Goal: Transaction & Acquisition: Purchase product/service

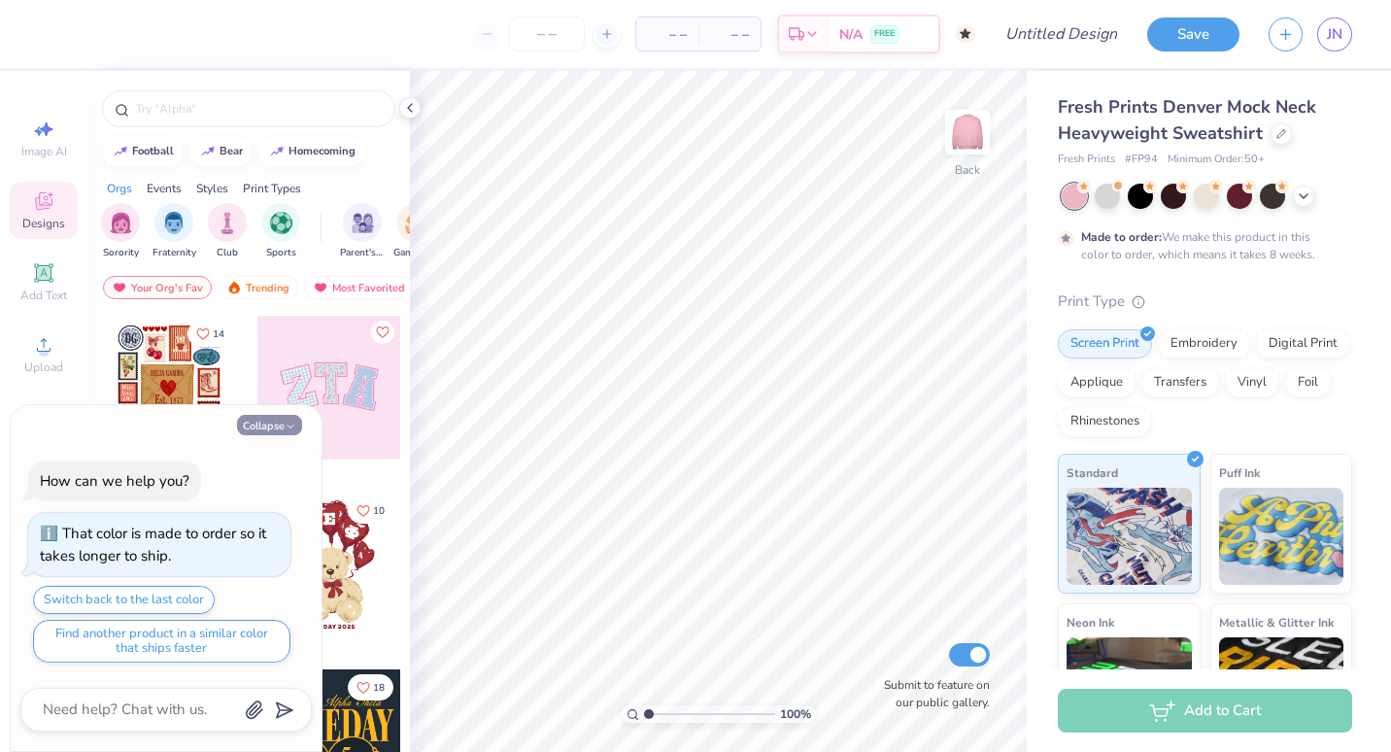
click at [288, 425] on polyline "button" at bounding box center [290, 425] width 6 height 3
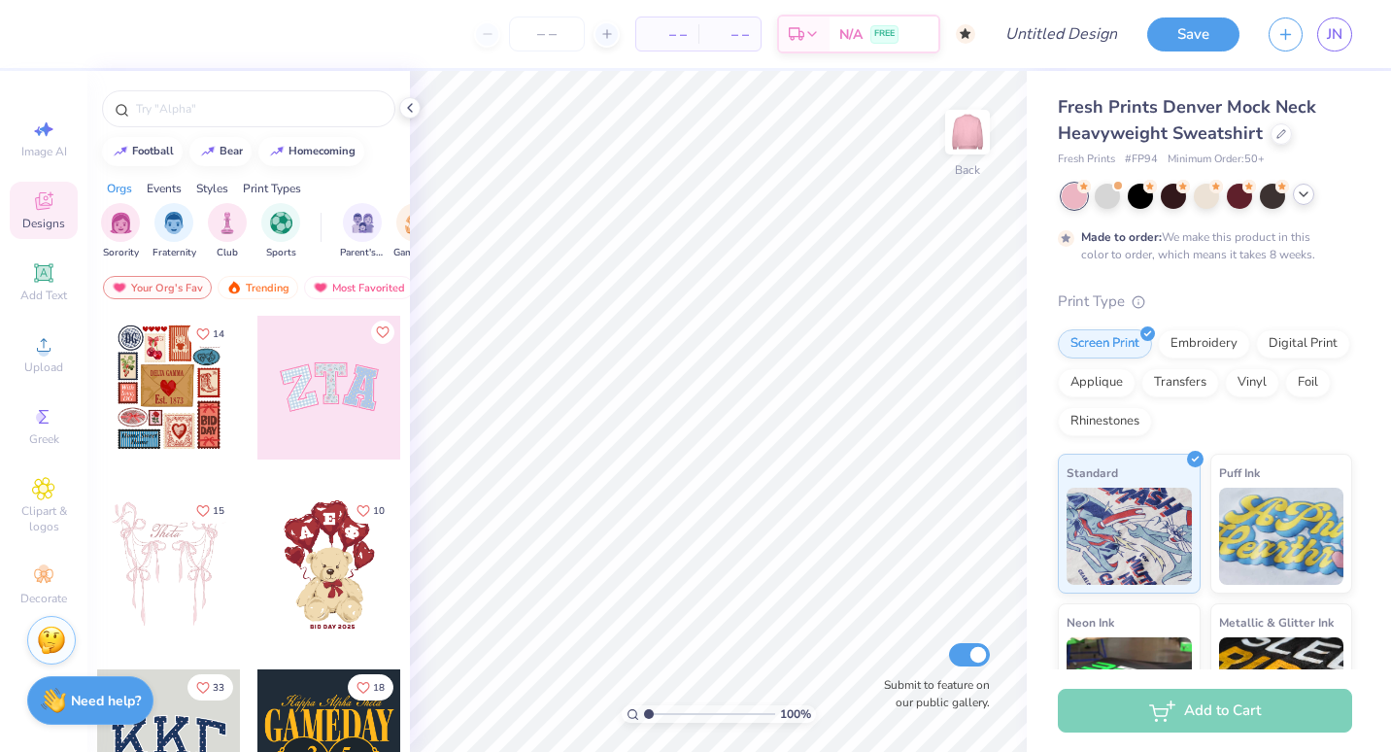
click at [1307, 197] on icon at bounding box center [1303, 194] width 16 height 16
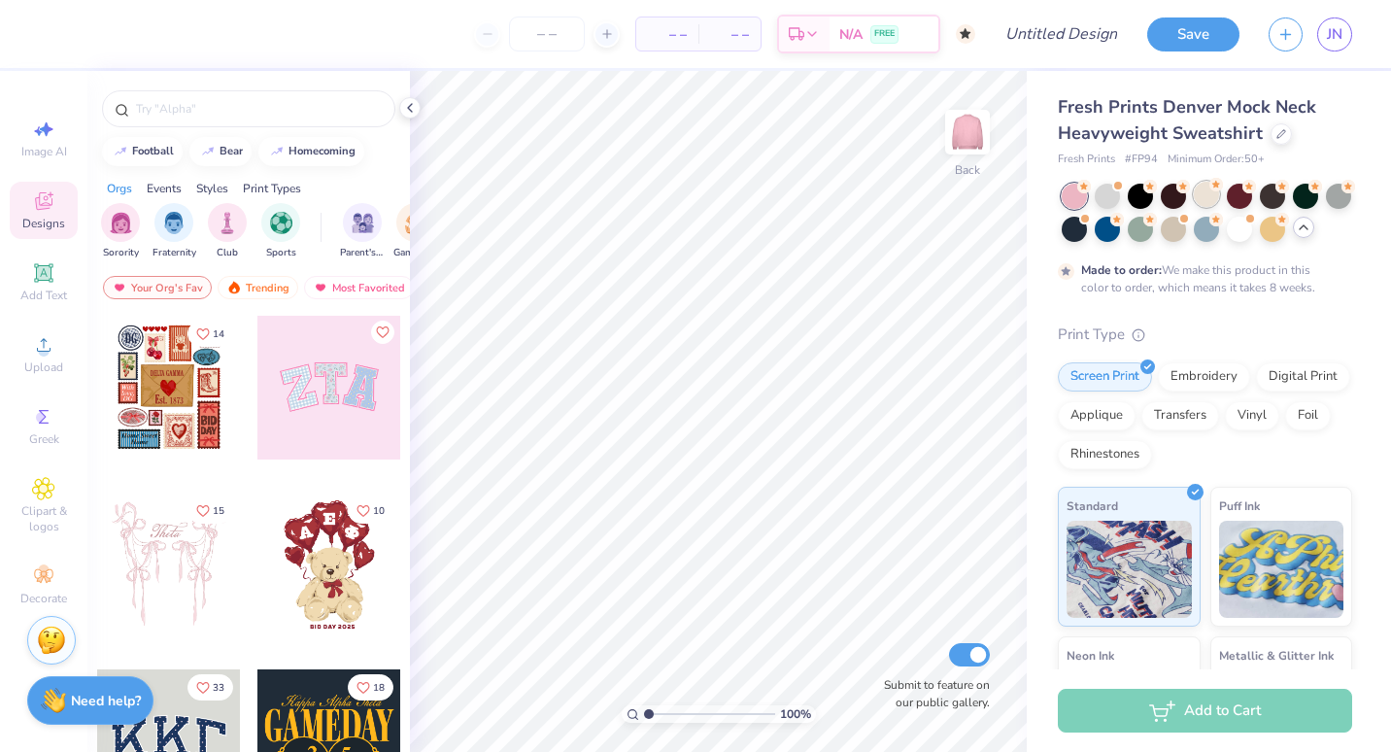
click at [1207, 192] on div at bounding box center [1205, 194] width 25 height 25
click at [1252, 223] on div at bounding box center [1238, 227] width 25 height 25
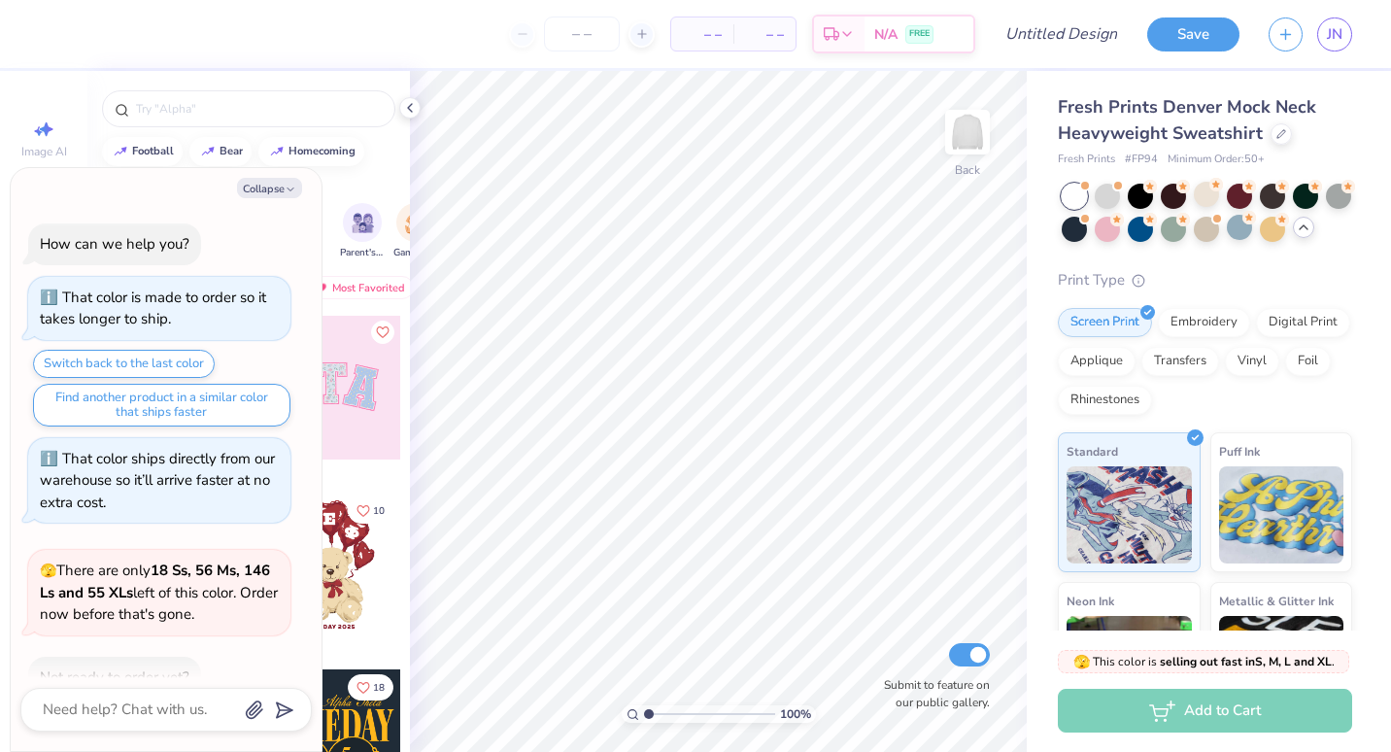
scroll to position [365, 0]
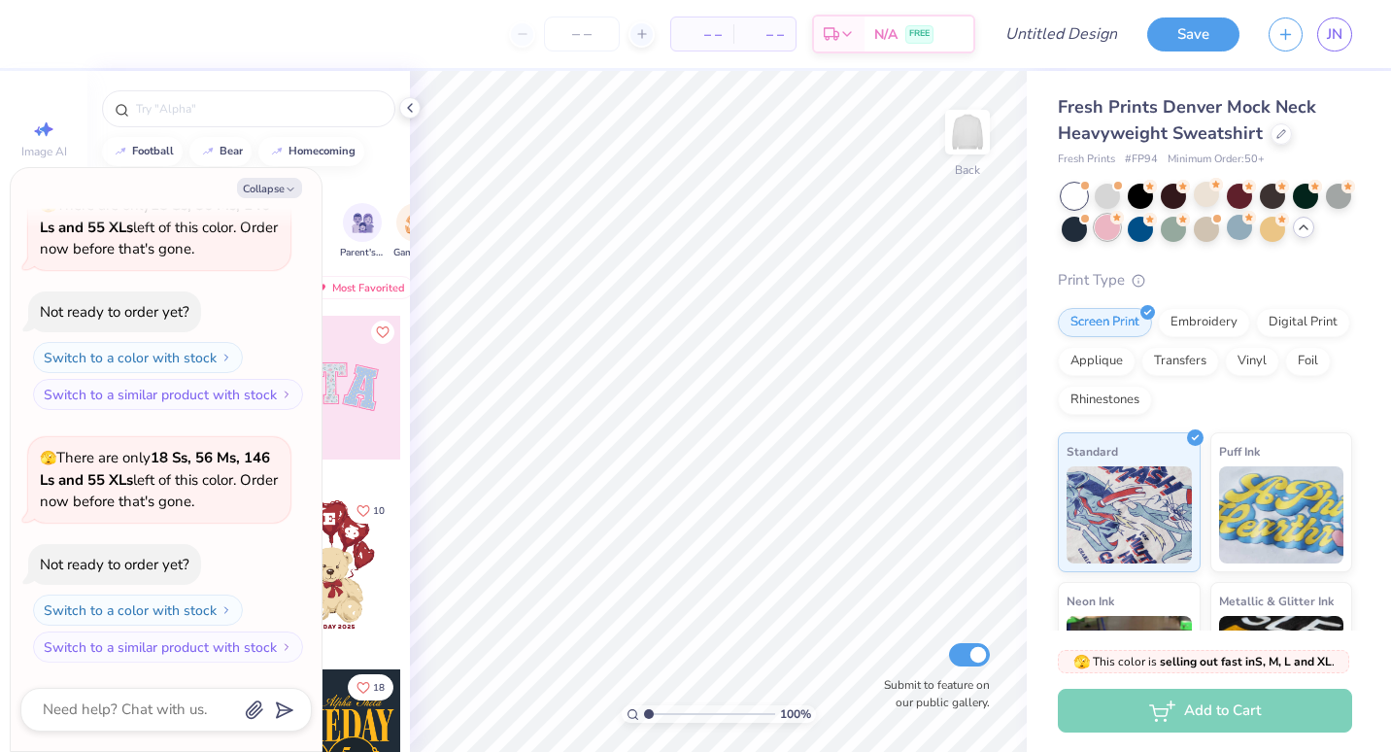
click at [1120, 228] on div at bounding box center [1106, 227] width 25 height 25
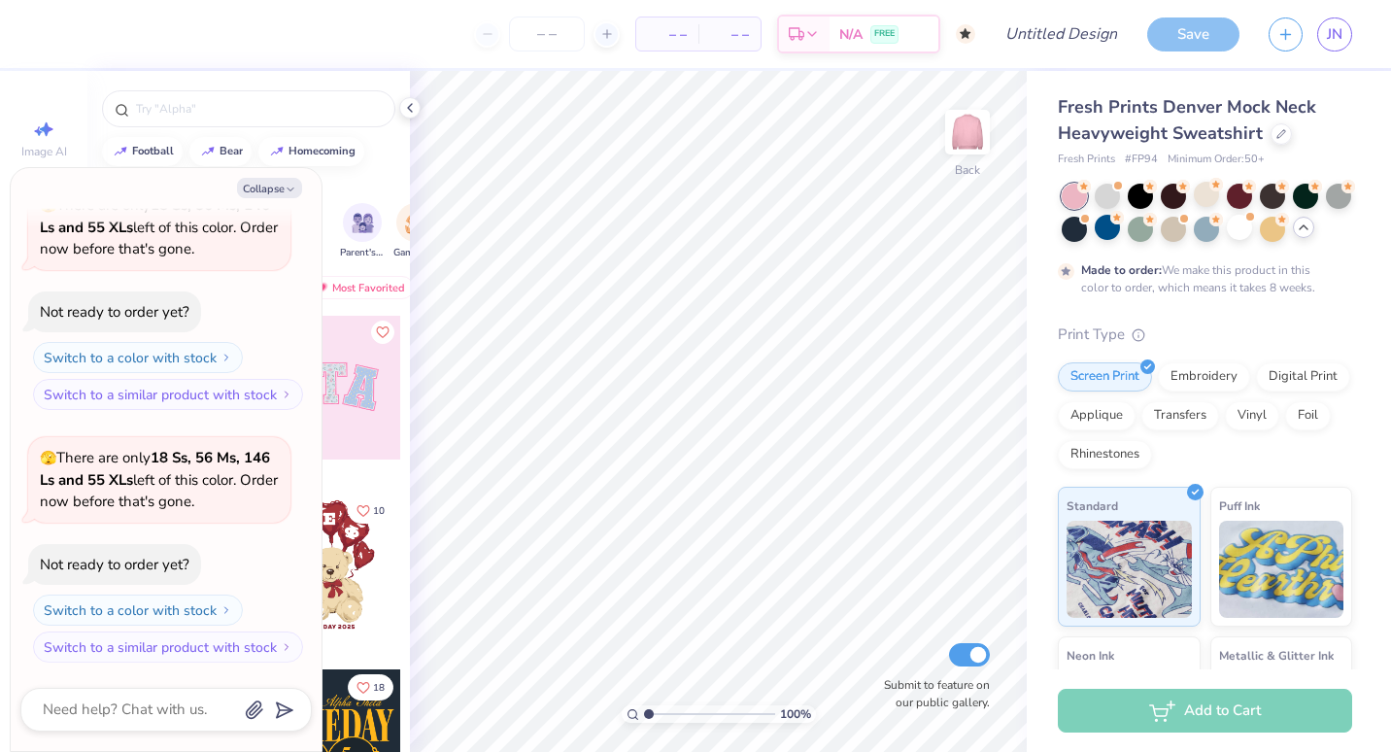
scroll to position [526, 0]
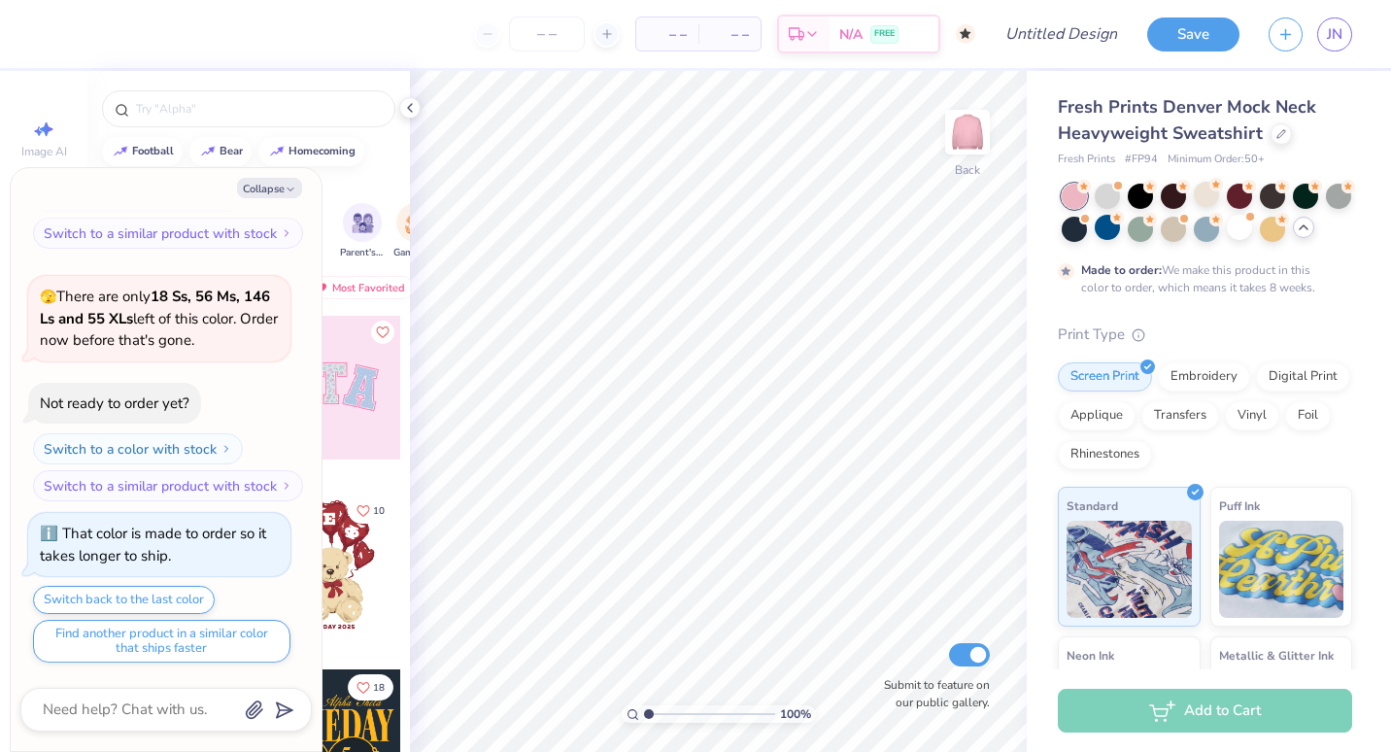
click at [277, 199] on div "Collapse How can we help you? That color is made to order so it takes longer to…" at bounding box center [166, 459] width 311 height 583
click at [272, 186] on button "Collapse" at bounding box center [269, 188] width 65 height 20
type textarea "x"
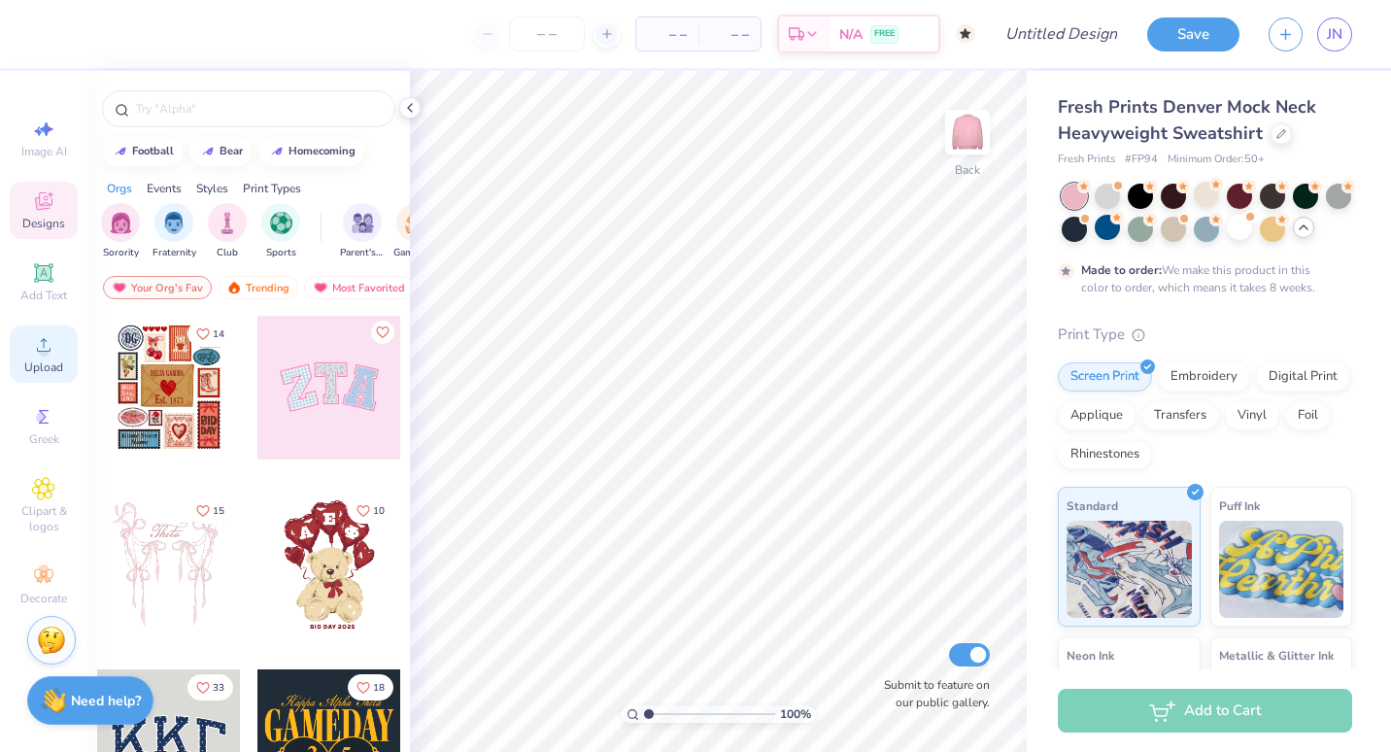
click at [35, 356] on div "Upload" at bounding box center [44, 353] width 68 height 57
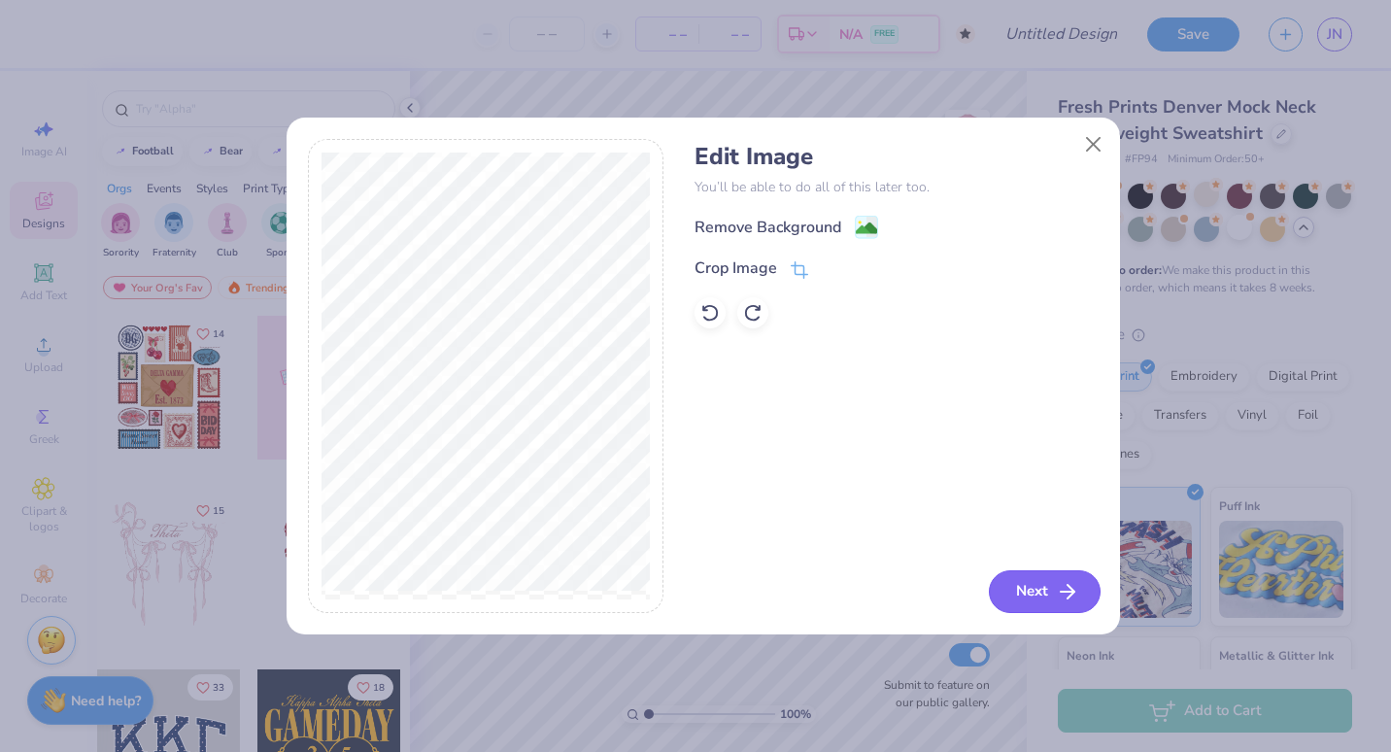
click at [1055, 592] on button "Next" at bounding box center [1045, 591] width 112 height 43
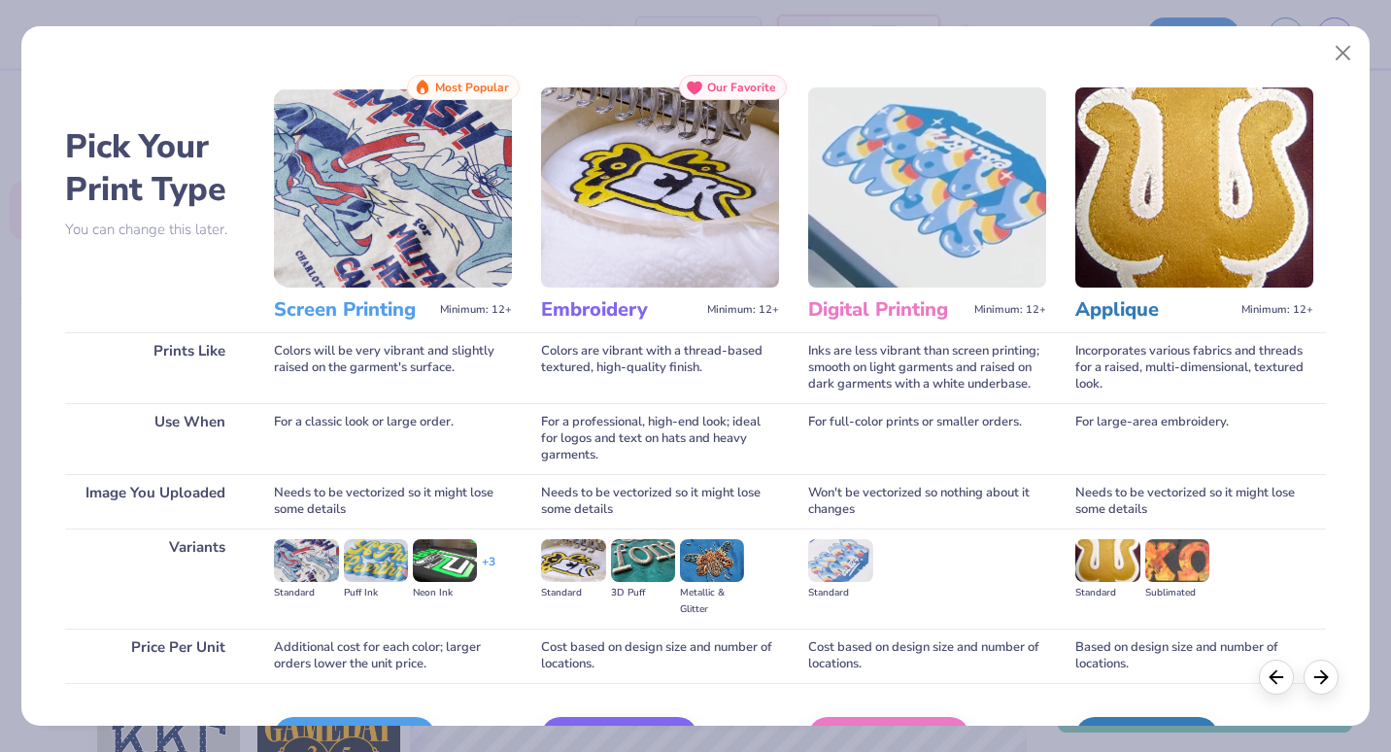
scroll to position [119, 0]
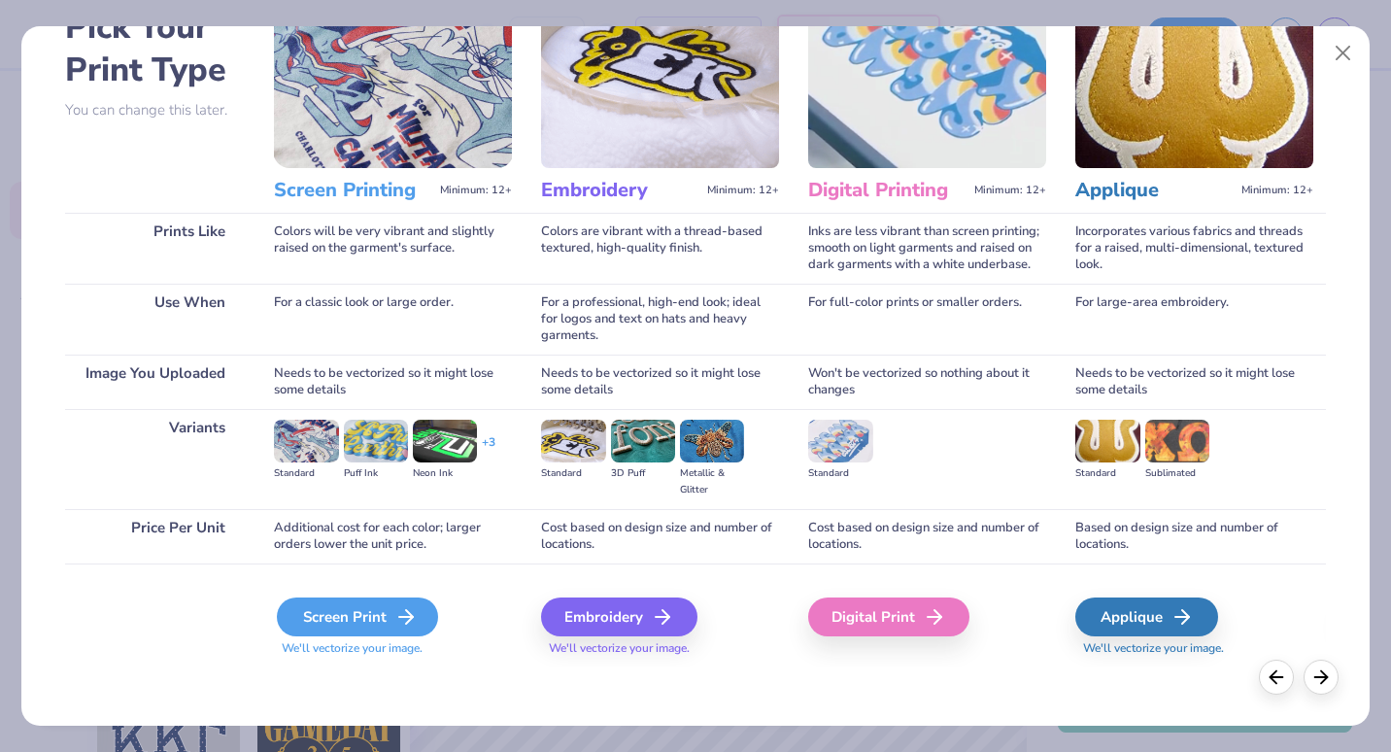
click at [382, 621] on div "Screen Print" at bounding box center [357, 616] width 161 height 39
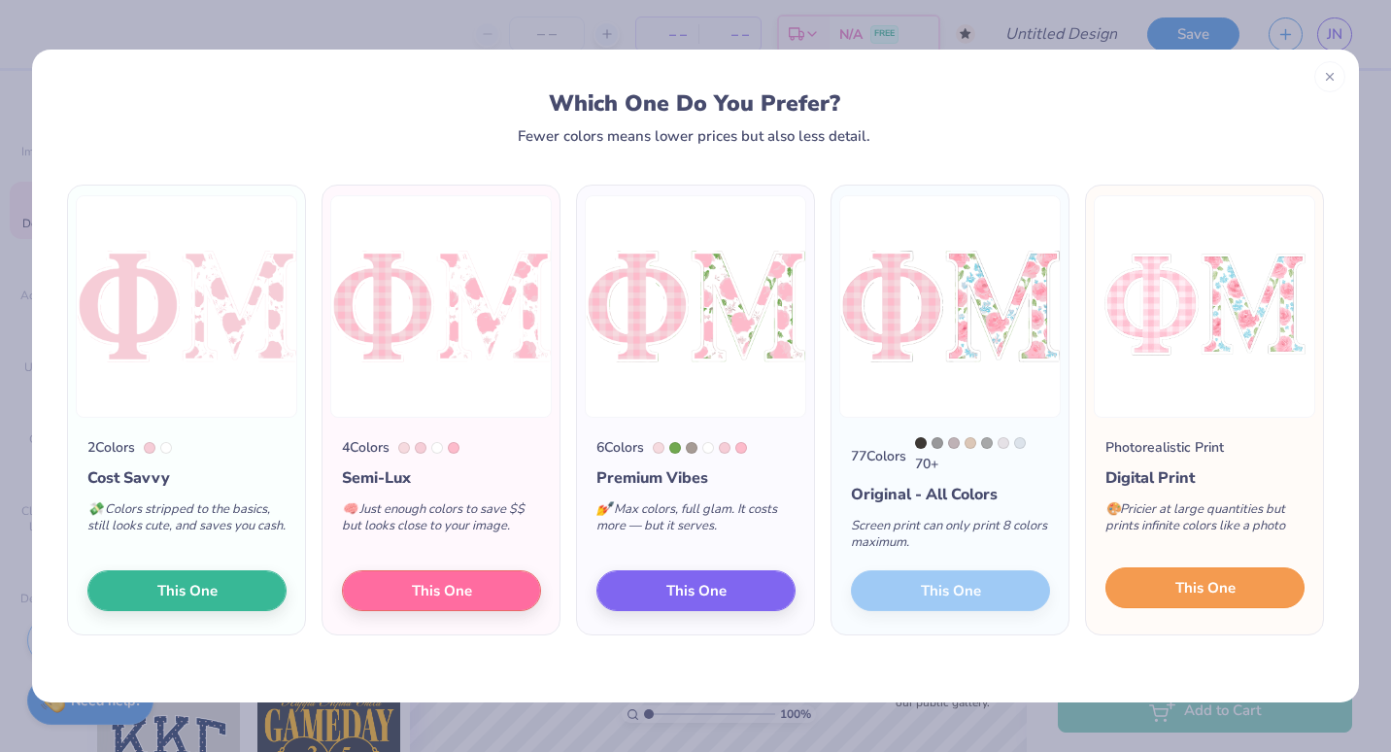
click at [1178, 598] on span "This One" at bounding box center [1205, 588] width 60 height 22
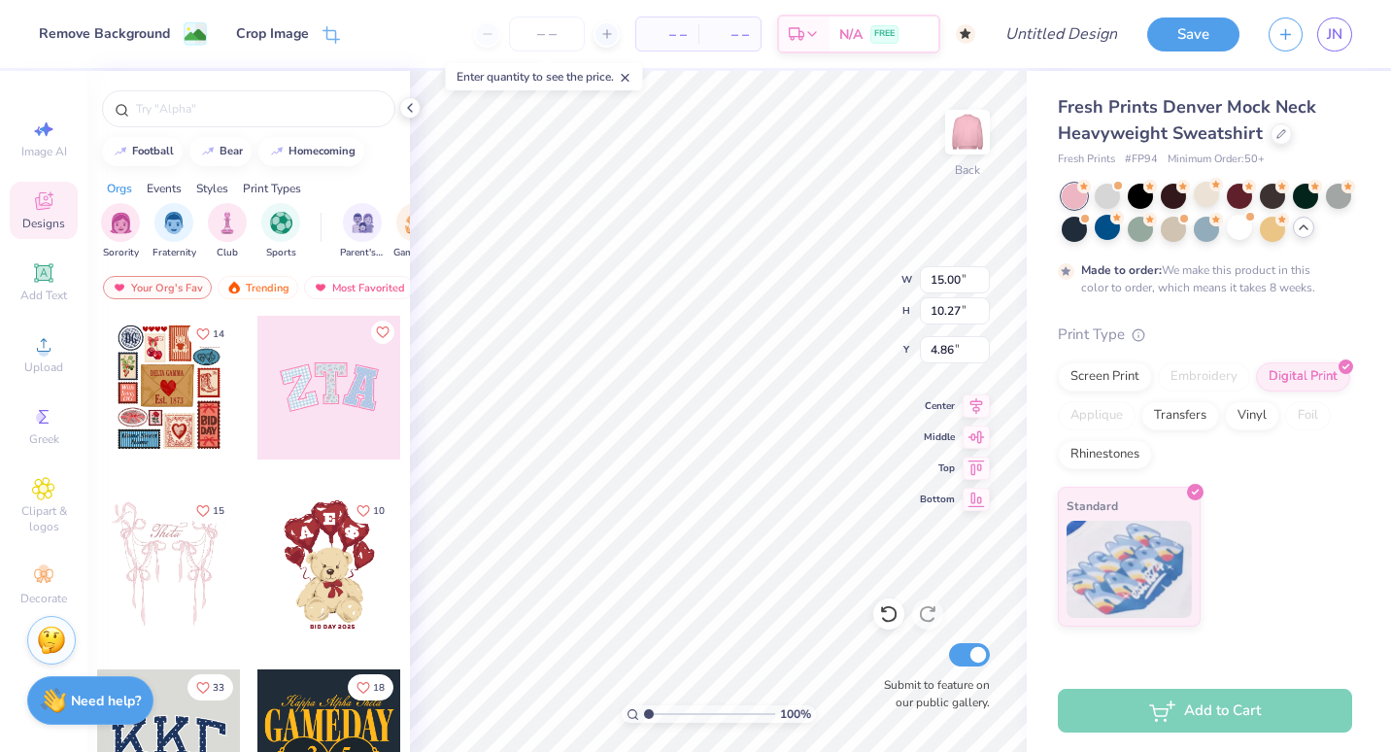
type input "9.17"
type input "6.28"
type input "2.55"
type input "10.81"
type input "7.40"
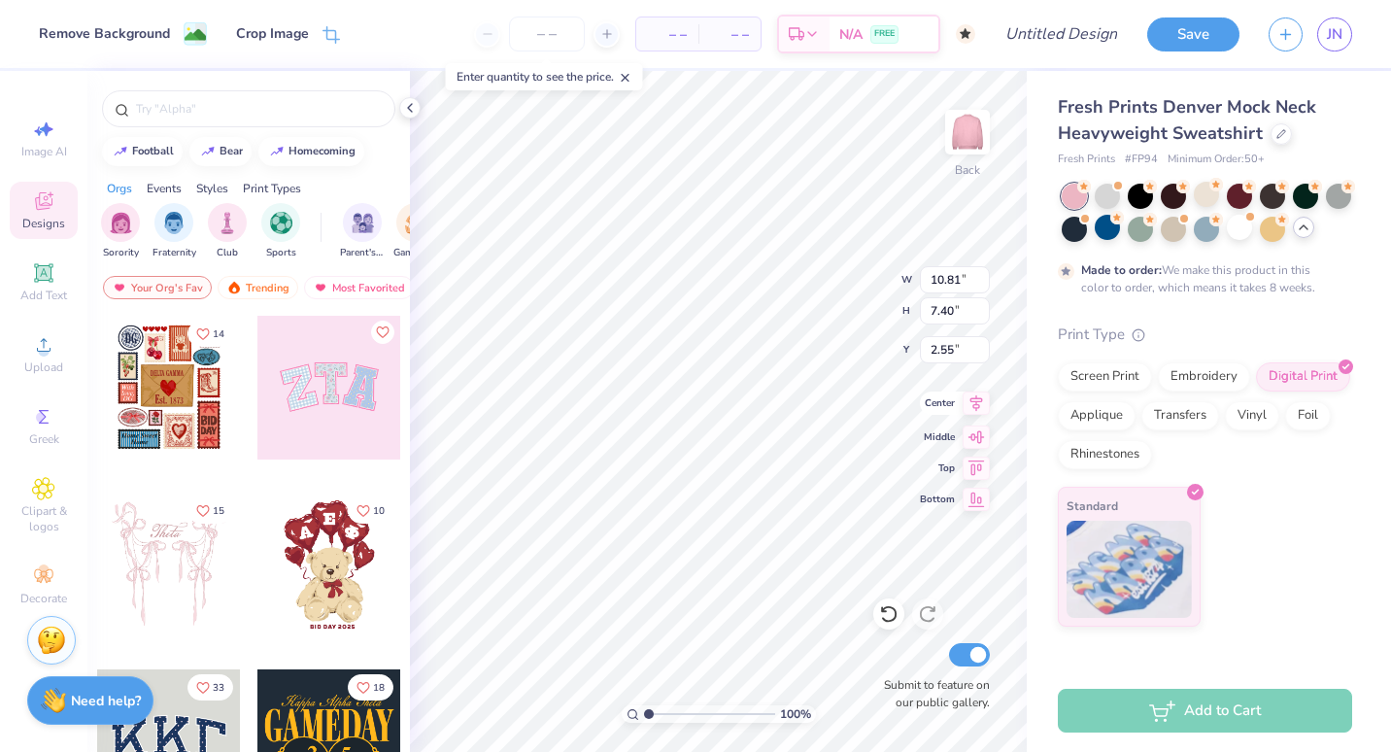
click at [978, 405] on icon at bounding box center [975, 402] width 27 height 23
click at [971, 401] on icon at bounding box center [976, 403] width 13 height 17
click at [976, 438] on icon at bounding box center [975, 433] width 27 height 23
click at [976, 467] on icon at bounding box center [975, 464] width 27 height 23
type input "0.50"
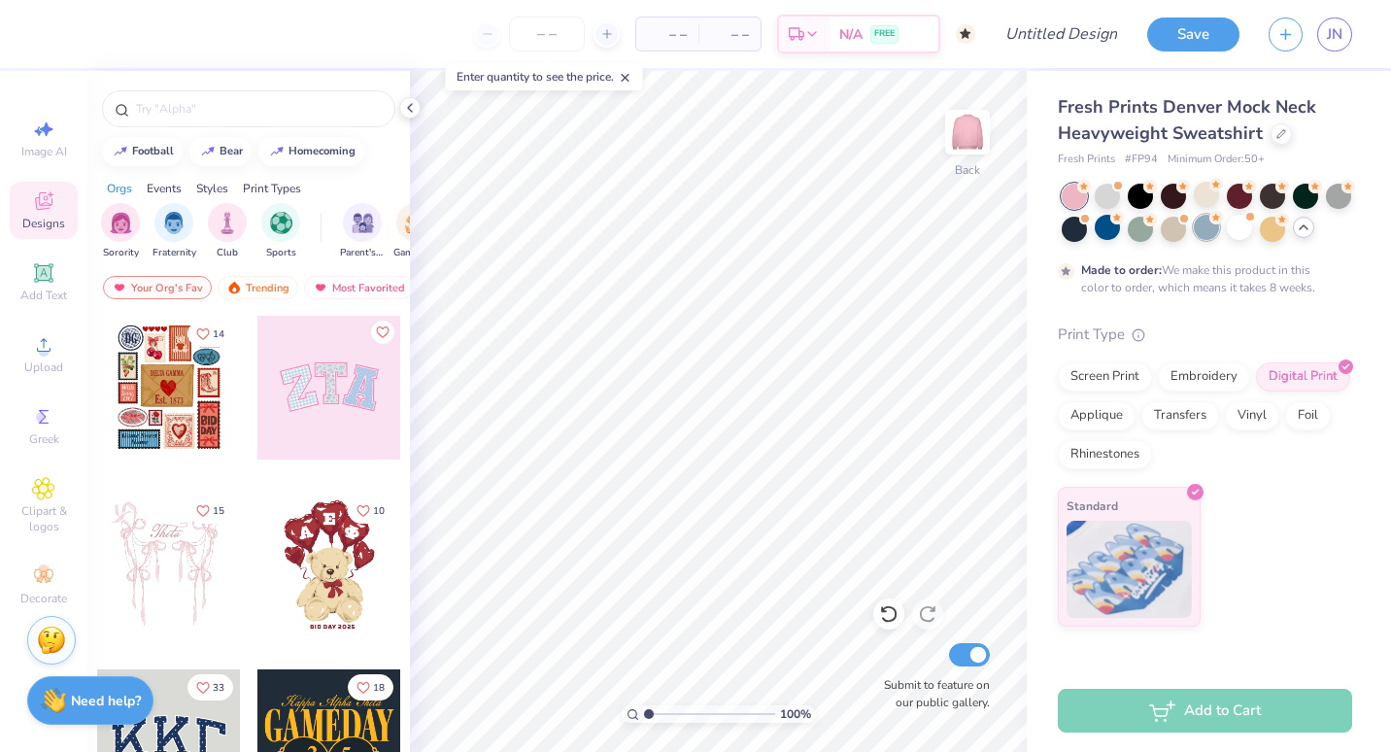
click at [1199, 226] on div at bounding box center [1205, 227] width 25 height 25
click at [1278, 235] on div at bounding box center [1271, 227] width 25 height 25
click at [1337, 199] on div at bounding box center [1337, 194] width 25 height 25
click at [1307, 195] on div at bounding box center [1304, 194] width 25 height 25
click at [1259, 197] on div at bounding box center [1271, 194] width 25 height 25
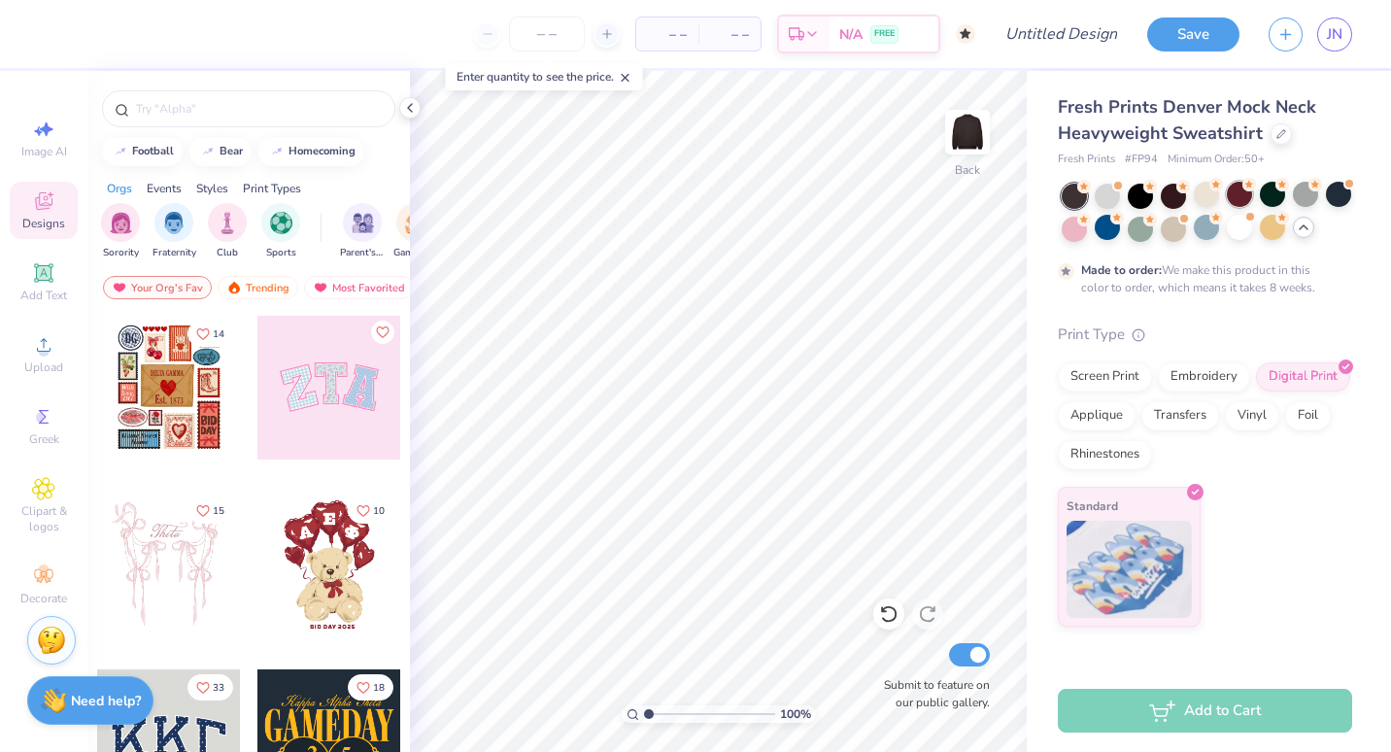
click at [1239, 197] on div at bounding box center [1238, 194] width 25 height 25
click at [1210, 200] on div at bounding box center [1205, 194] width 25 height 25
click at [1071, 239] on div at bounding box center [1073, 227] width 25 height 25
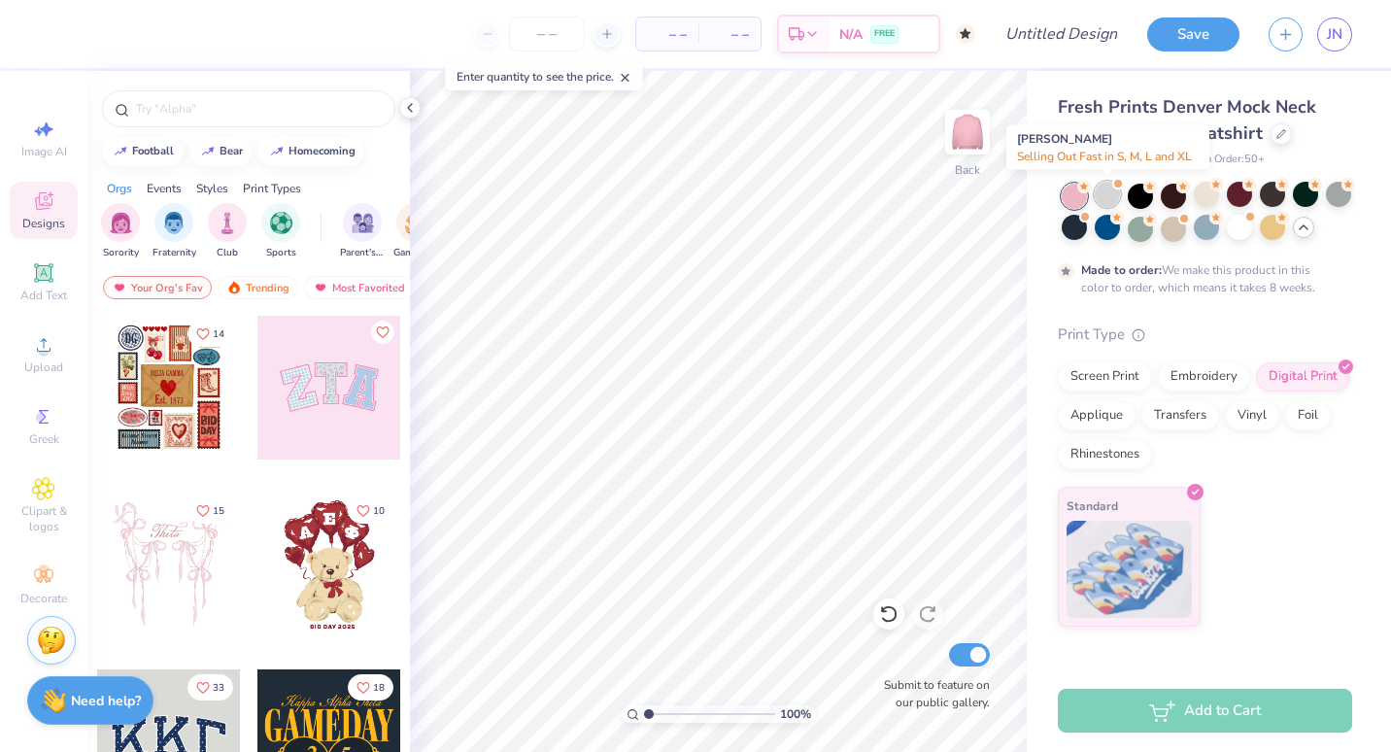
click at [1107, 198] on div at bounding box center [1106, 194] width 25 height 25
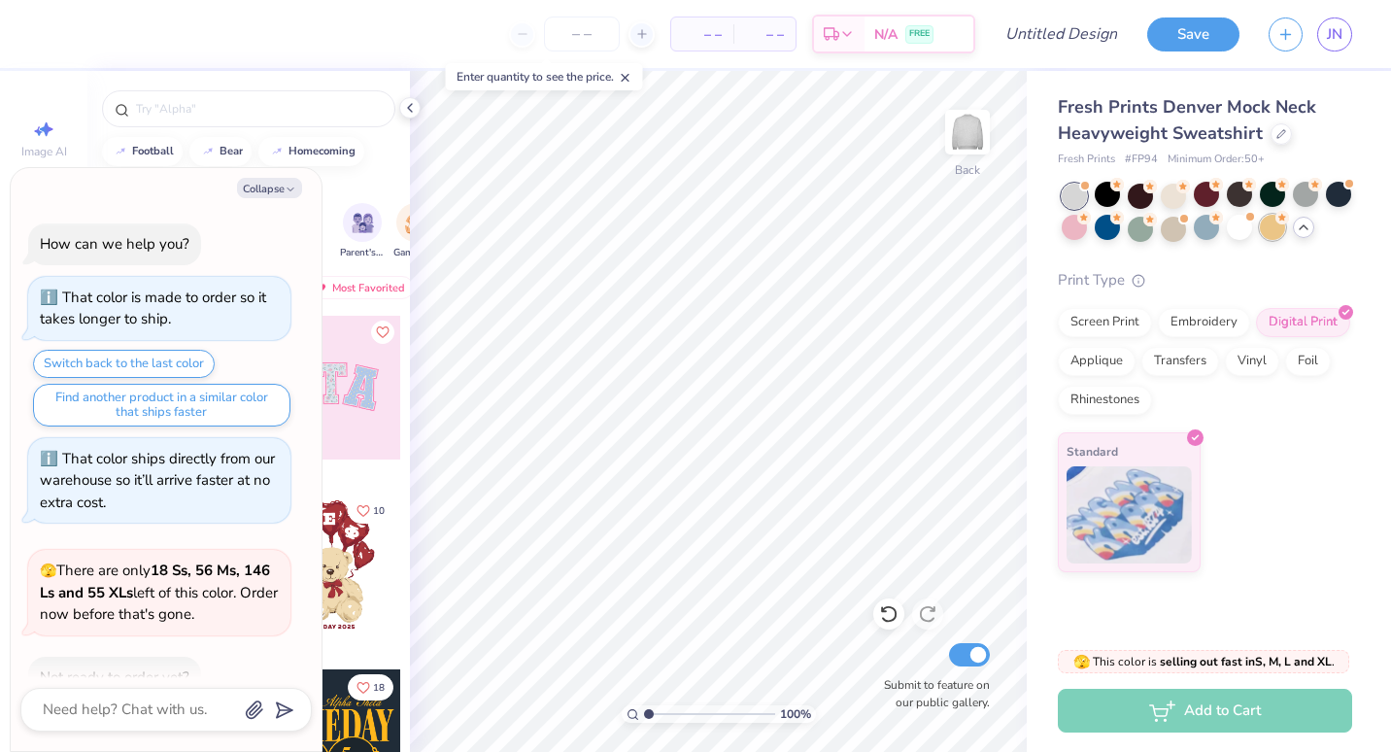
scroll to position [875, 0]
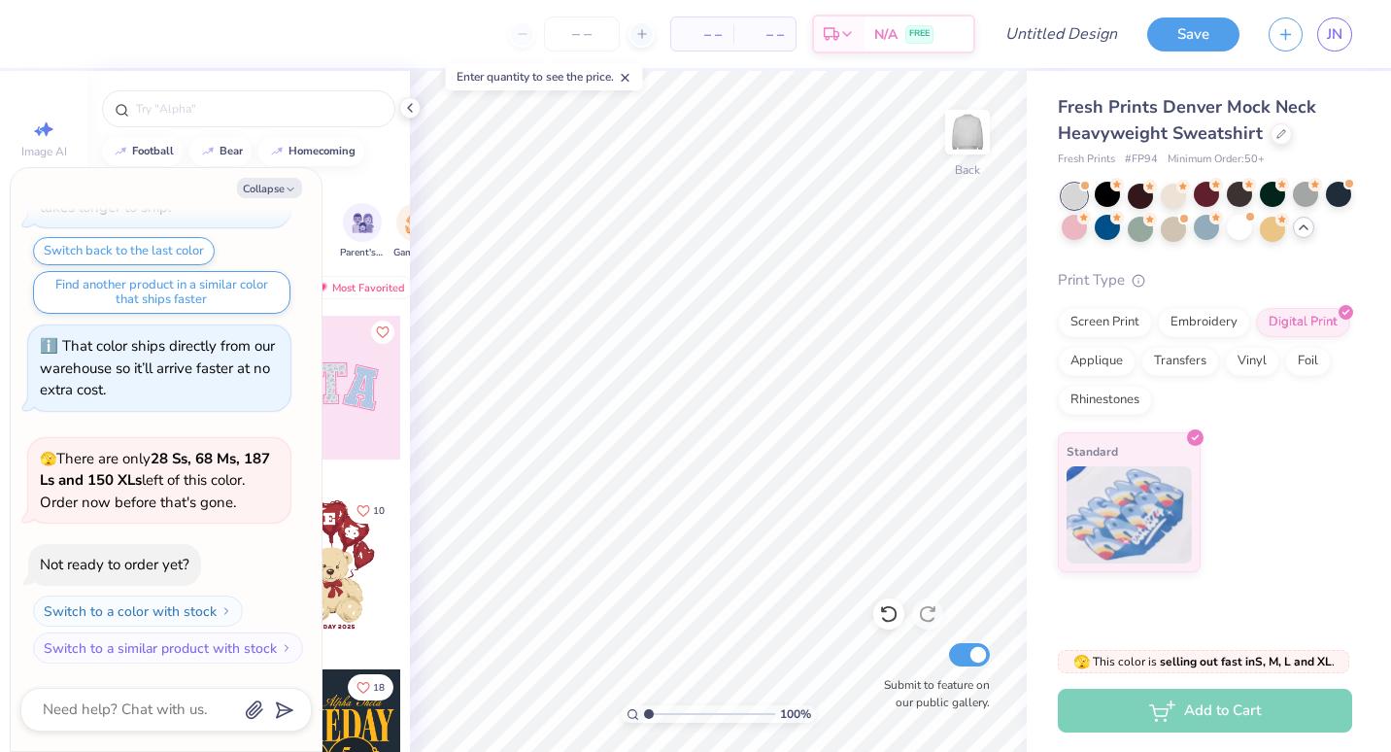
click at [1254, 227] on div at bounding box center [1206, 213] width 290 height 58
click at [1244, 234] on div at bounding box center [1238, 227] width 25 height 25
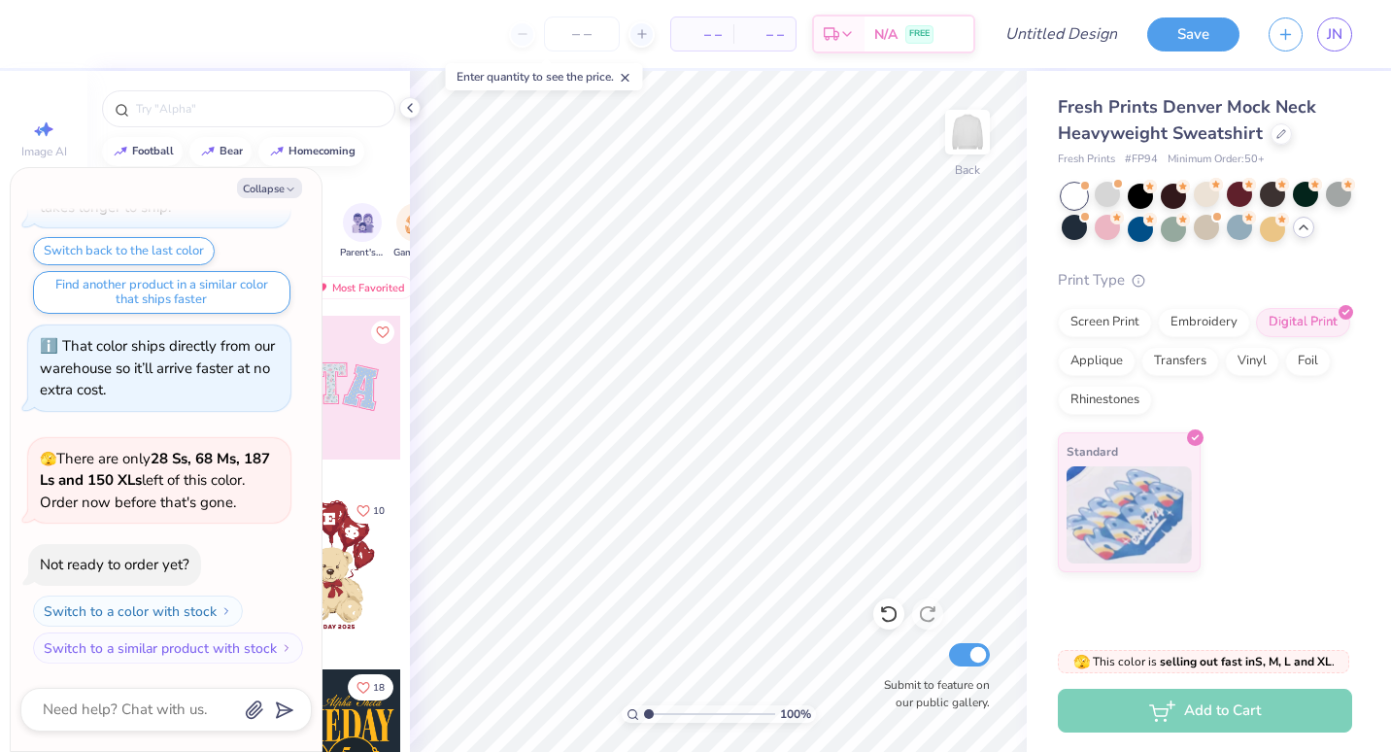
scroll to position [1127, 0]
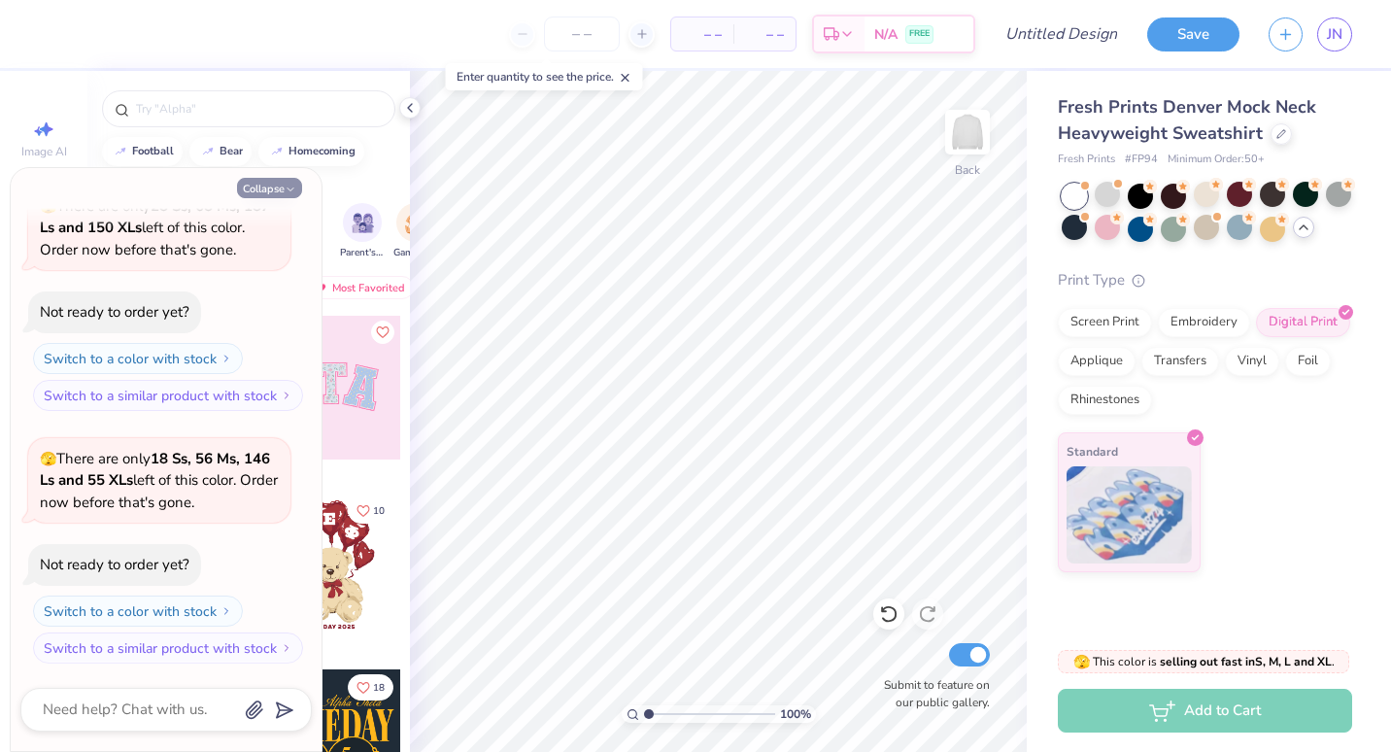
click at [266, 185] on button "Collapse" at bounding box center [269, 188] width 65 height 20
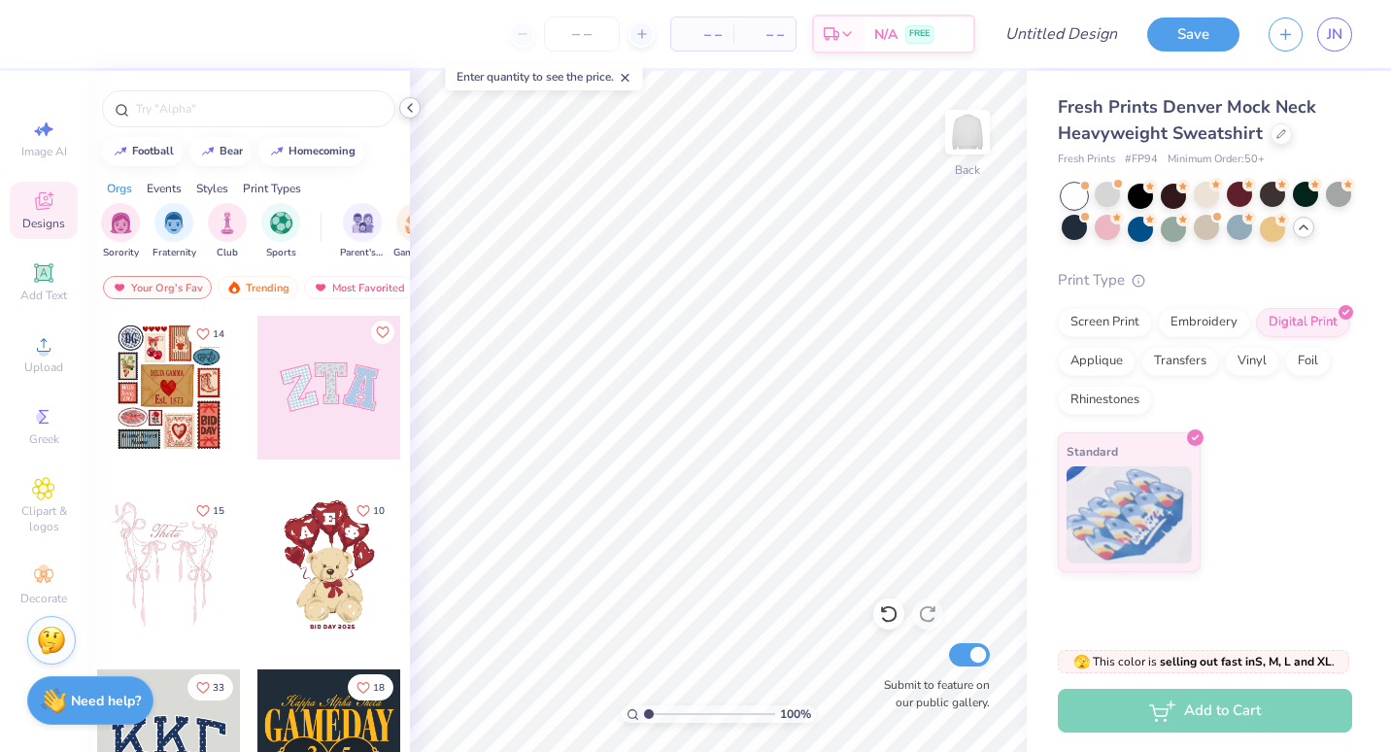
click at [411, 109] on icon at bounding box center [410, 108] width 16 height 16
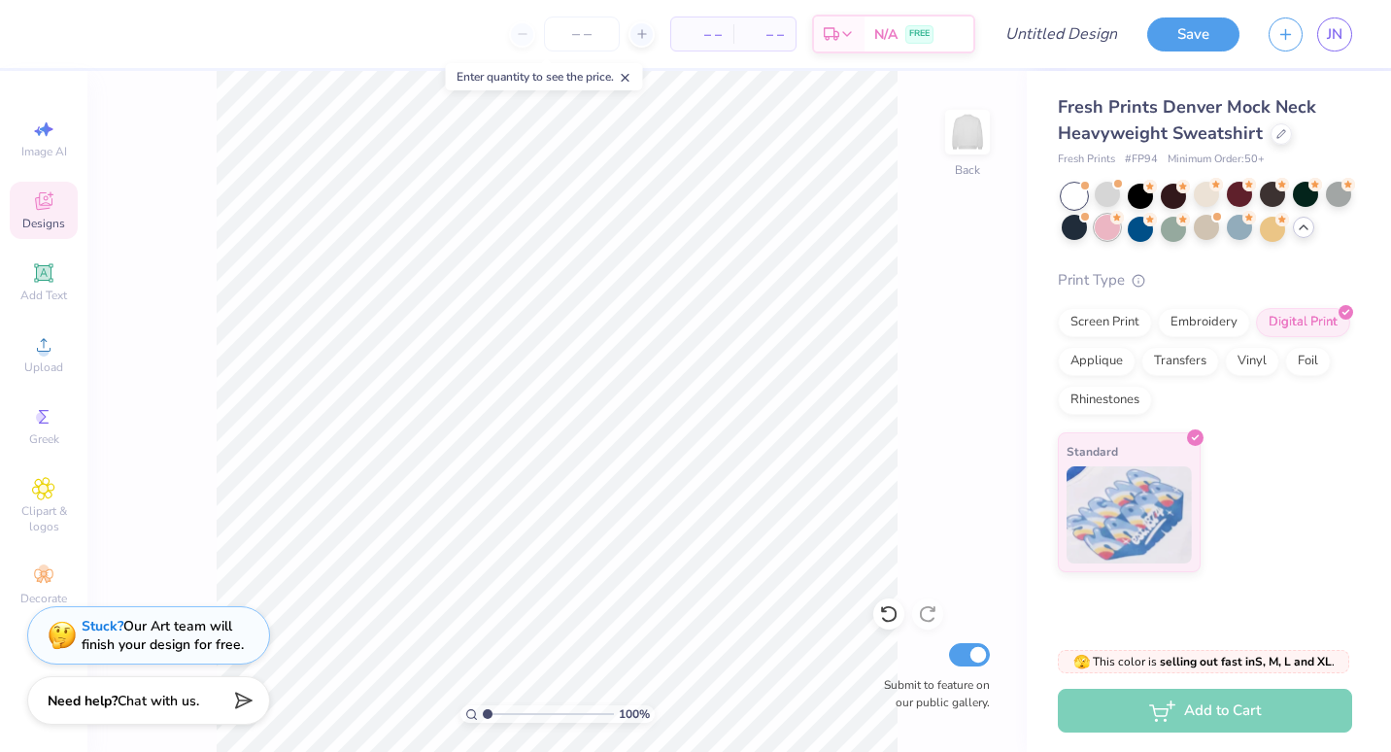
click at [1108, 234] on div at bounding box center [1106, 227] width 25 height 25
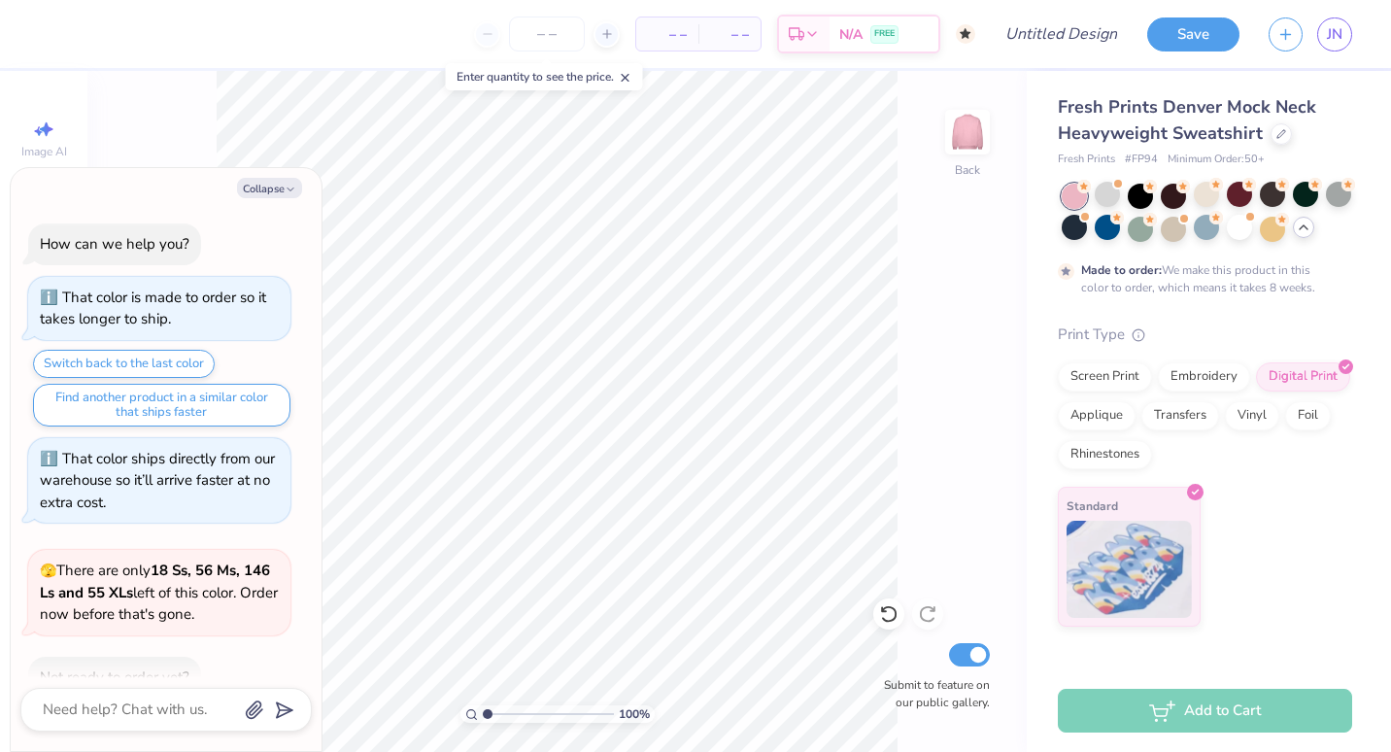
scroll to position [1289, 0]
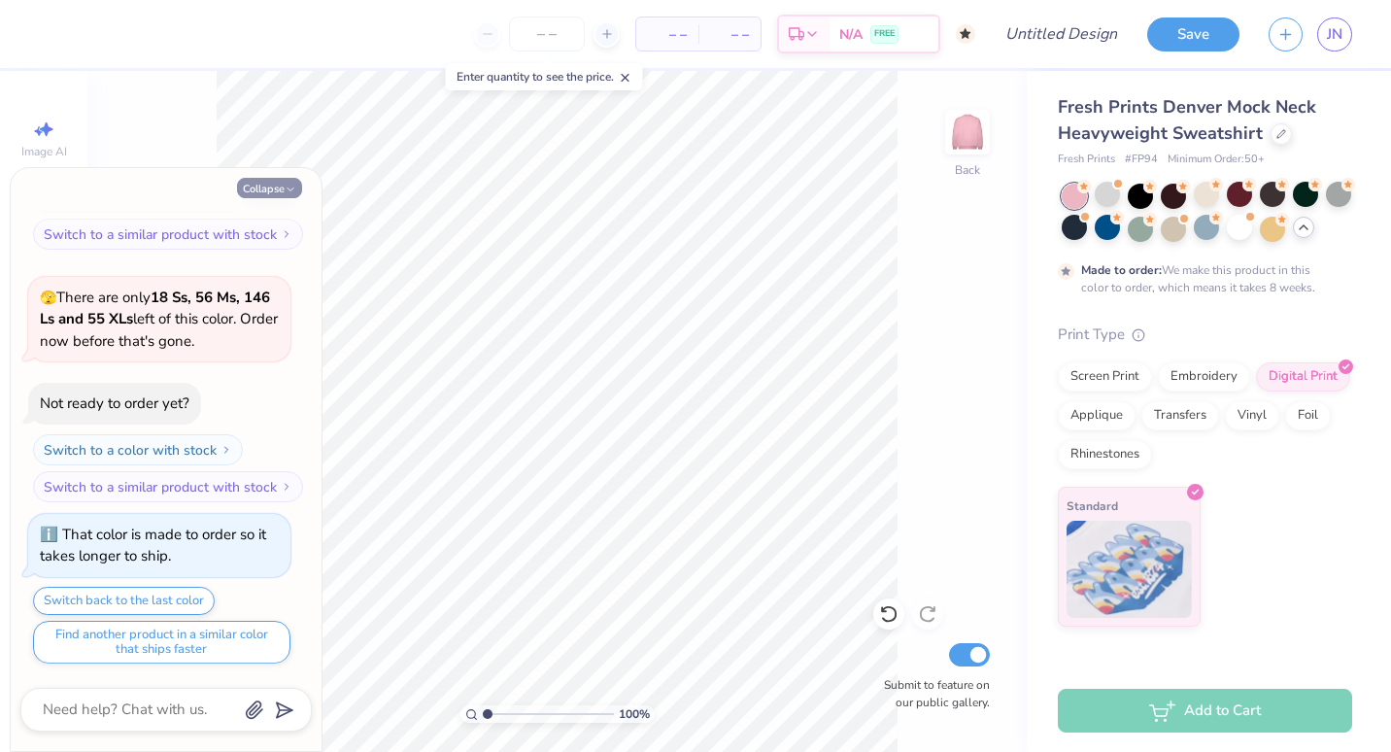
click at [289, 189] on polyline "button" at bounding box center [290, 189] width 6 height 3
type textarea "x"
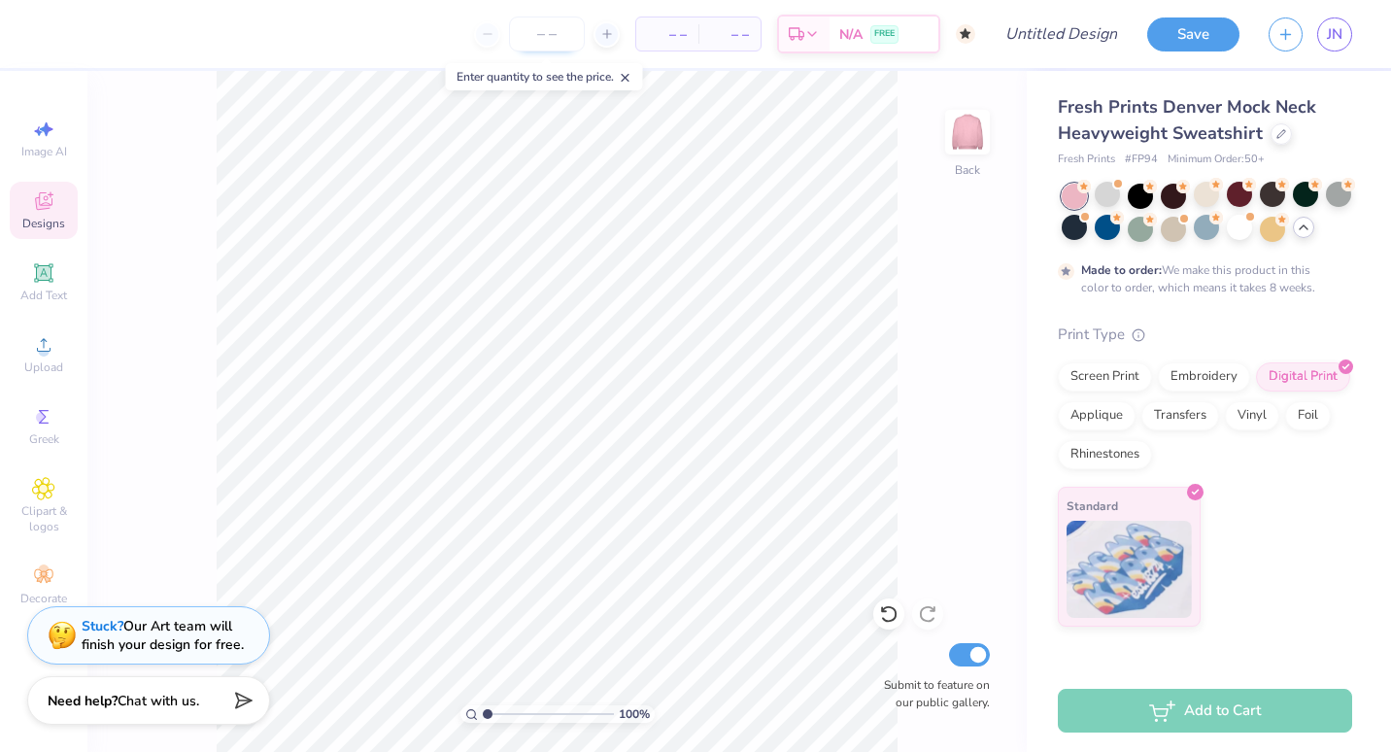
click at [541, 45] on input "number" at bounding box center [547, 34] width 76 height 35
type input "50"
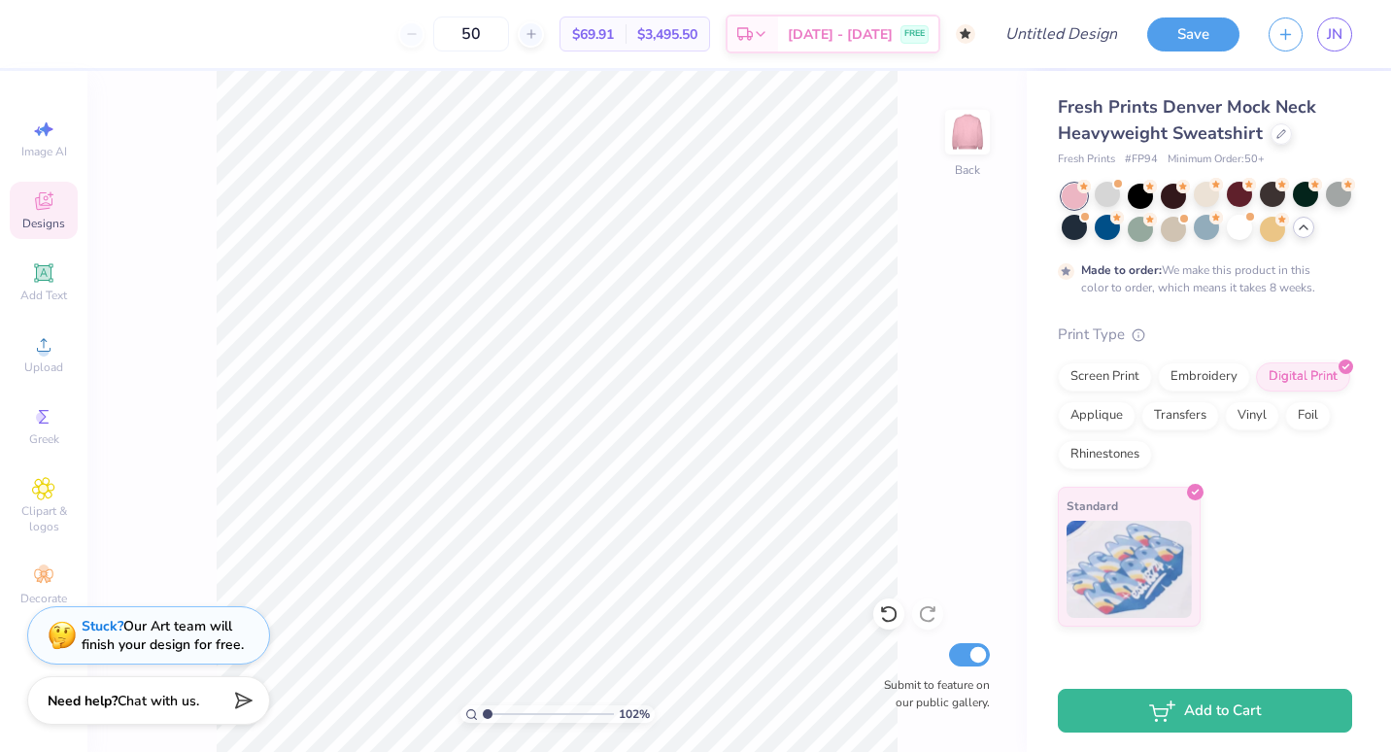
type input "1"
click at [1061, 38] on input "Design Title" at bounding box center [1084, 34] width 95 height 39
type input "CREW NECK"
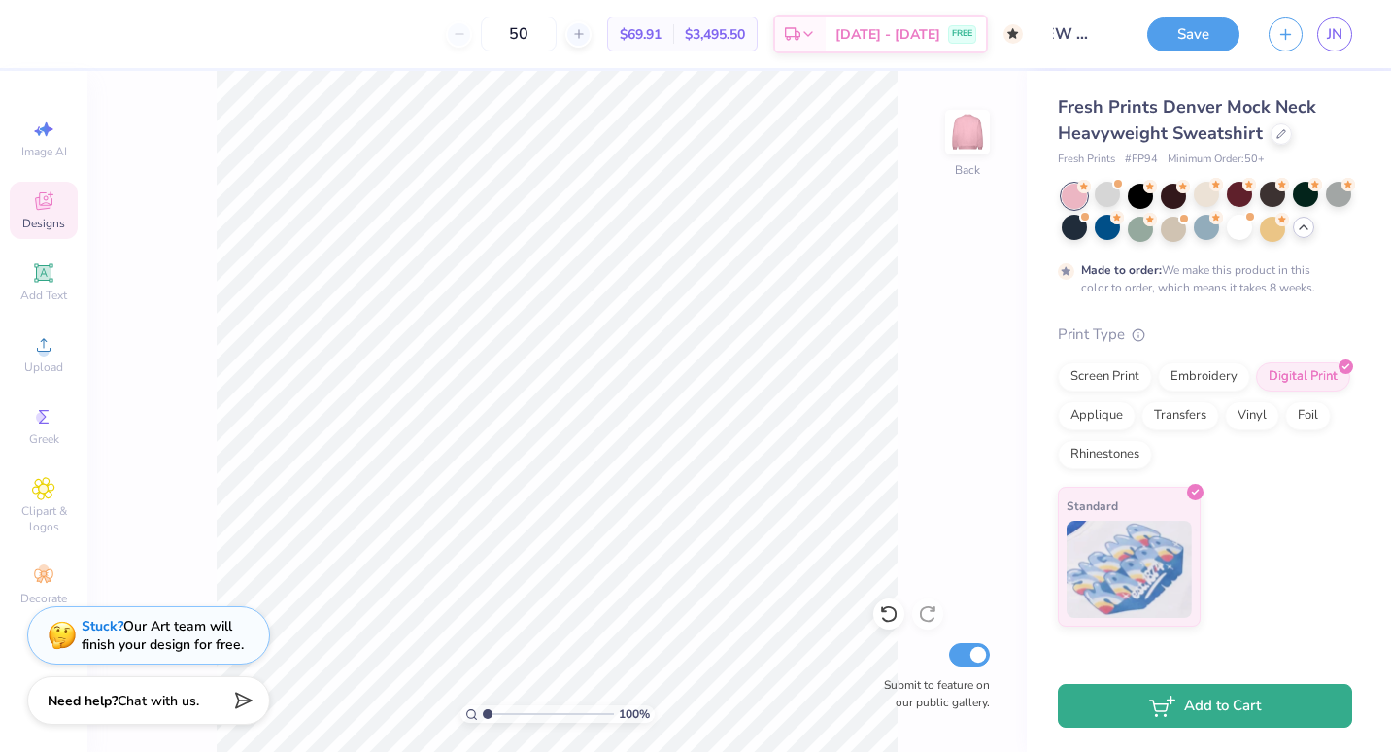
click at [1226, 716] on button "Add to Cart" at bounding box center [1204, 706] width 294 height 44
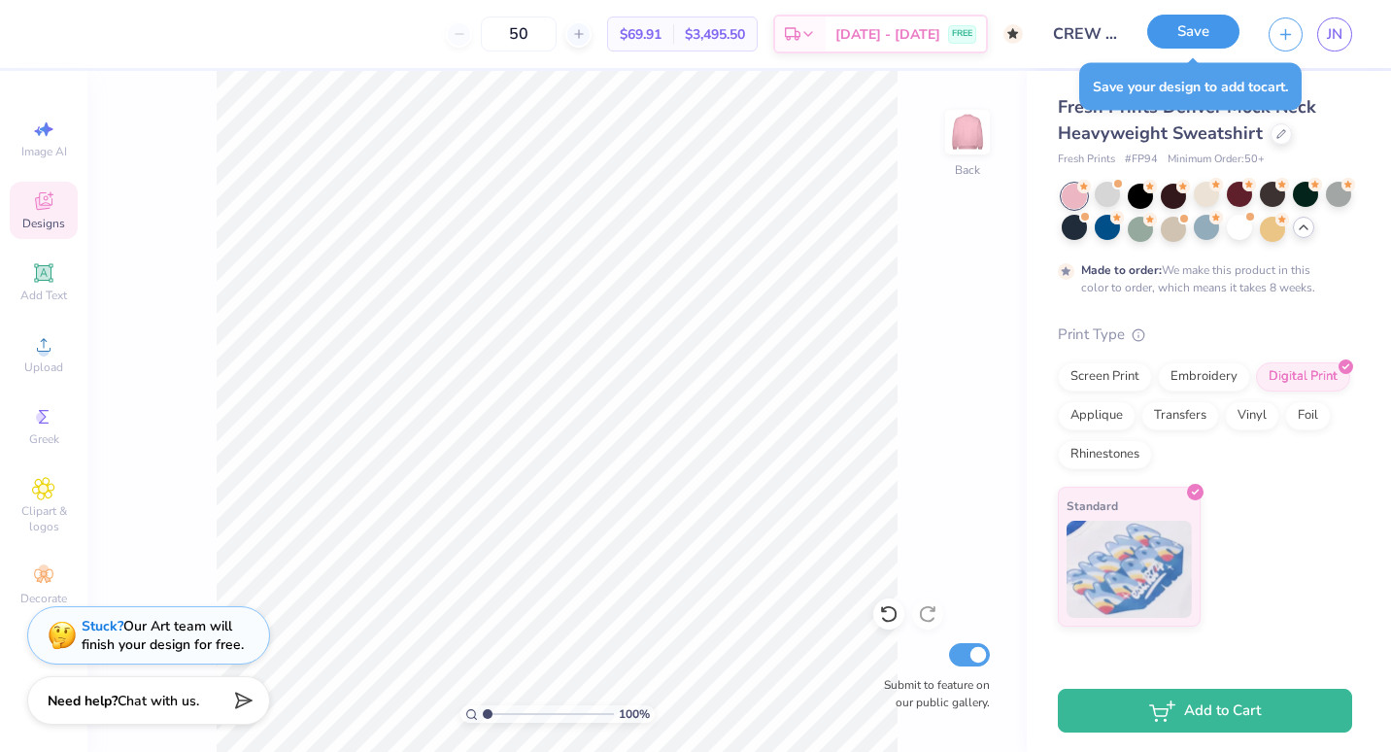
click at [1182, 33] on button "Save" at bounding box center [1193, 32] width 92 height 34
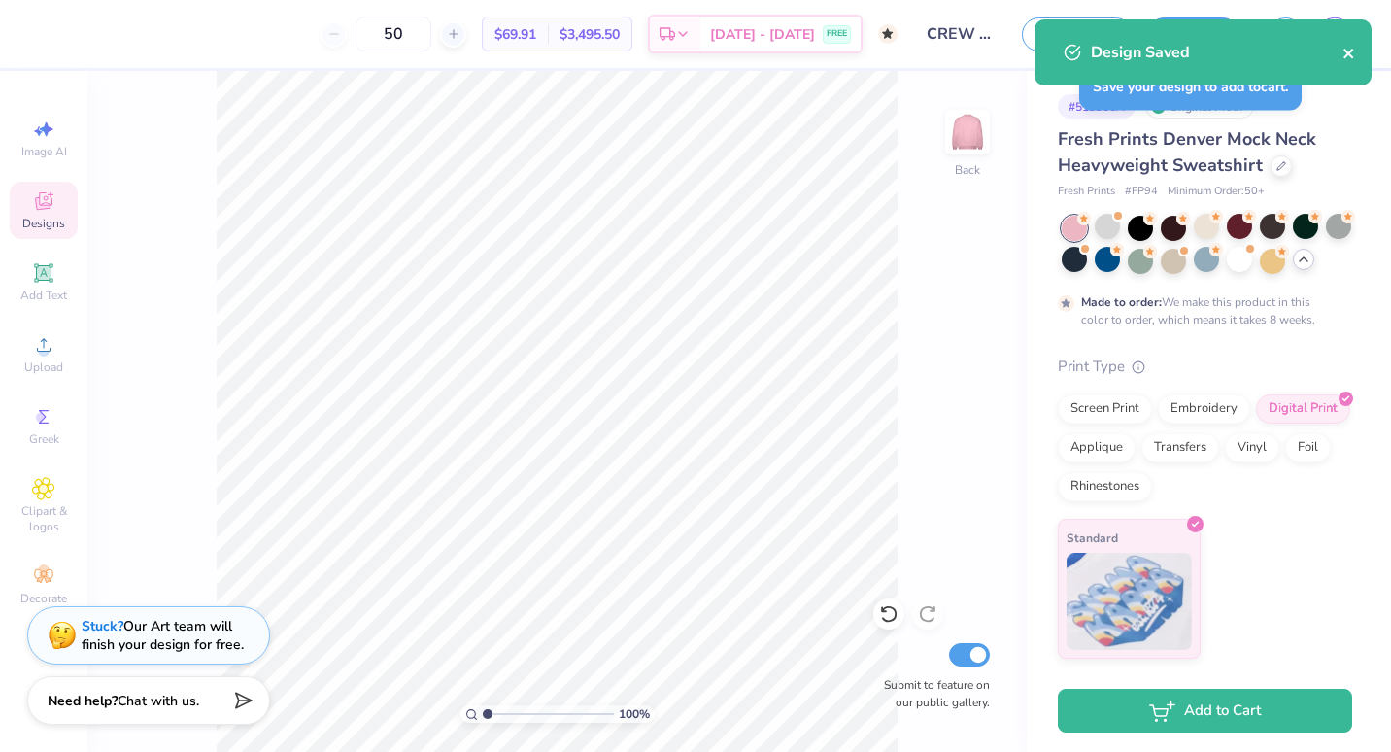
click at [1348, 54] on icon "close" at bounding box center [1348, 54] width 10 height 10
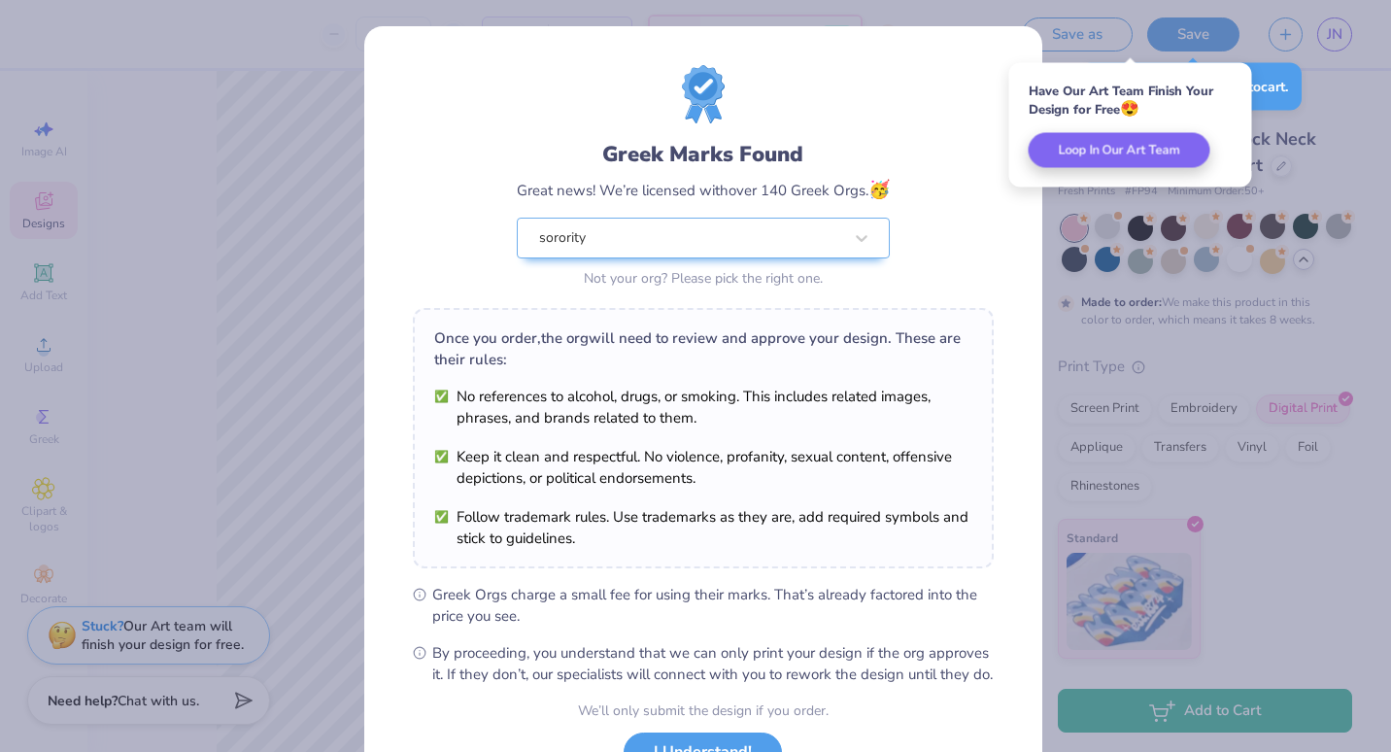
click at [263, 320] on div "Greek Marks Found Great news! We’re licensed with over 140 Greek Orgs. 🥳 sorori…" at bounding box center [695, 376] width 1391 height 752
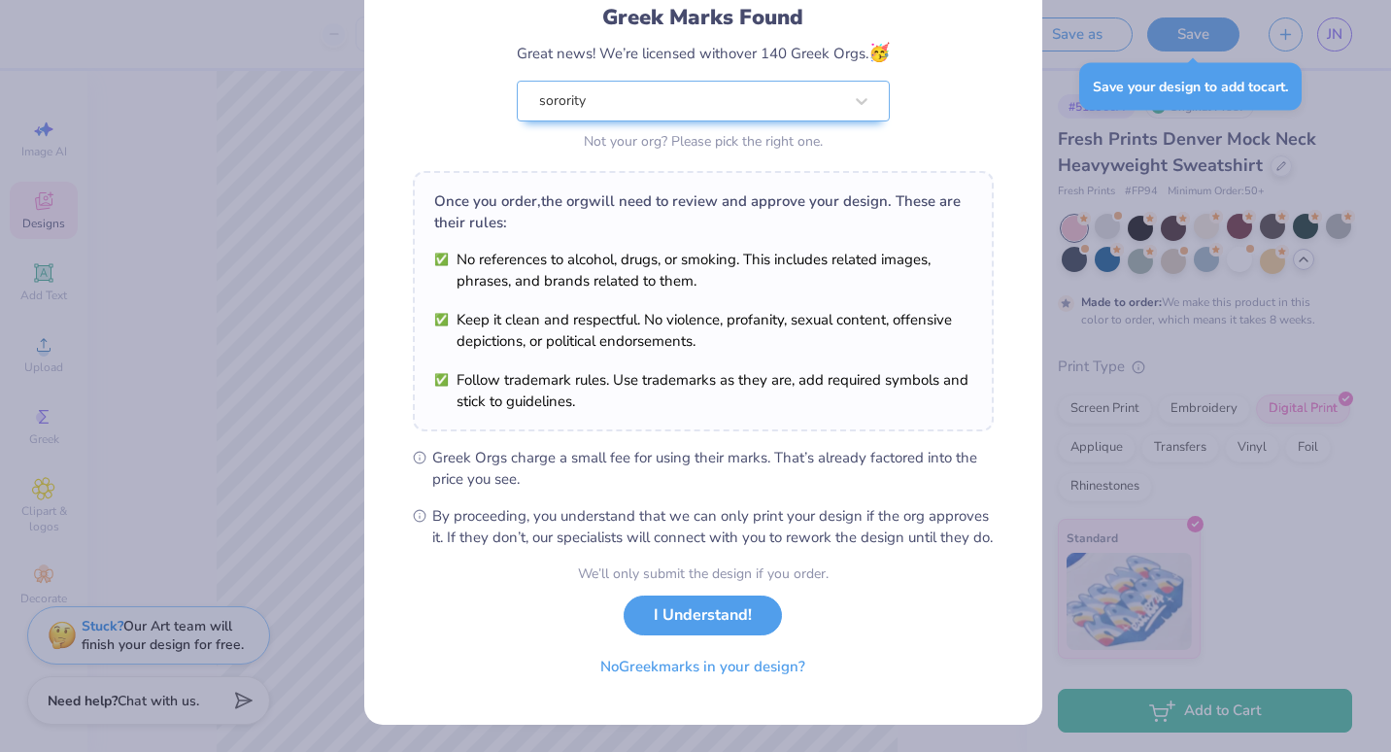
scroll to position [157, 0]
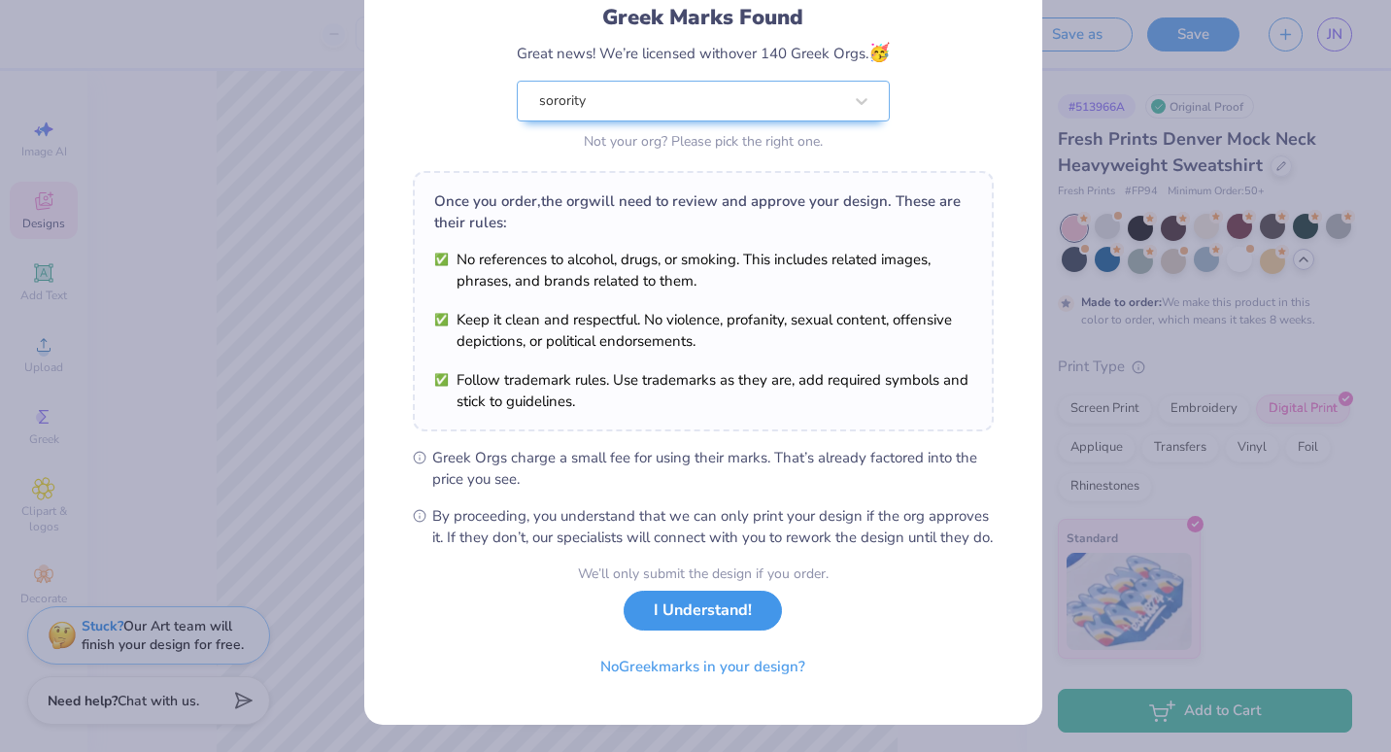
click at [668, 616] on button "I Understand!" at bounding box center [702, 610] width 158 height 40
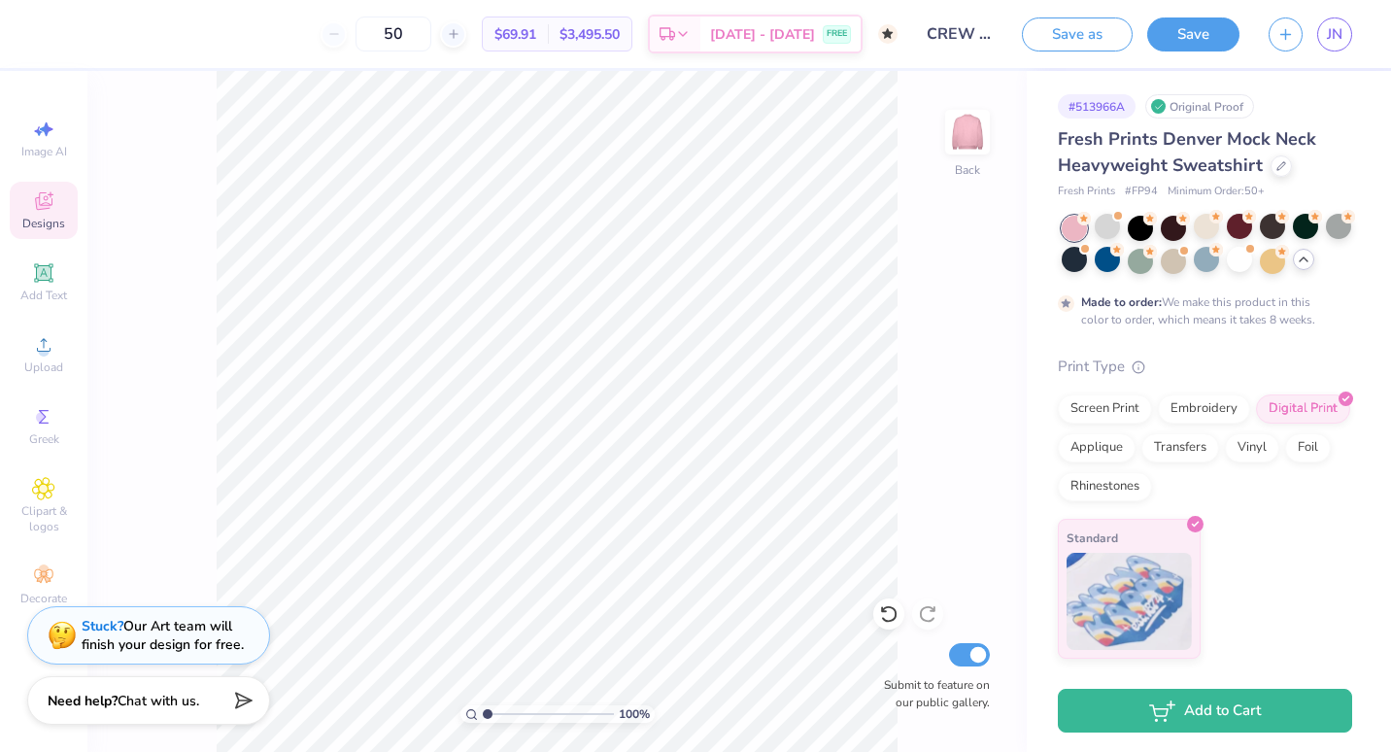
click at [48, 218] on span "Designs" at bounding box center [43, 224] width 43 height 16
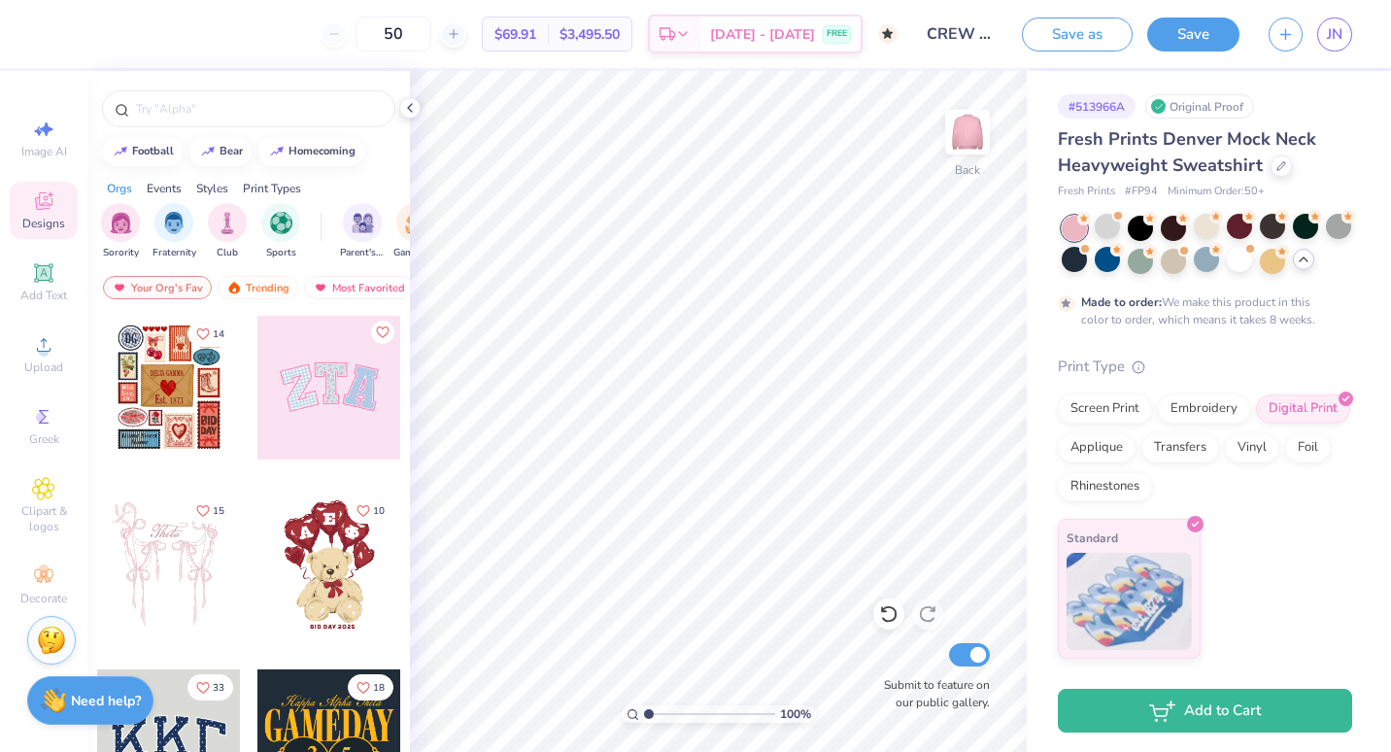
click at [48, 218] on span "Designs" at bounding box center [43, 224] width 43 height 16
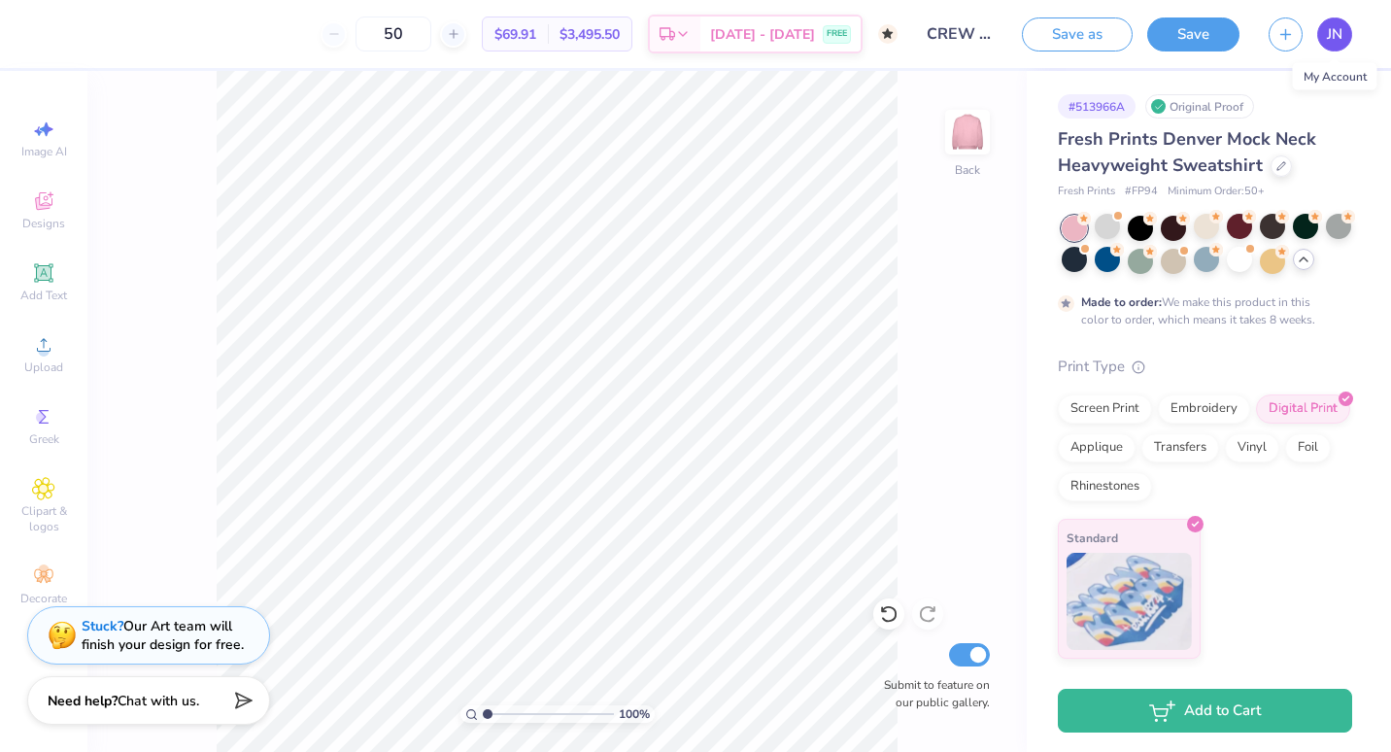
click at [1328, 32] on span "JN" at bounding box center [1334, 34] width 16 height 22
click at [361, 40] on div "50" at bounding box center [393, 34] width 146 height 35
click at [356, 28] on div "50" at bounding box center [393, 34] width 146 height 35
click at [53, 217] on span "Designs" at bounding box center [43, 224] width 43 height 16
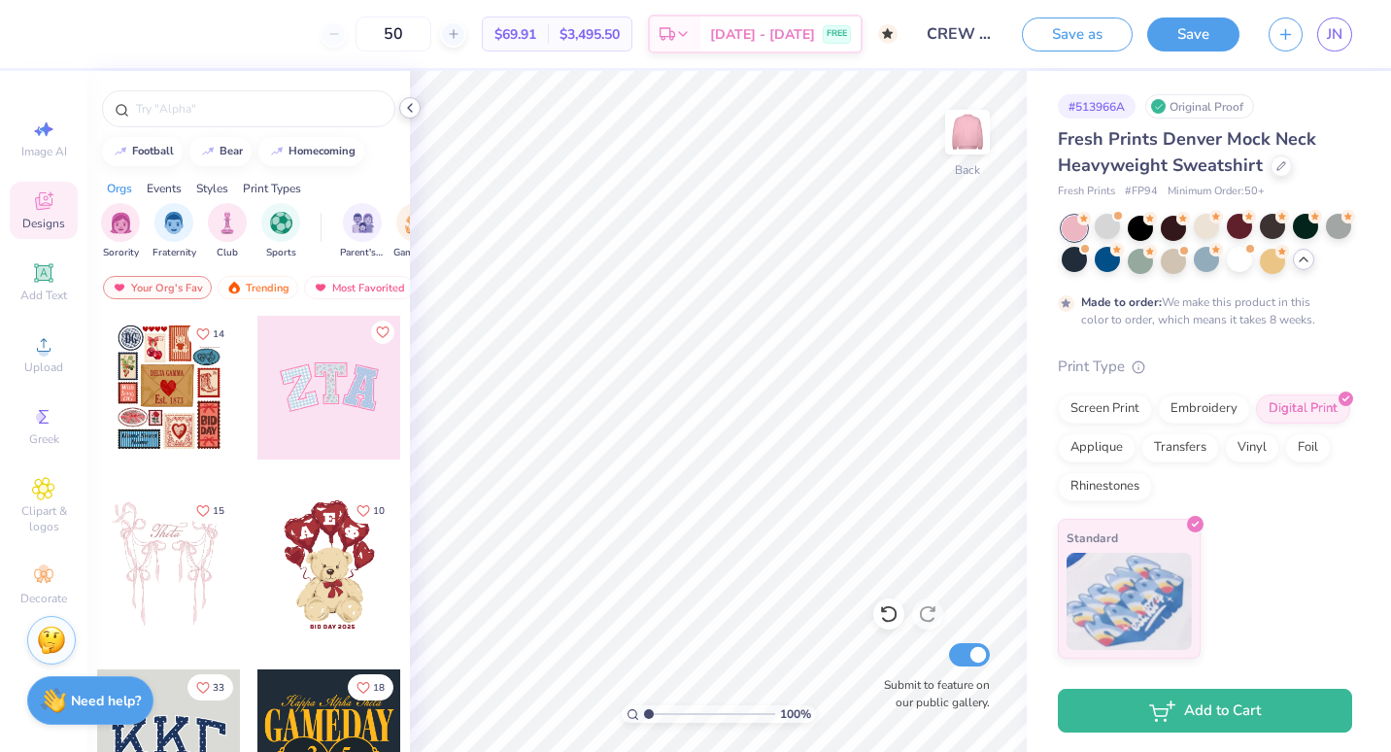
click at [414, 109] on icon at bounding box center [410, 108] width 16 height 16
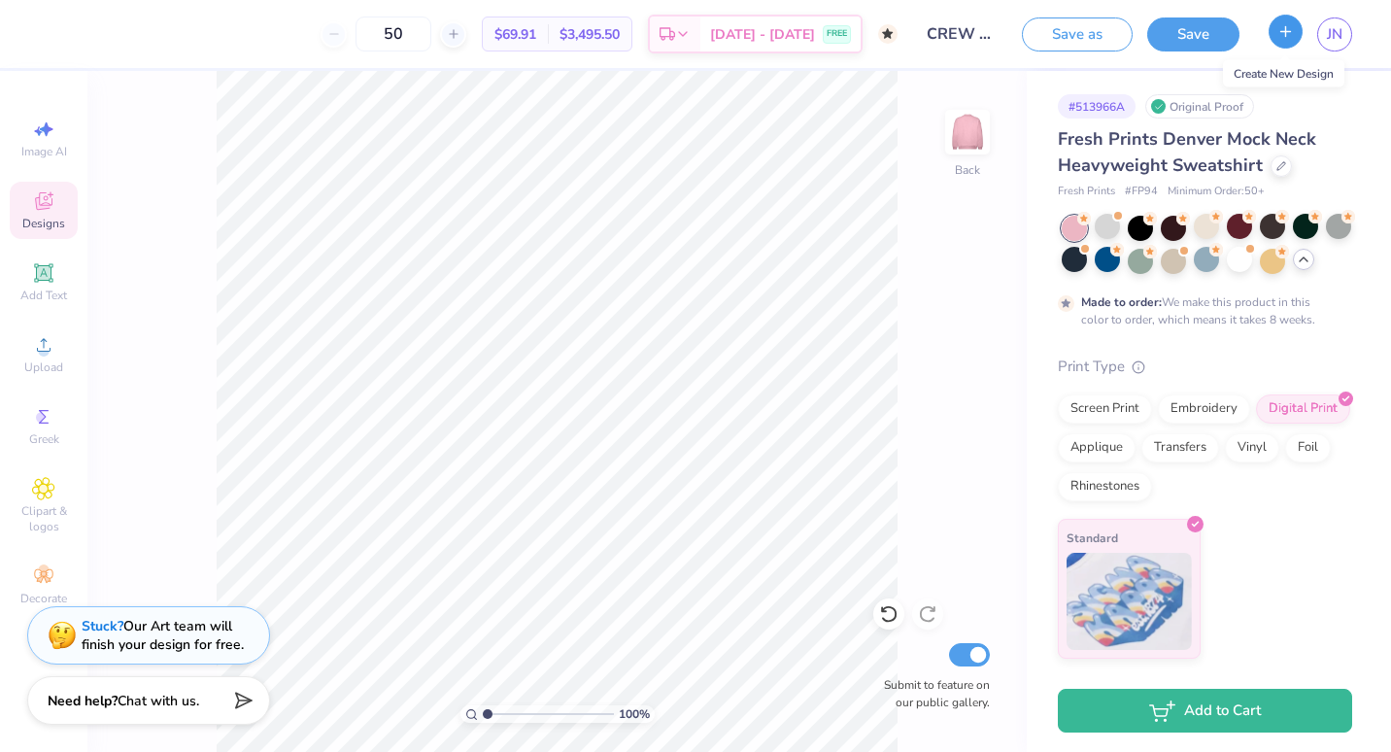
click at [1291, 28] on icon "button" at bounding box center [1285, 31] width 17 height 17
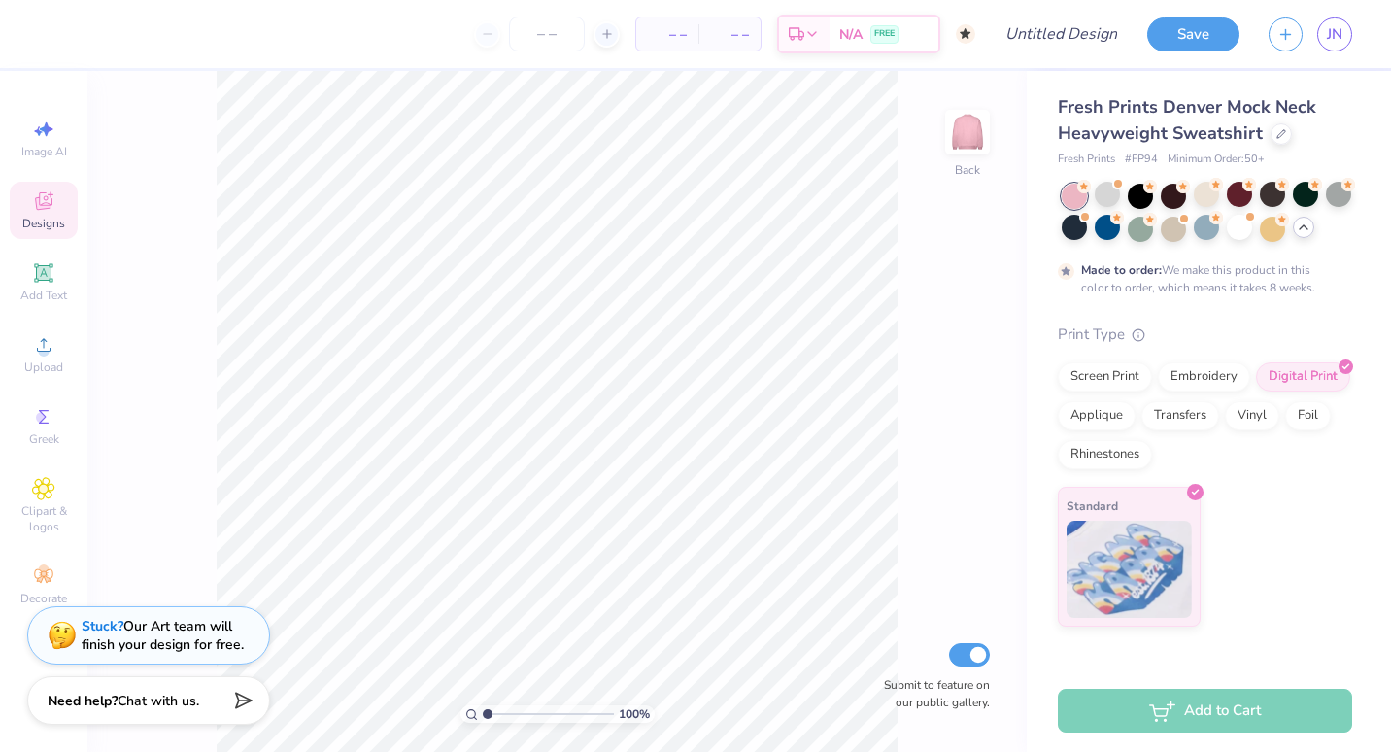
click at [961, 34] on circle at bounding box center [965, 33] width 19 height 19
click at [1341, 39] on span "JN" at bounding box center [1334, 34] width 16 height 22
click at [1110, 195] on div at bounding box center [1106, 194] width 25 height 25
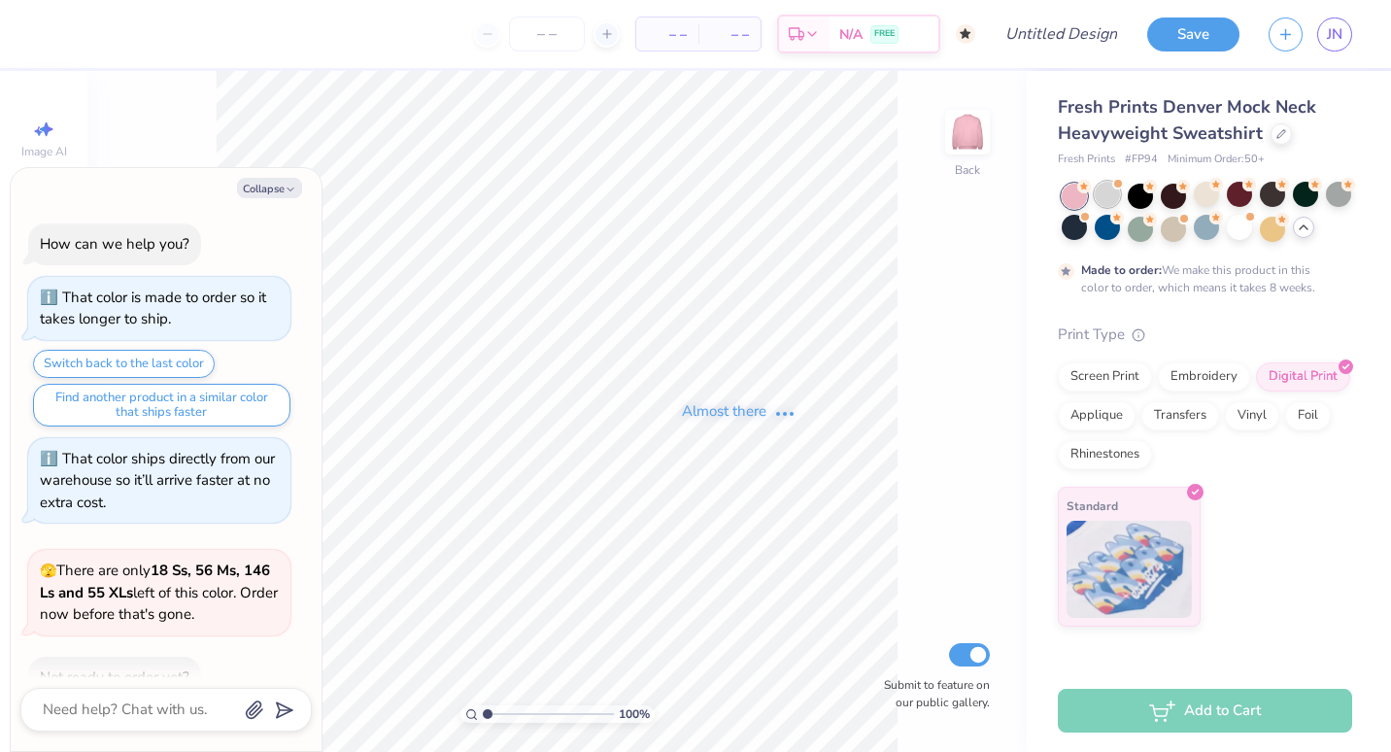
scroll to position [1638, 0]
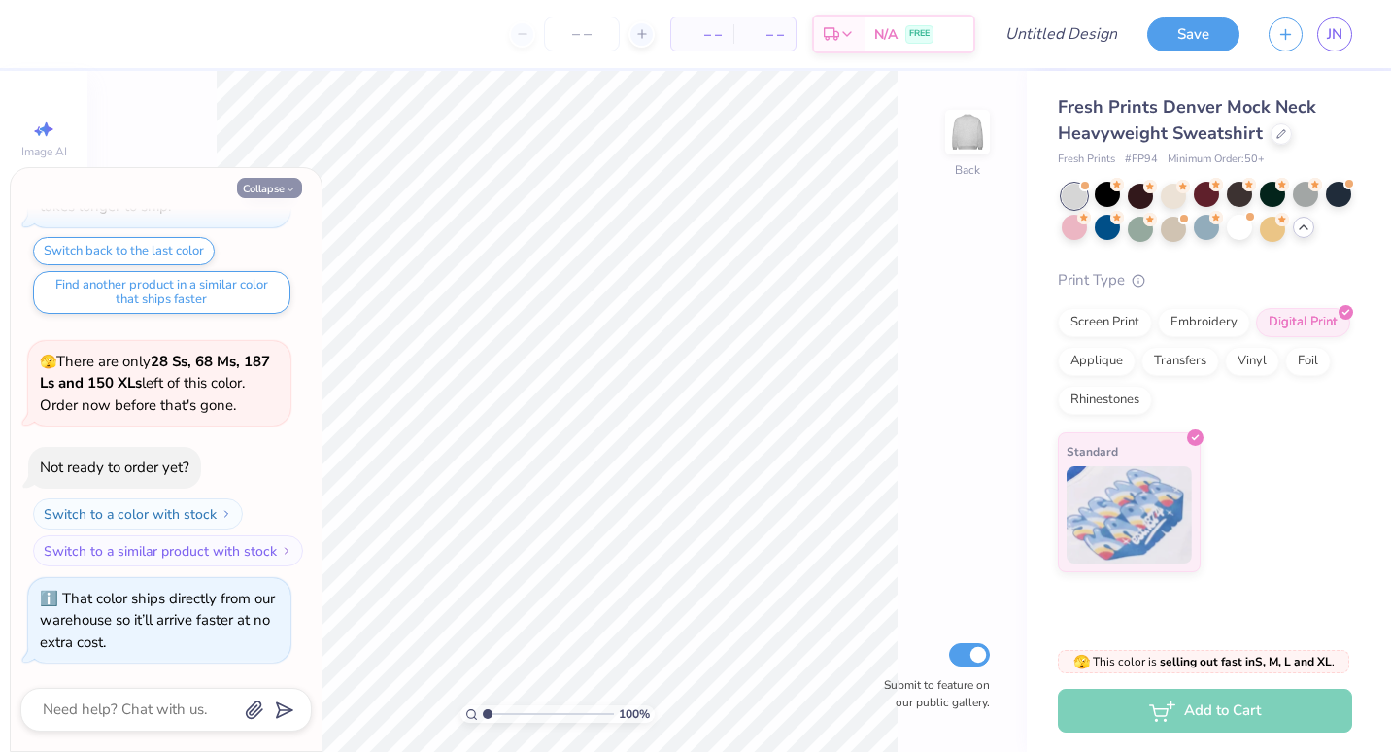
click at [262, 185] on button "Collapse" at bounding box center [269, 188] width 65 height 20
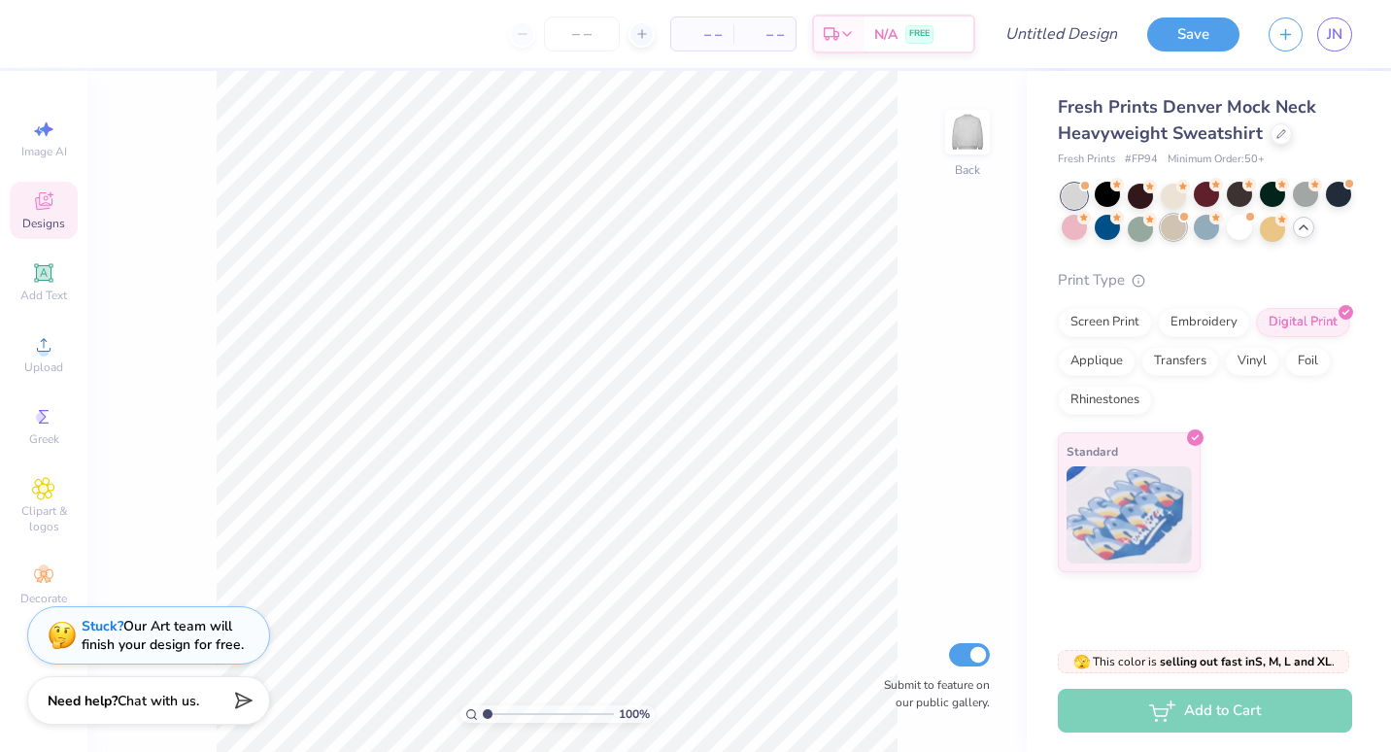
click at [1180, 232] on div at bounding box center [1172, 227] width 25 height 25
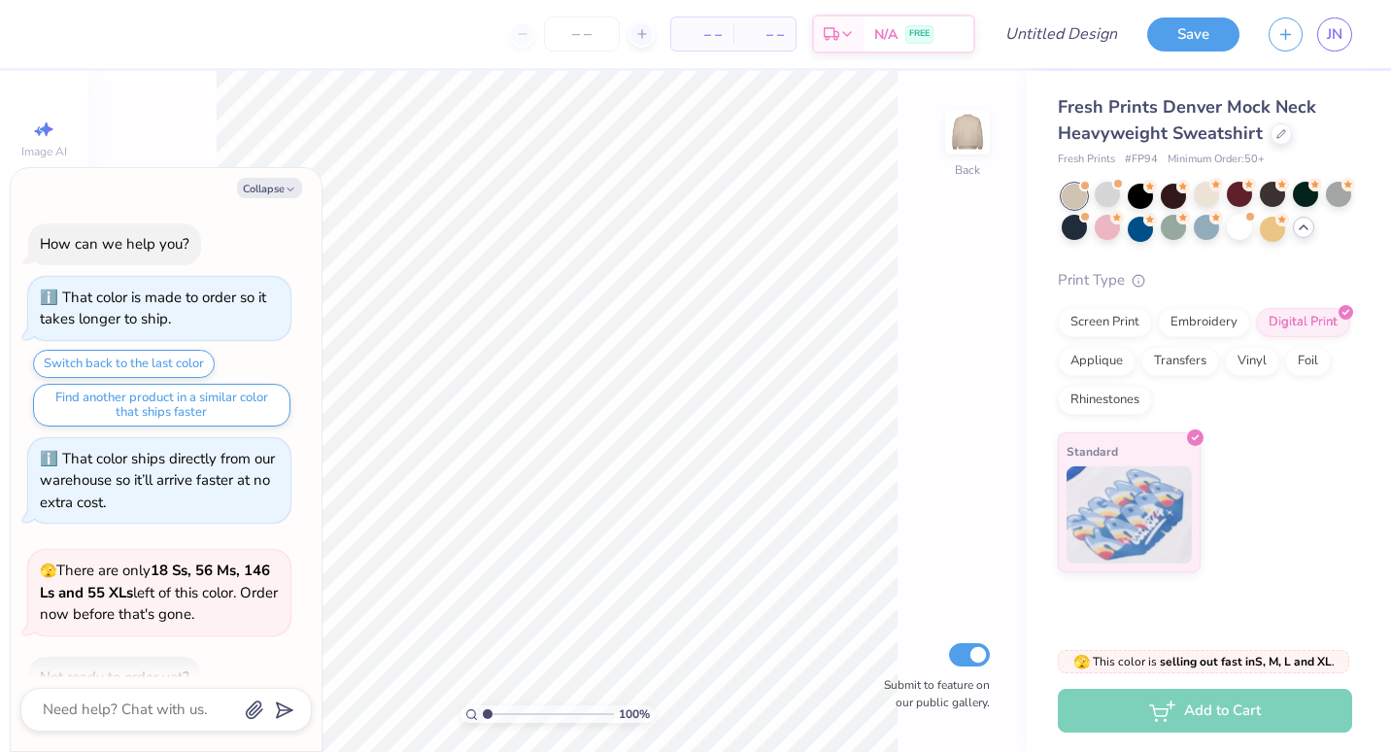
scroll to position [1891, 0]
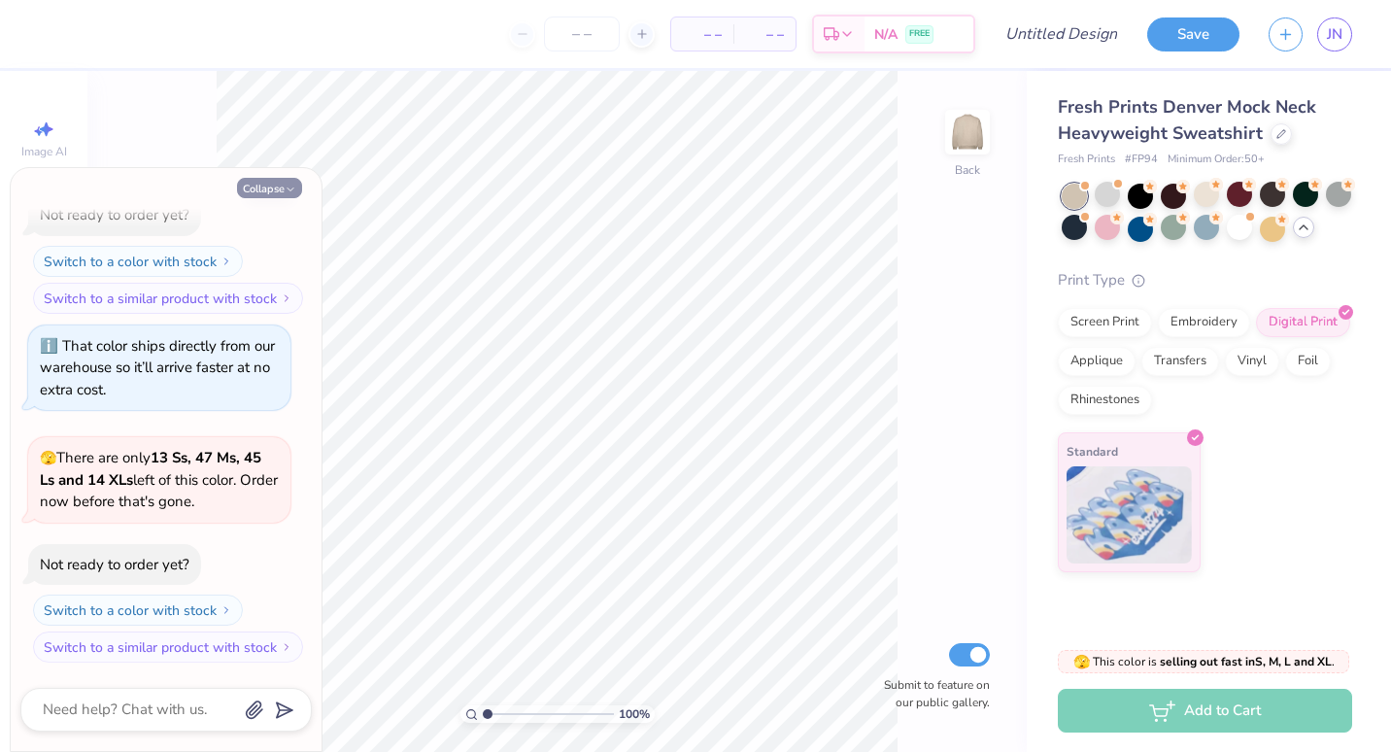
click at [285, 185] on icon "button" at bounding box center [291, 190] width 12 height 12
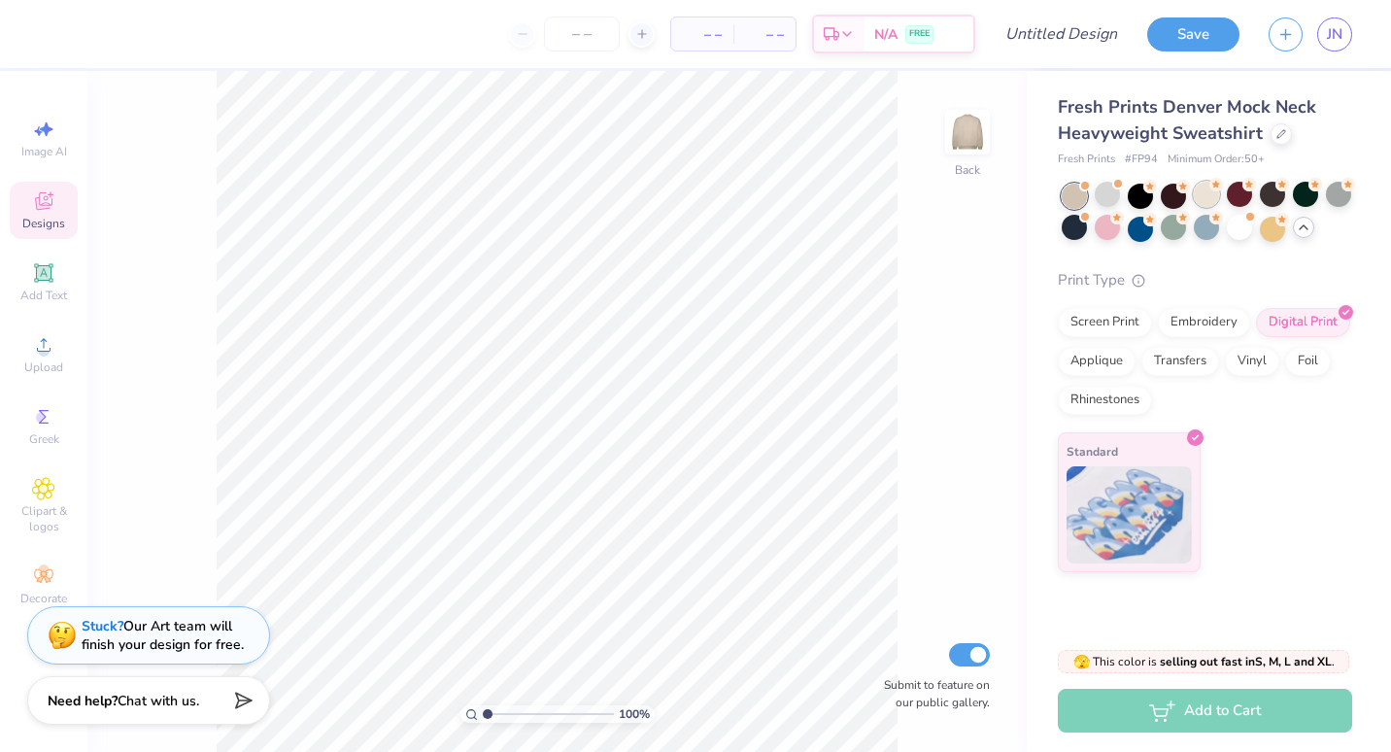
click at [1195, 202] on div at bounding box center [1205, 194] width 25 height 25
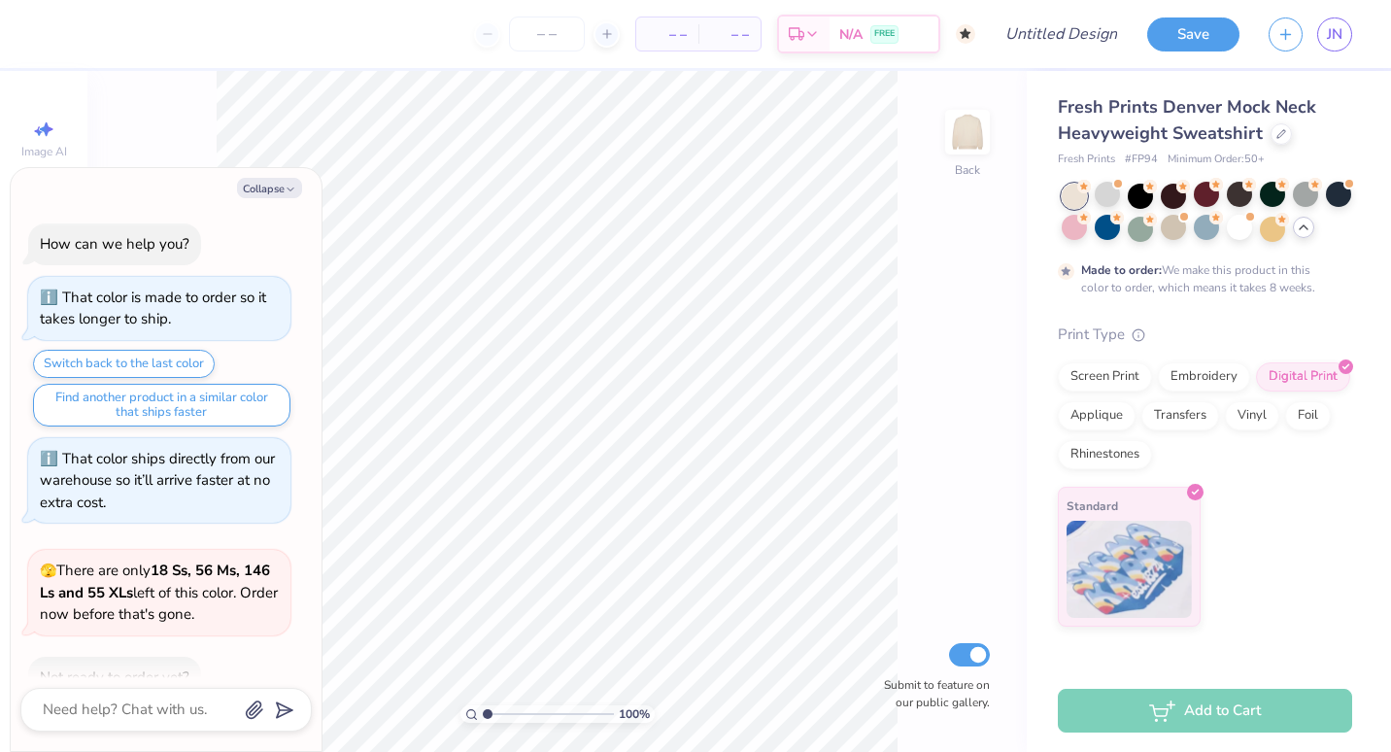
scroll to position [2052, 0]
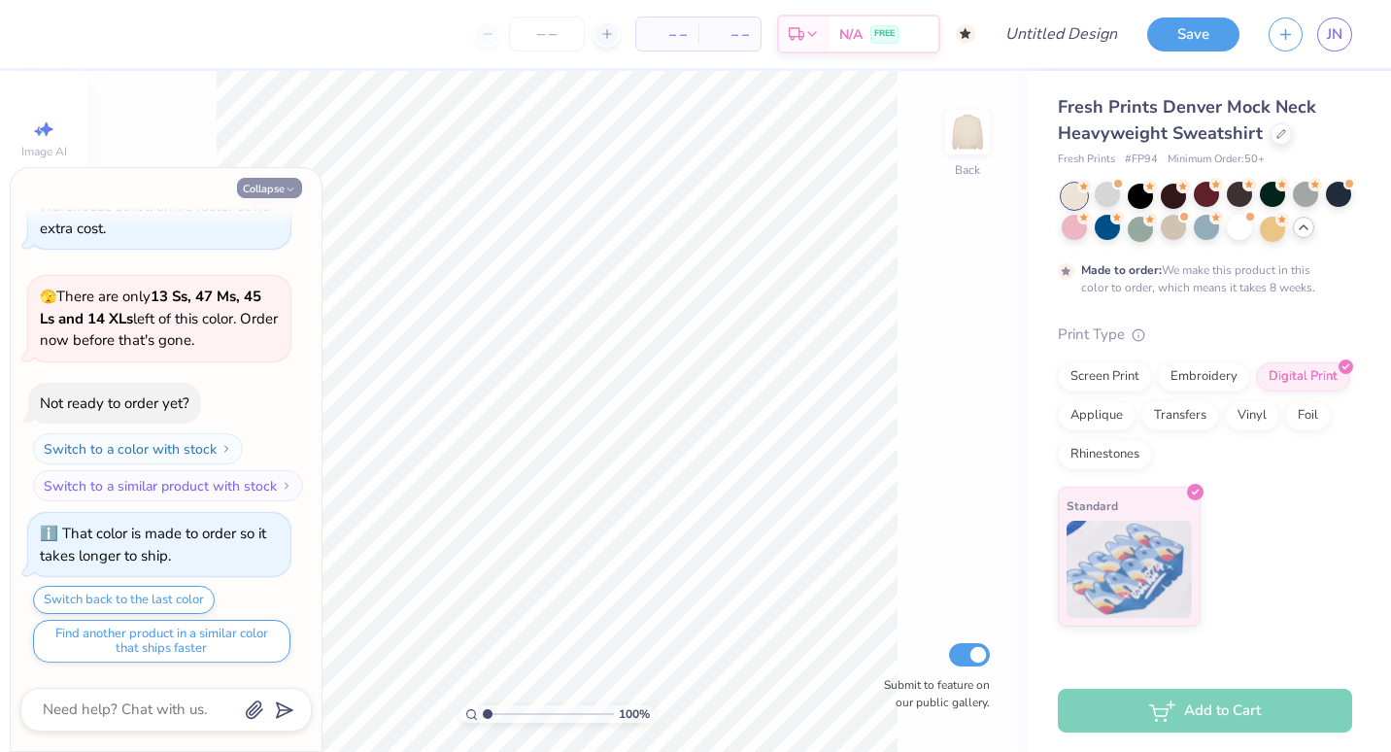
click at [271, 184] on button "Collapse" at bounding box center [269, 188] width 65 height 20
type textarea "x"
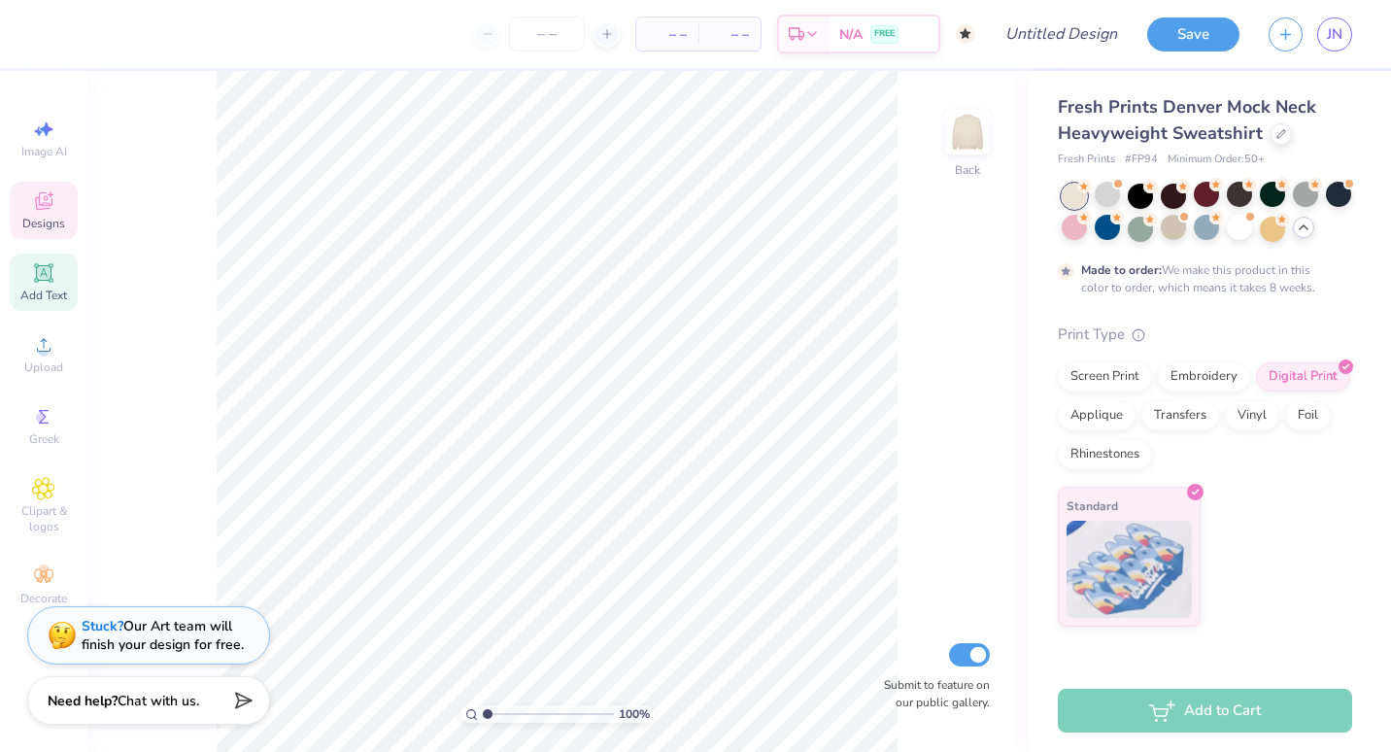
click at [50, 283] on icon at bounding box center [43, 272] width 23 height 23
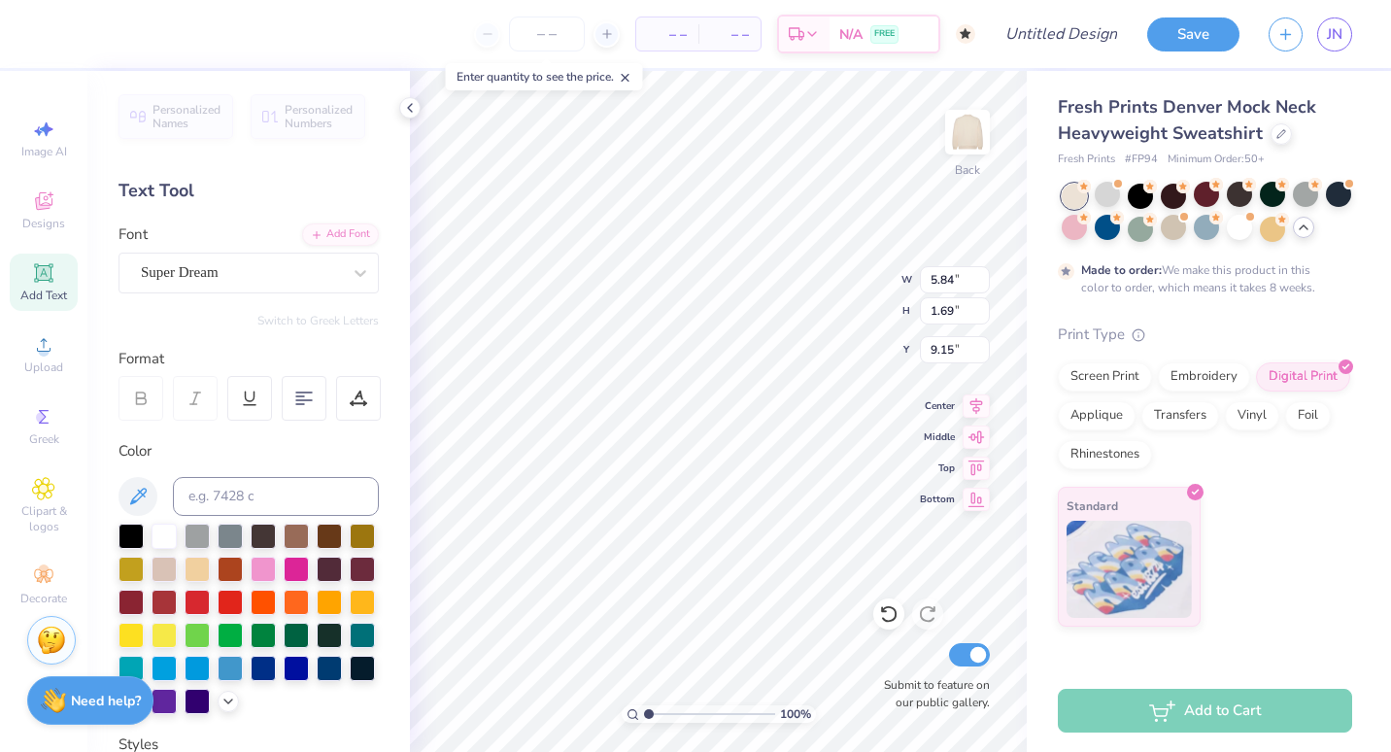
scroll to position [16, 2]
type textarea "1852"
click at [289, 285] on div at bounding box center [241, 272] width 200 height 26
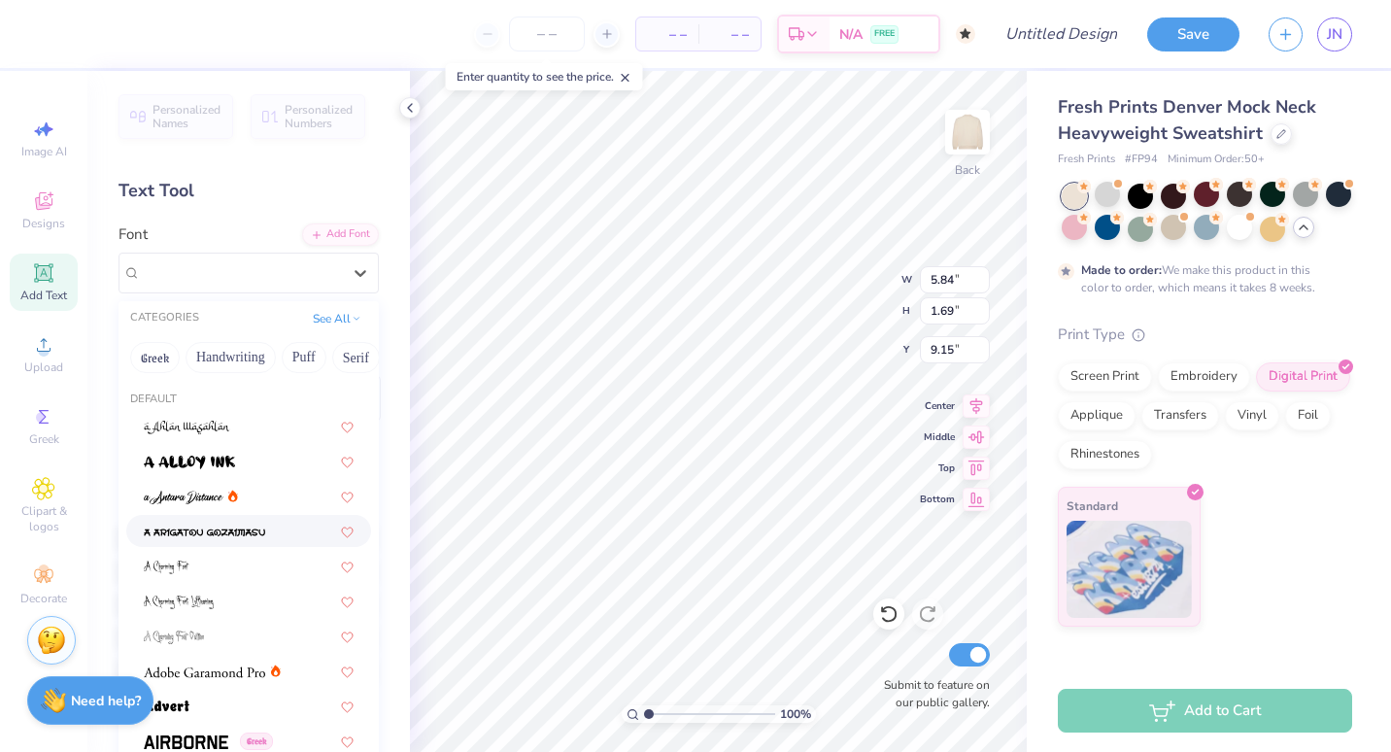
scroll to position [287, 0]
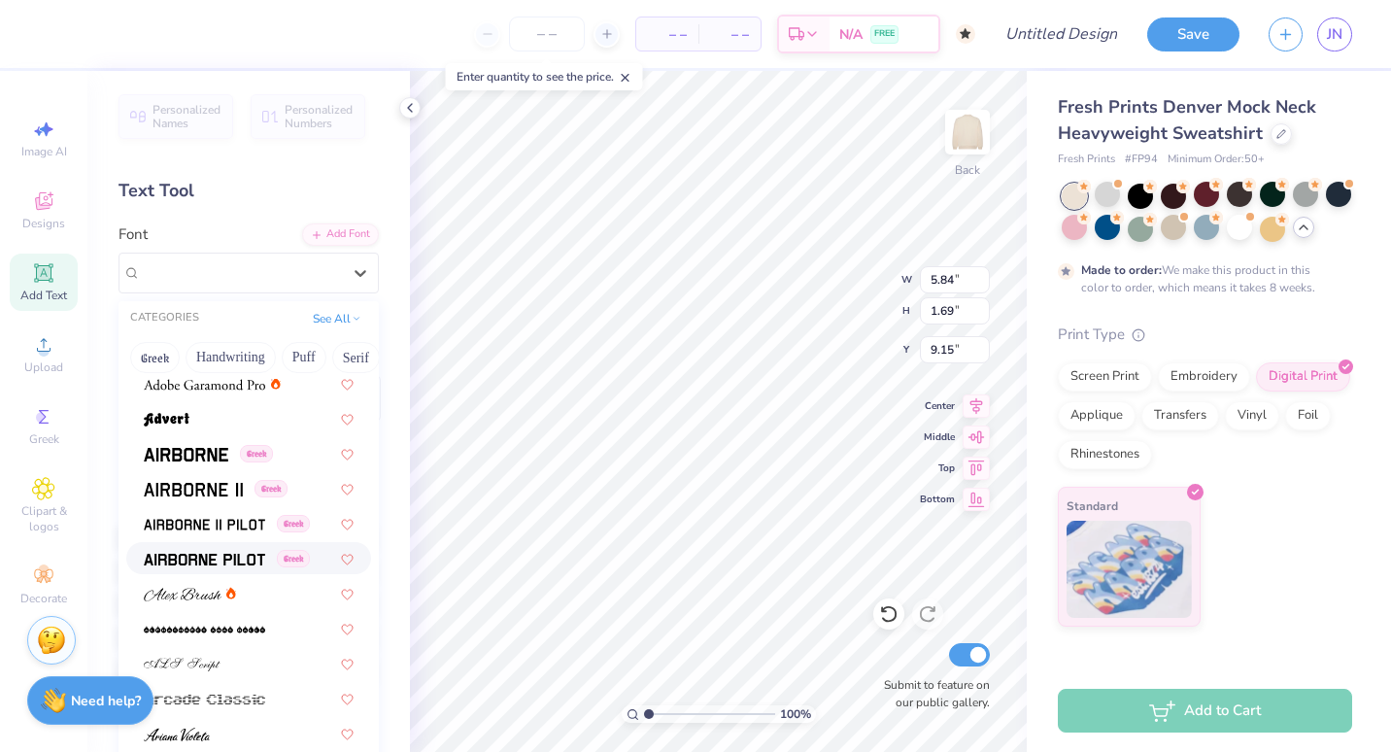
click at [218, 558] on img at bounding box center [204, 560] width 121 height 14
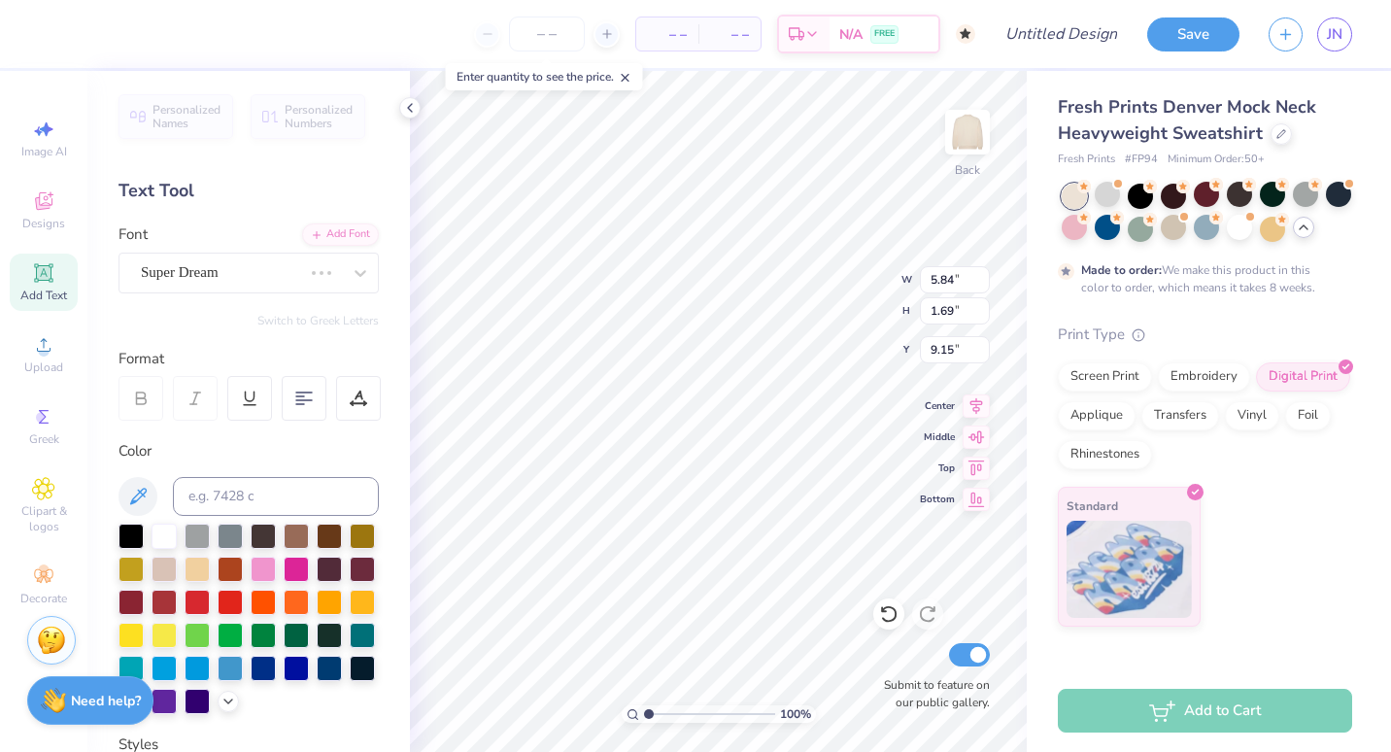
scroll to position [16, 3]
click at [352, 276] on icon at bounding box center [360, 272] width 19 height 19
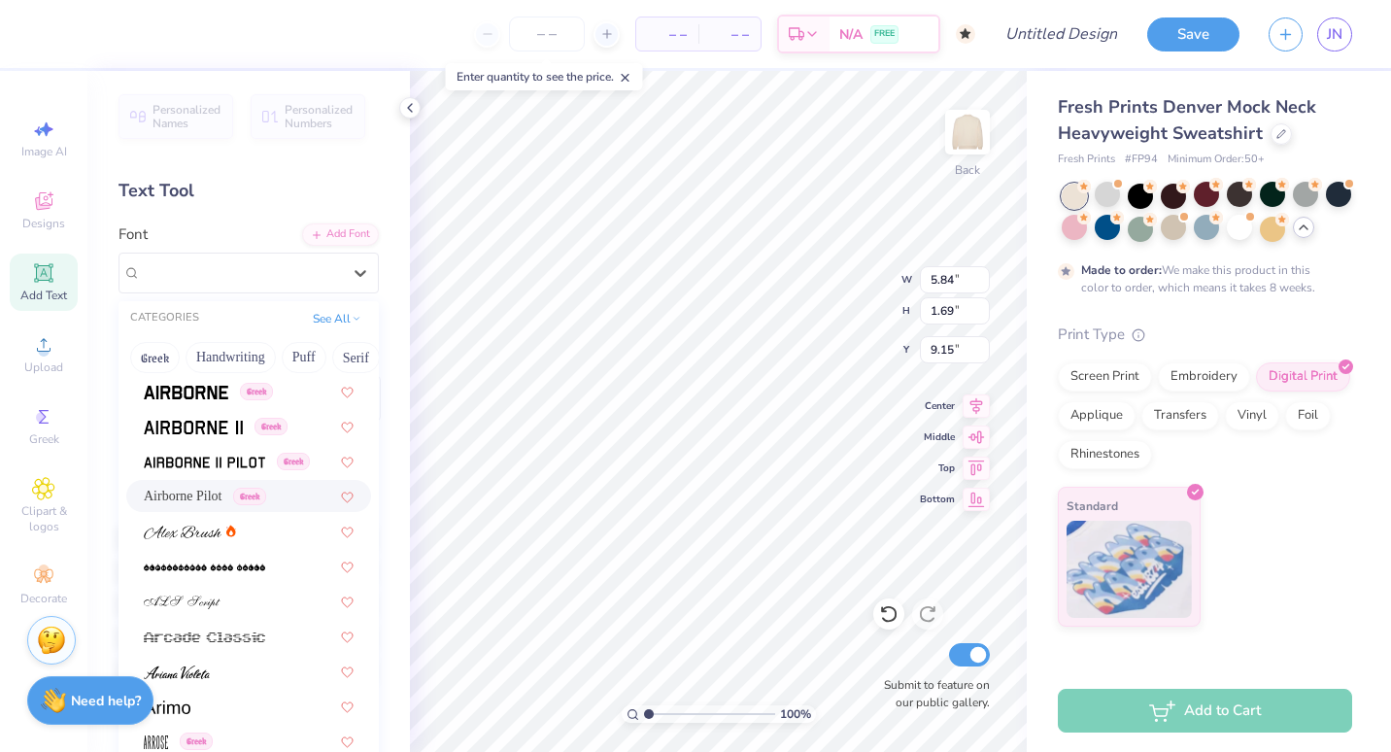
scroll to position [351, 0]
click at [217, 464] on img at bounding box center [204, 461] width 121 height 14
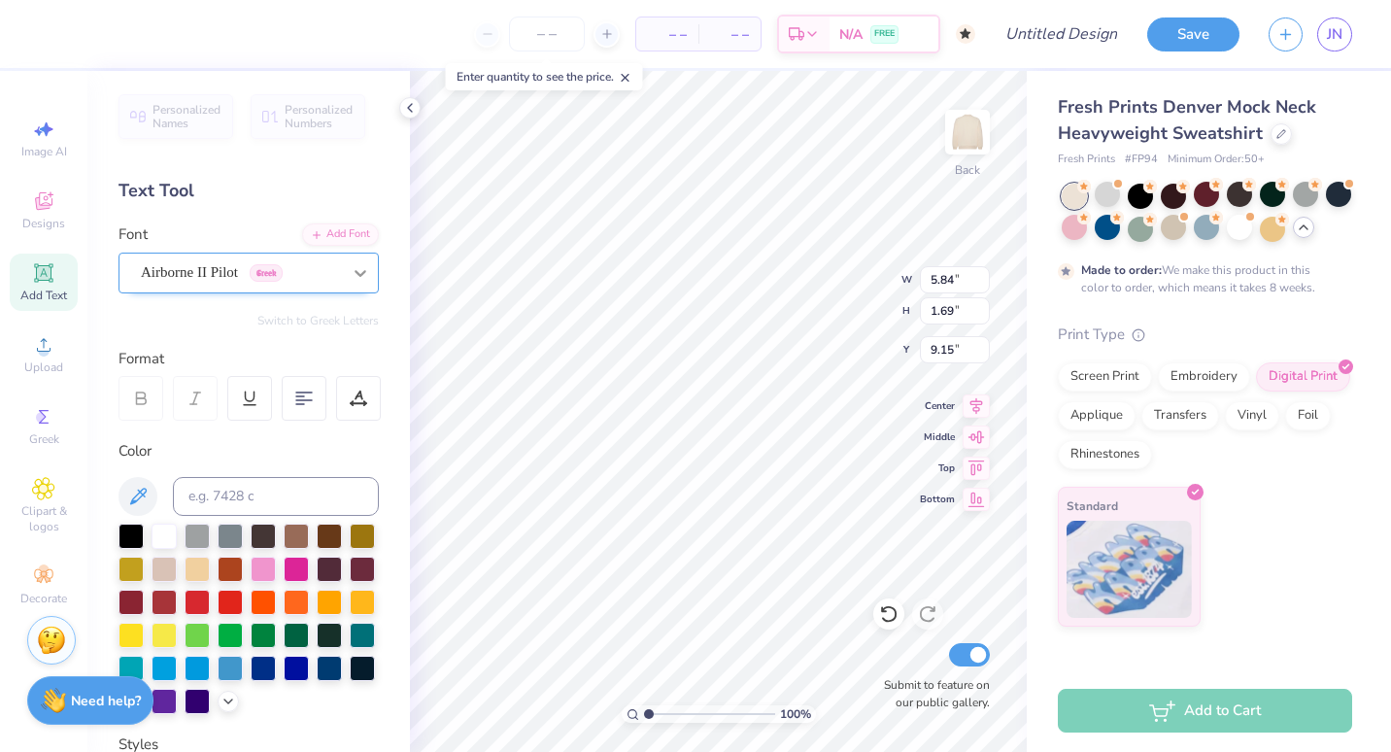
click at [354, 273] on icon at bounding box center [360, 273] width 12 height 7
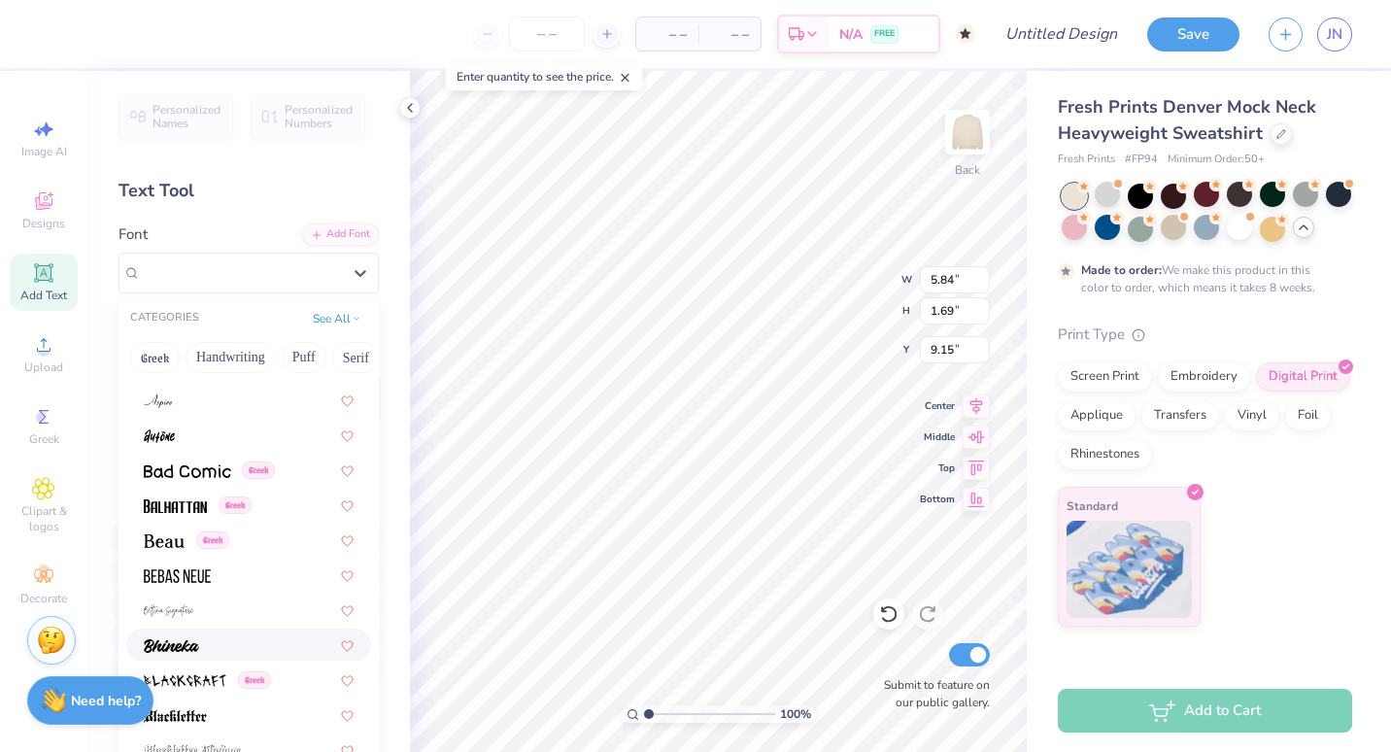
scroll to position [760, 0]
click at [176, 499] on img at bounding box center [175, 506] width 63 height 14
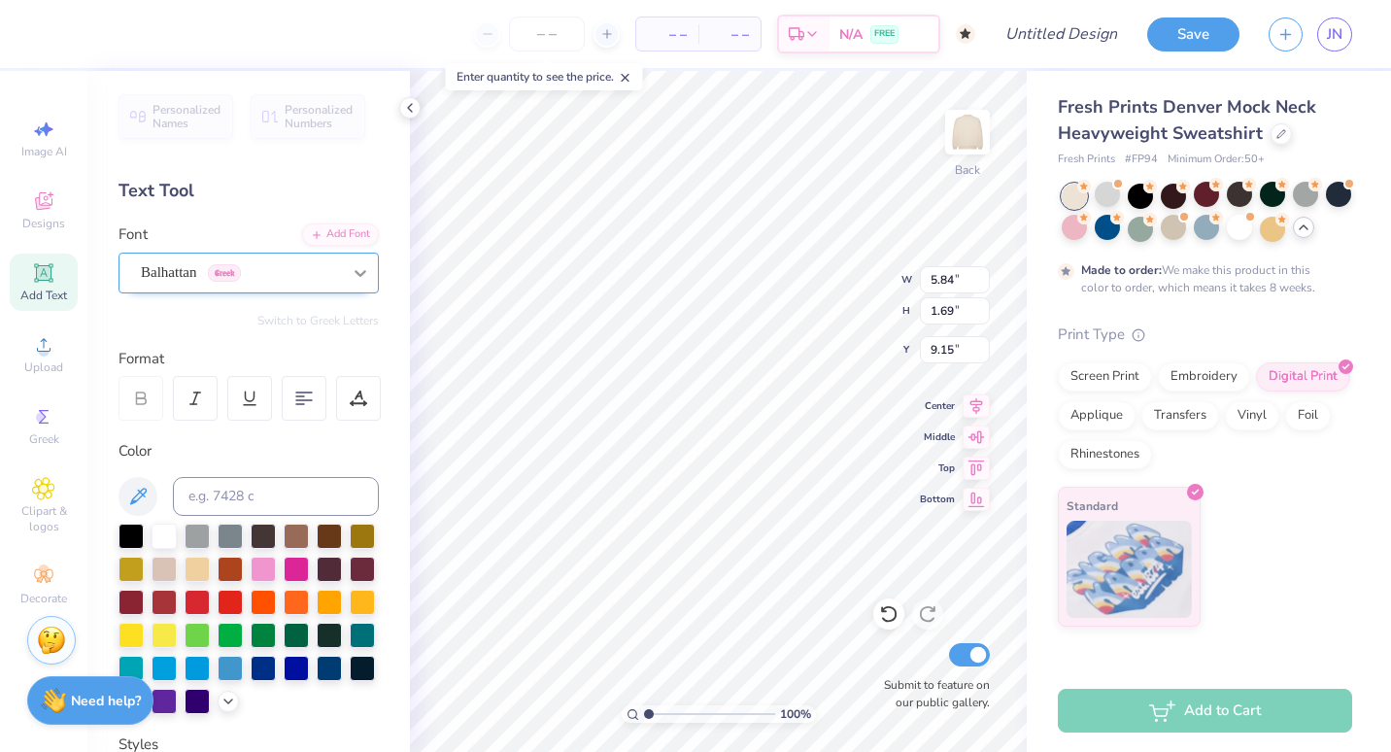
click at [343, 282] on div at bounding box center [360, 272] width 35 height 35
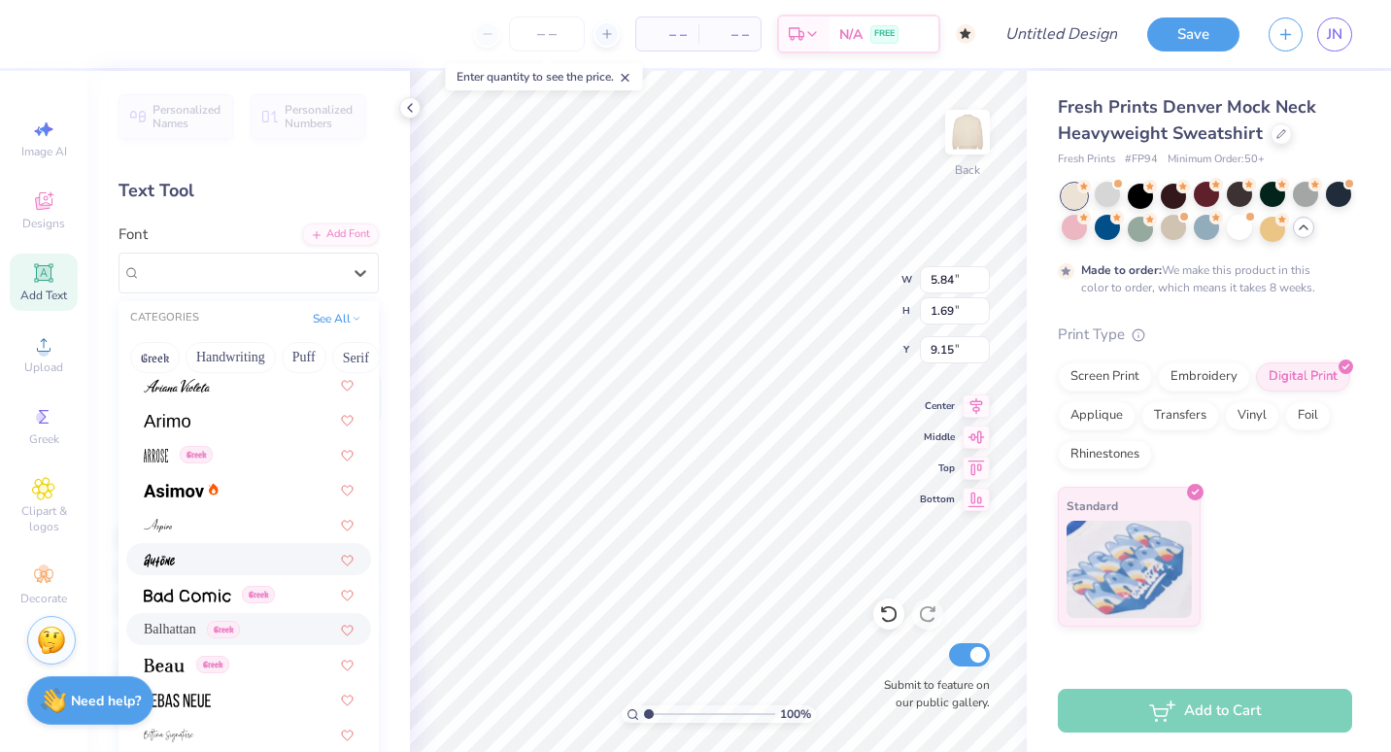
scroll to position [628, 0]
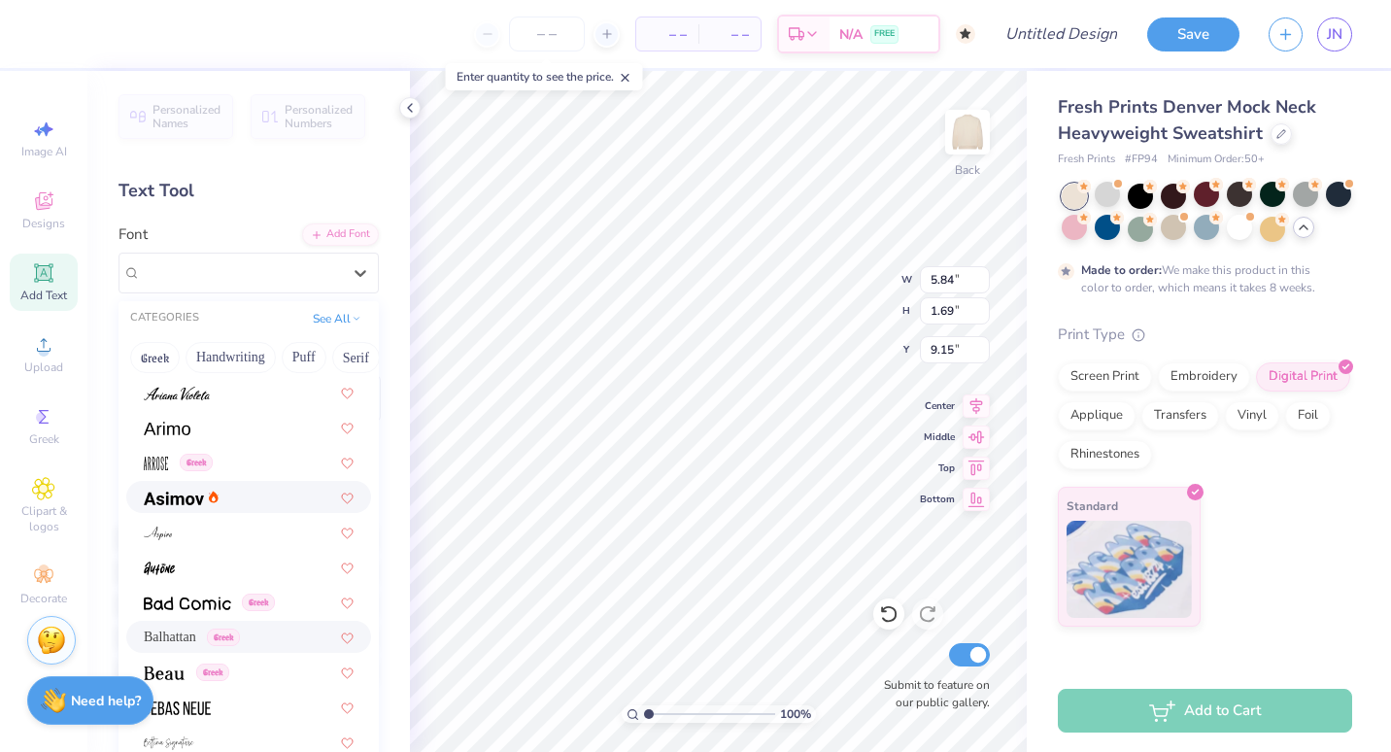
click at [205, 504] on div at bounding box center [181, 496] width 75 height 20
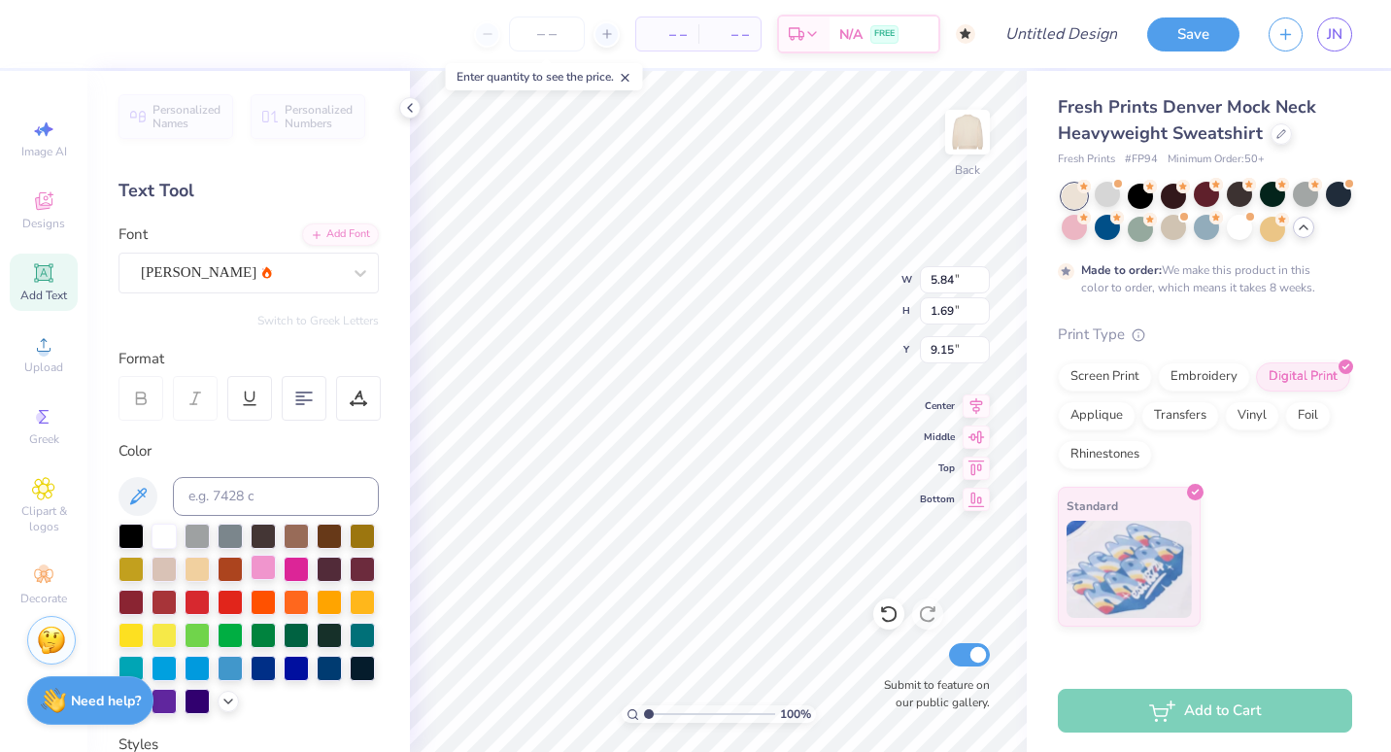
click at [276, 557] on div at bounding box center [263, 566] width 25 height 25
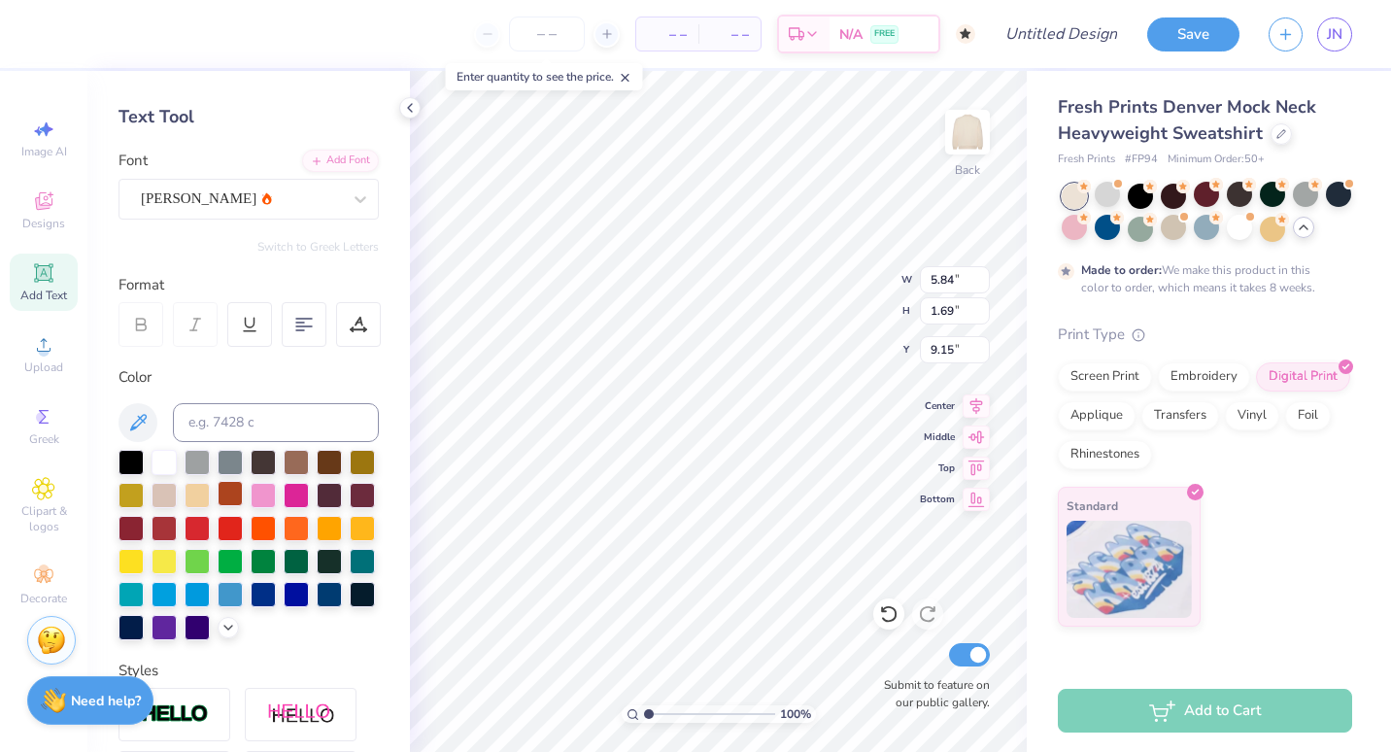
scroll to position [76, 0]
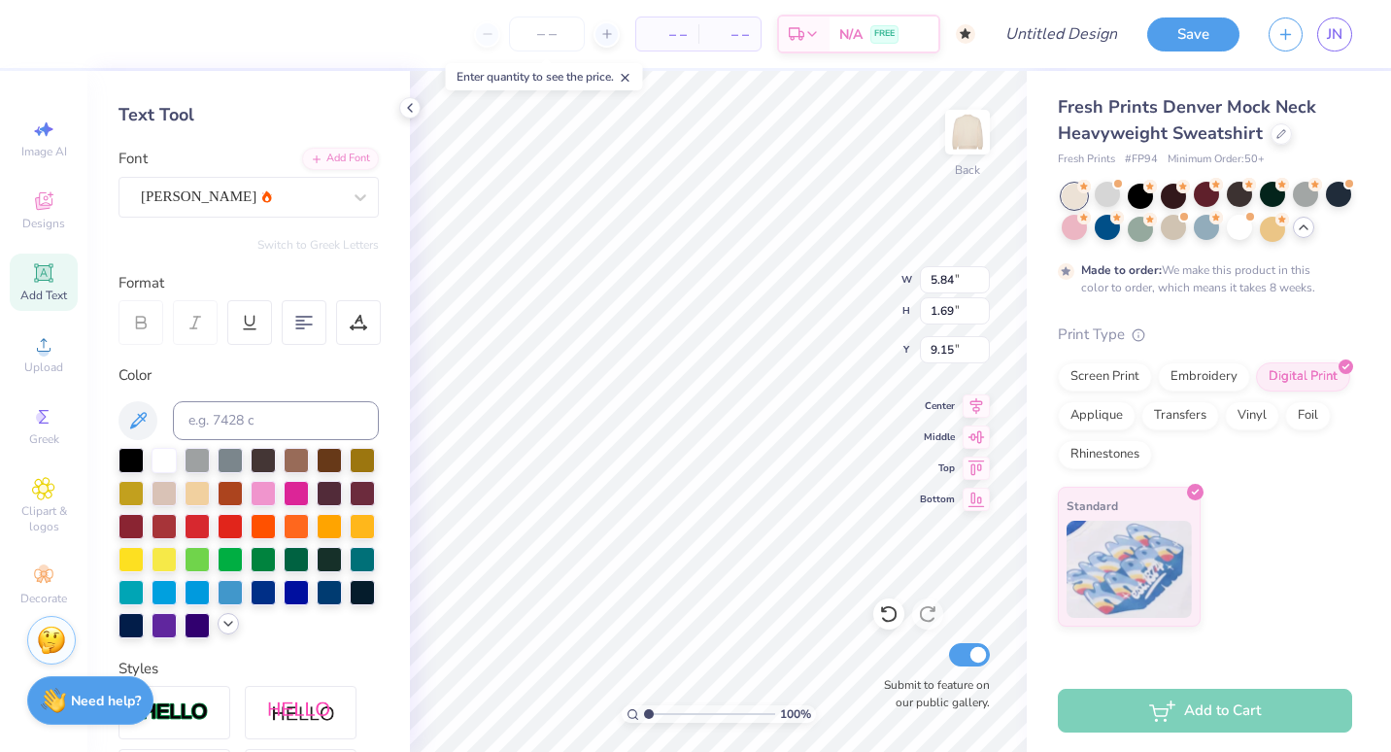
click at [220, 631] on icon at bounding box center [228, 624] width 16 height 16
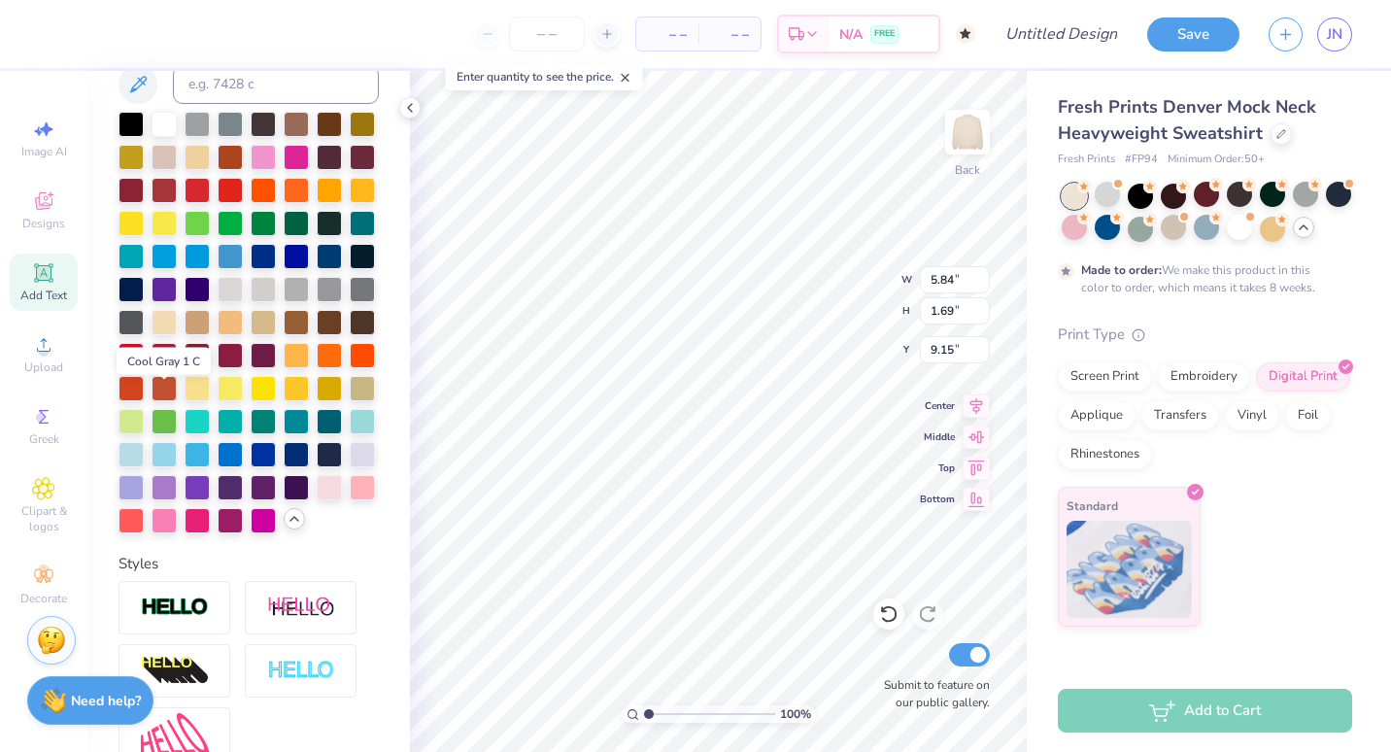
scroll to position [414, 0]
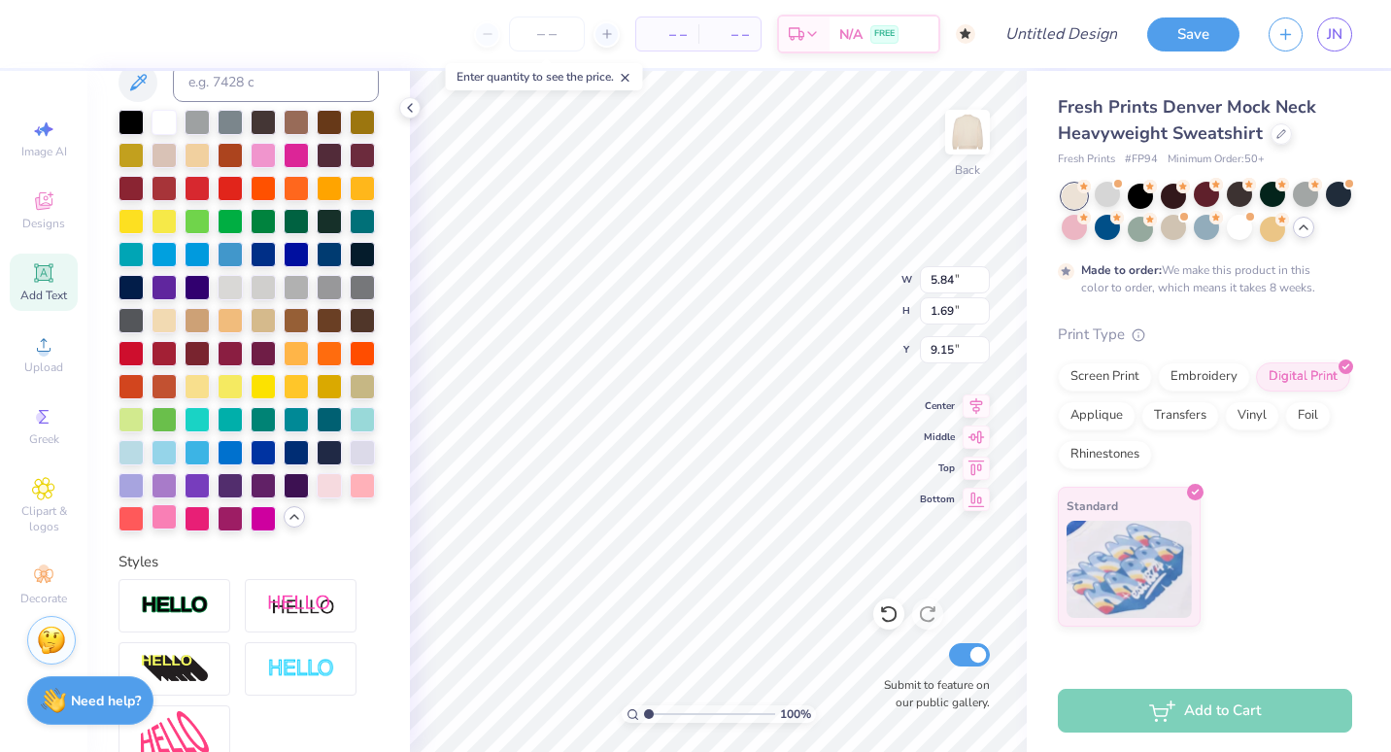
click at [177, 529] on div at bounding box center [163, 516] width 25 height 25
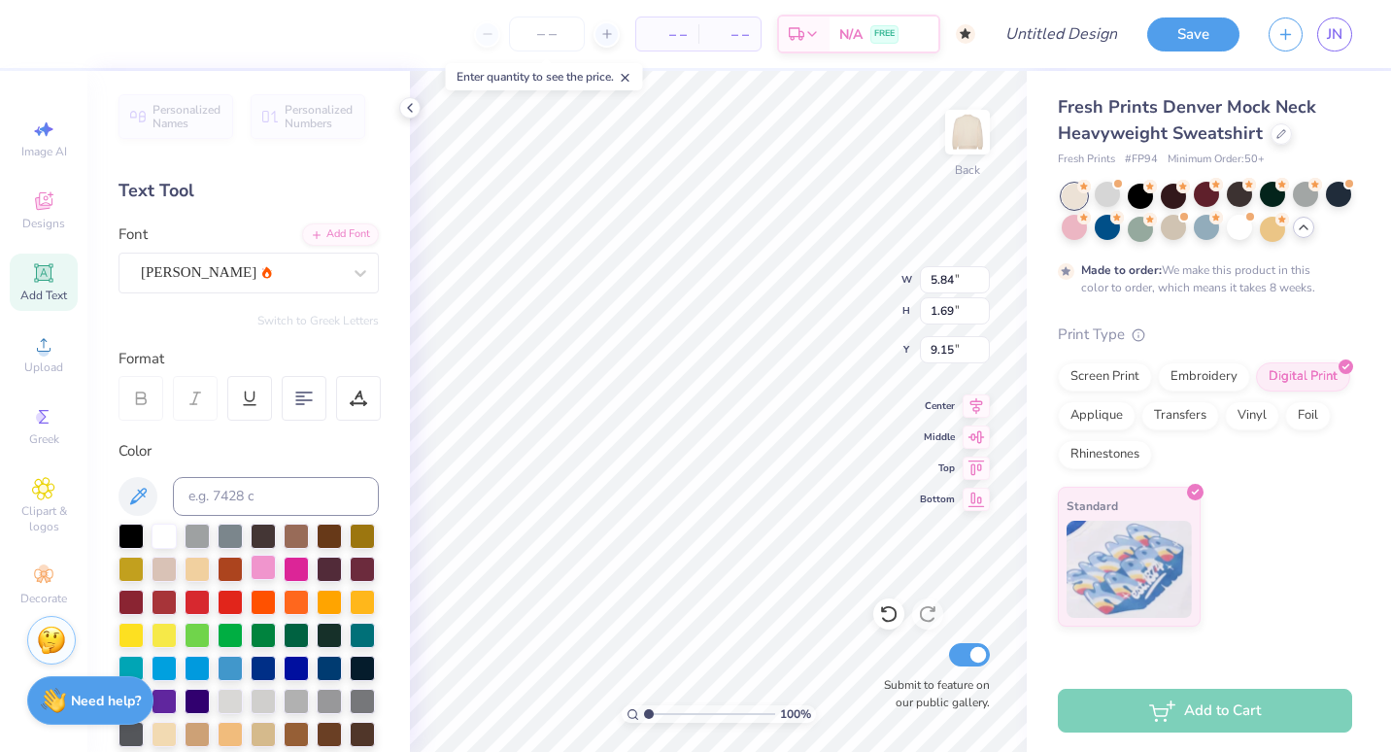
click at [276, 566] on div at bounding box center [263, 566] width 25 height 25
click at [371, 399] on div at bounding box center [358, 398] width 45 height 45
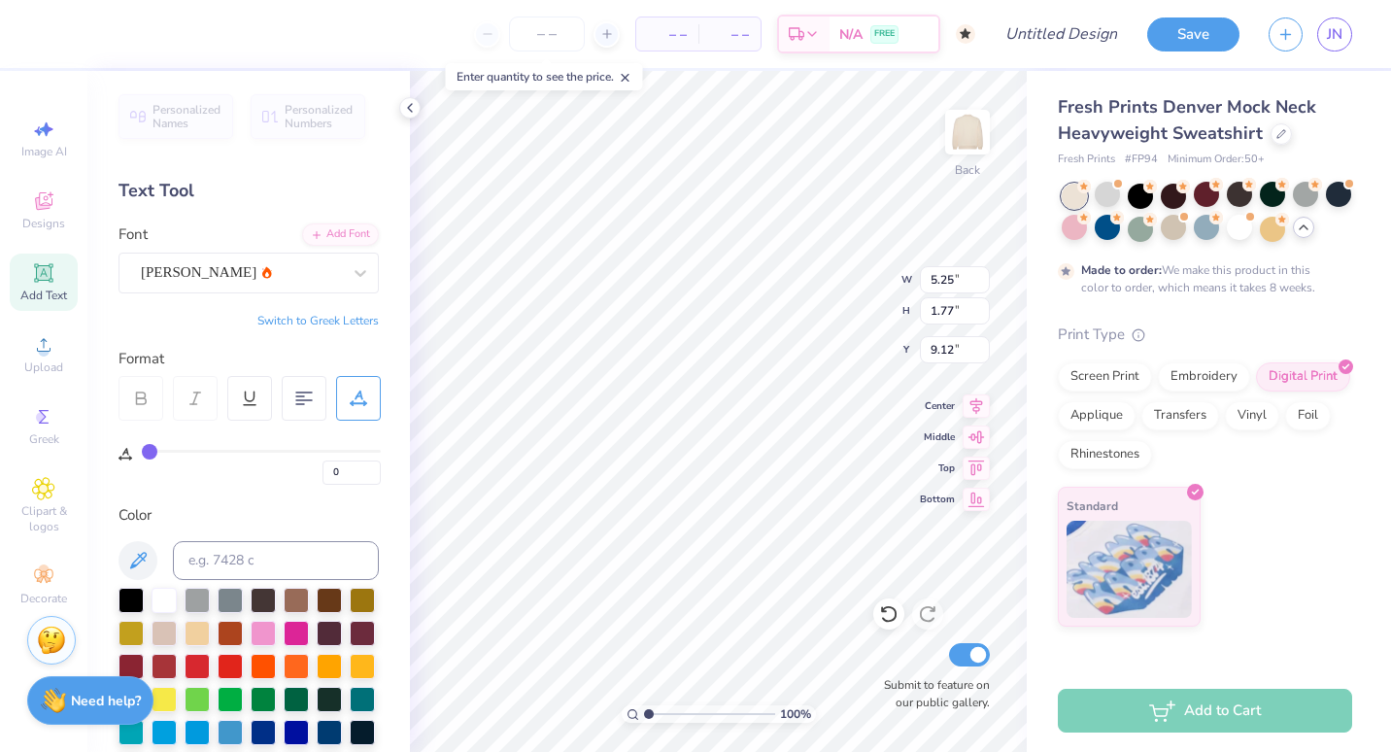
type input "1"
type input "2"
type input "3"
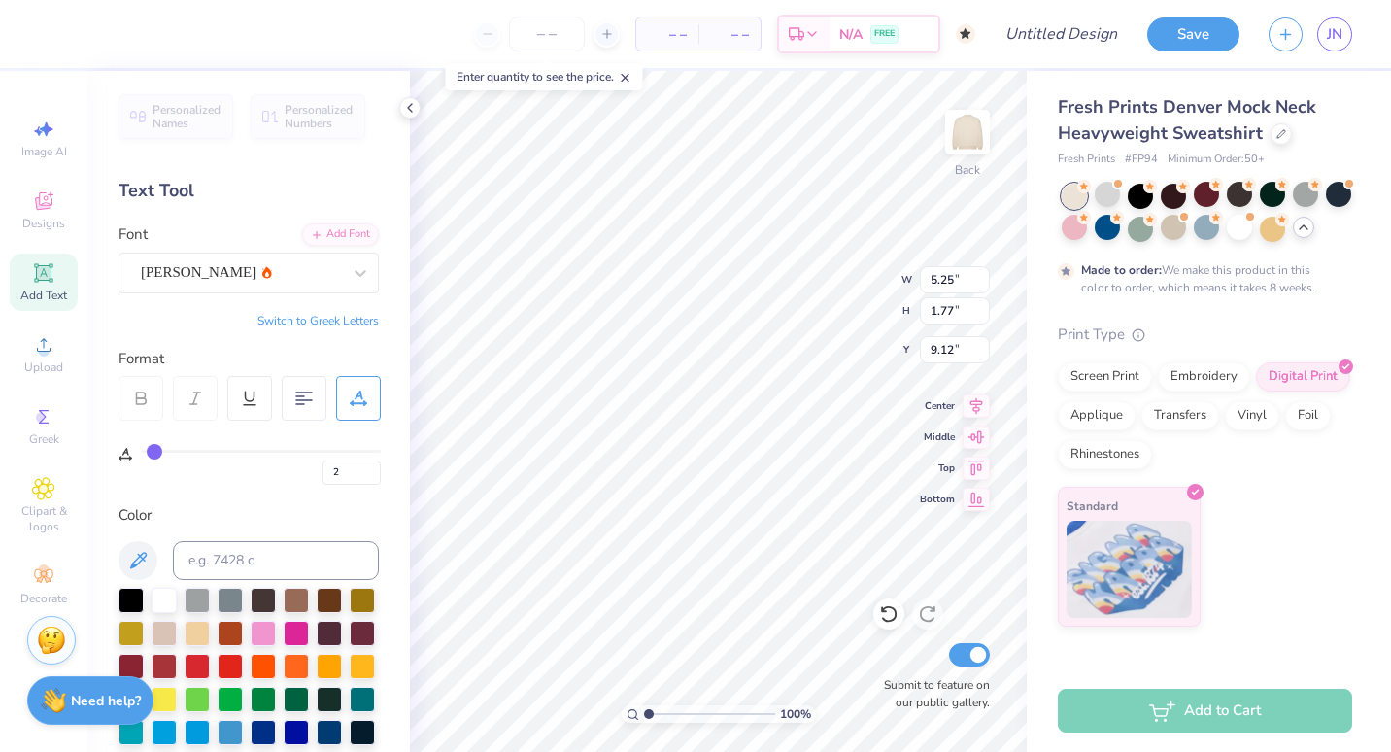
type input "3"
type input "4"
type input "5"
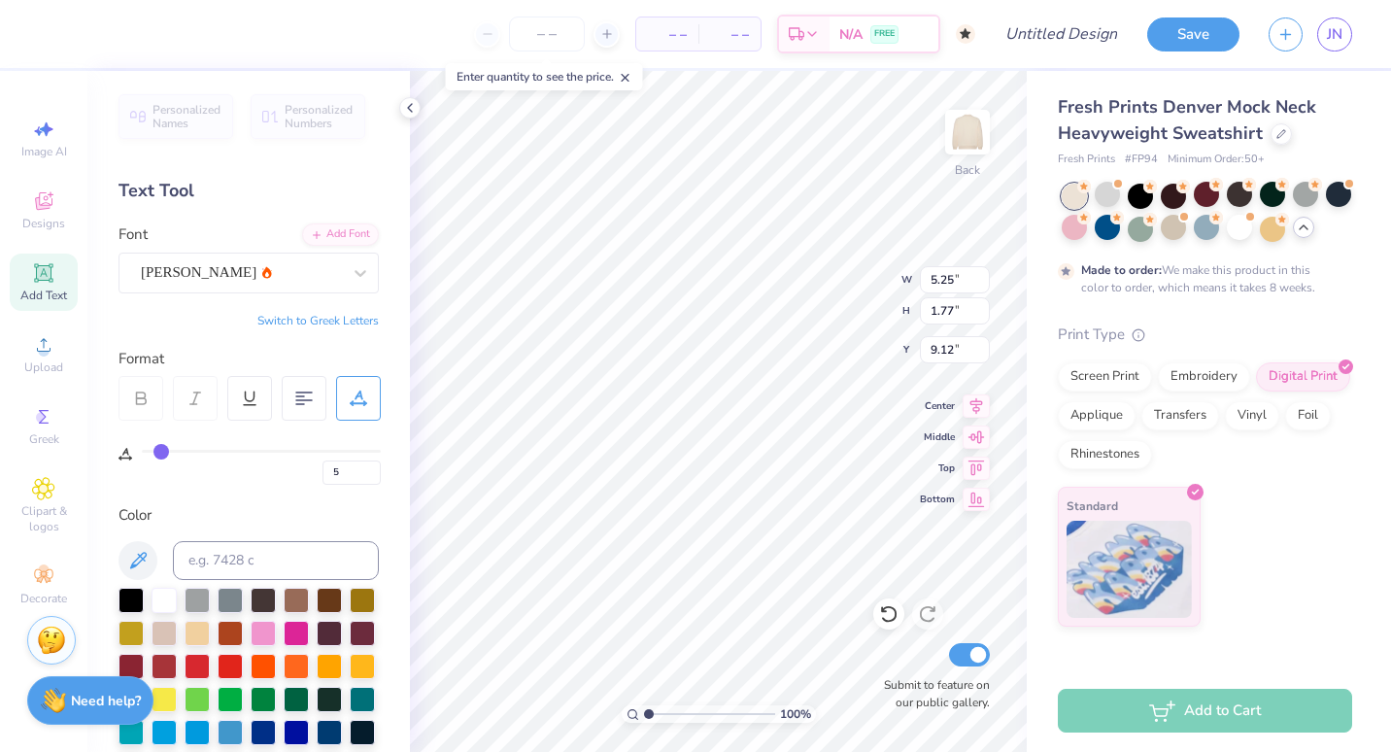
type input "6"
drag, startPoint x: 148, startPoint y: 450, endPoint x: 162, endPoint y: 452, distance: 14.7
type input "6"
click at [162, 452] on input "range" at bounding box center [261, 451] width 239 height 3
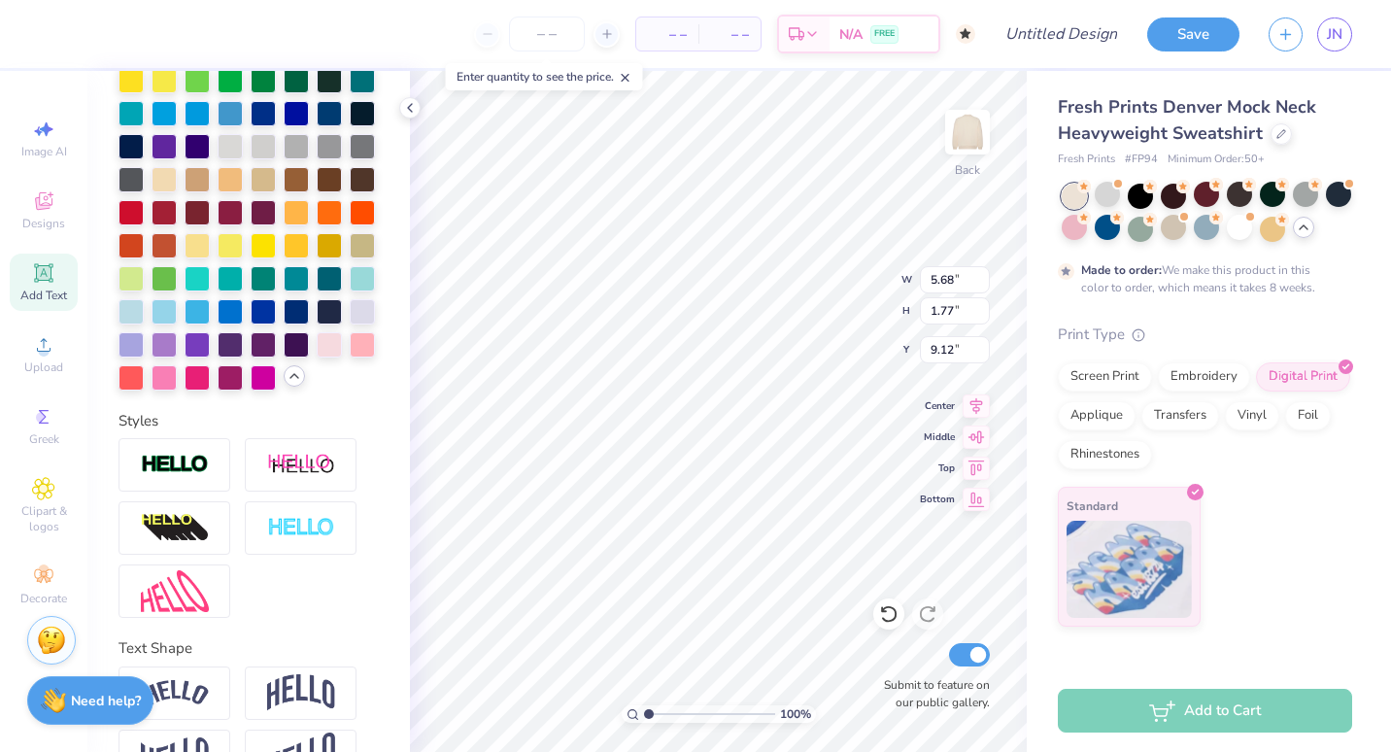
scroll to position [738, 0]
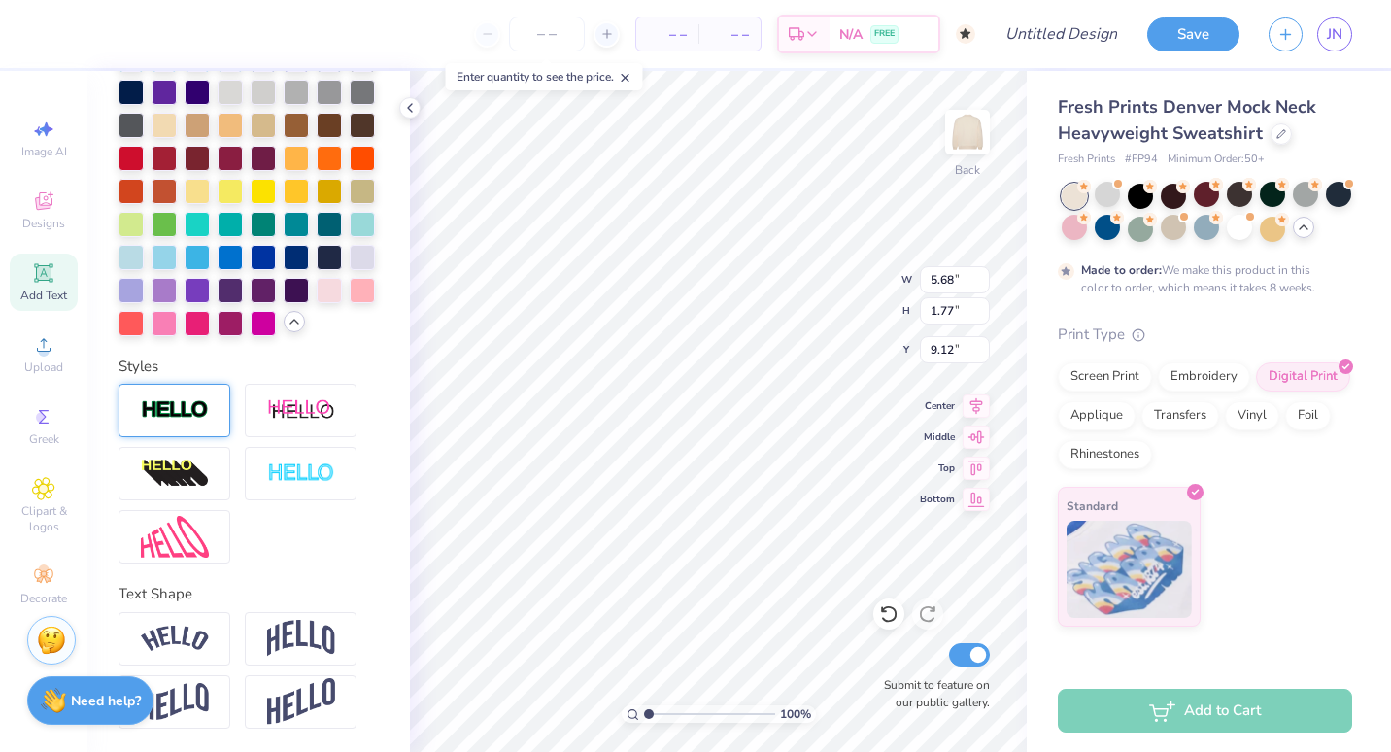
click at [177, 415] on img at bounding box center [175, 410] width 68 height 22
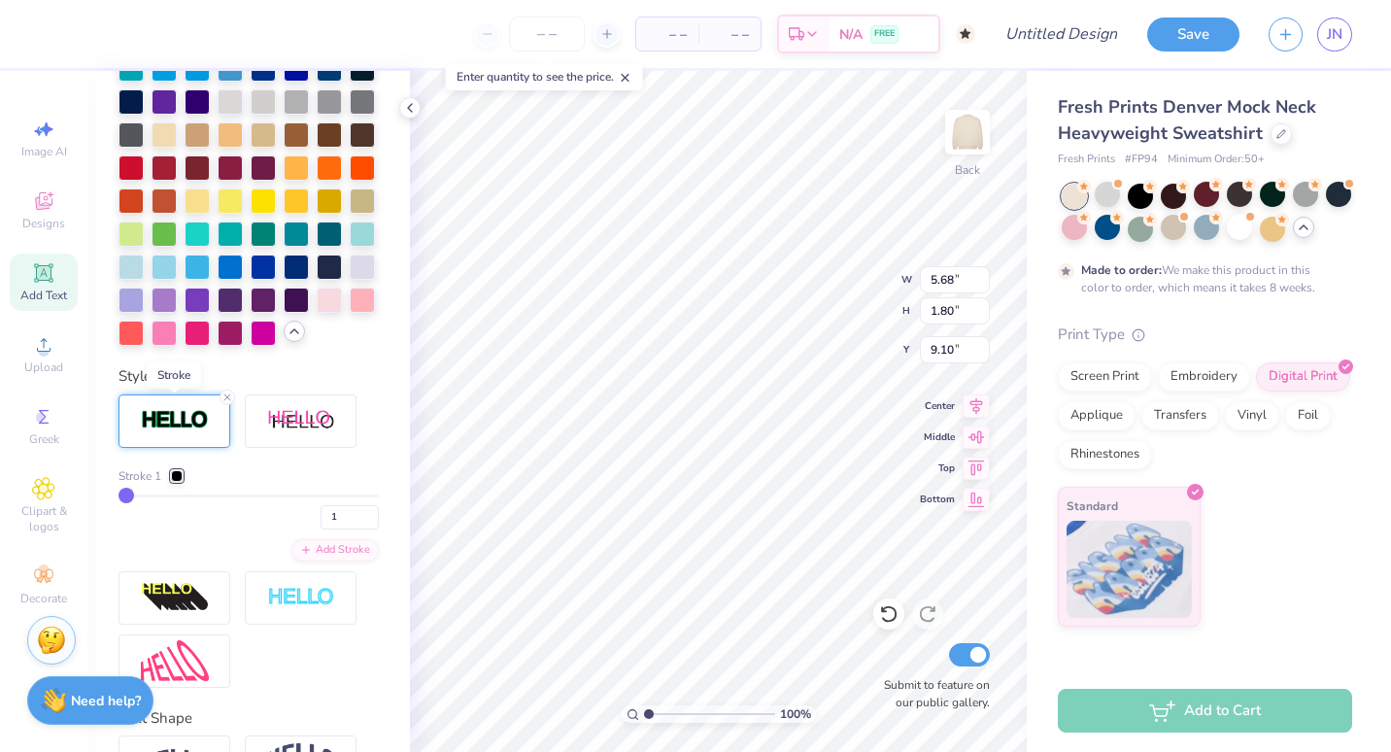
type input "5.71"
type input "1.80"
type input "9.10"
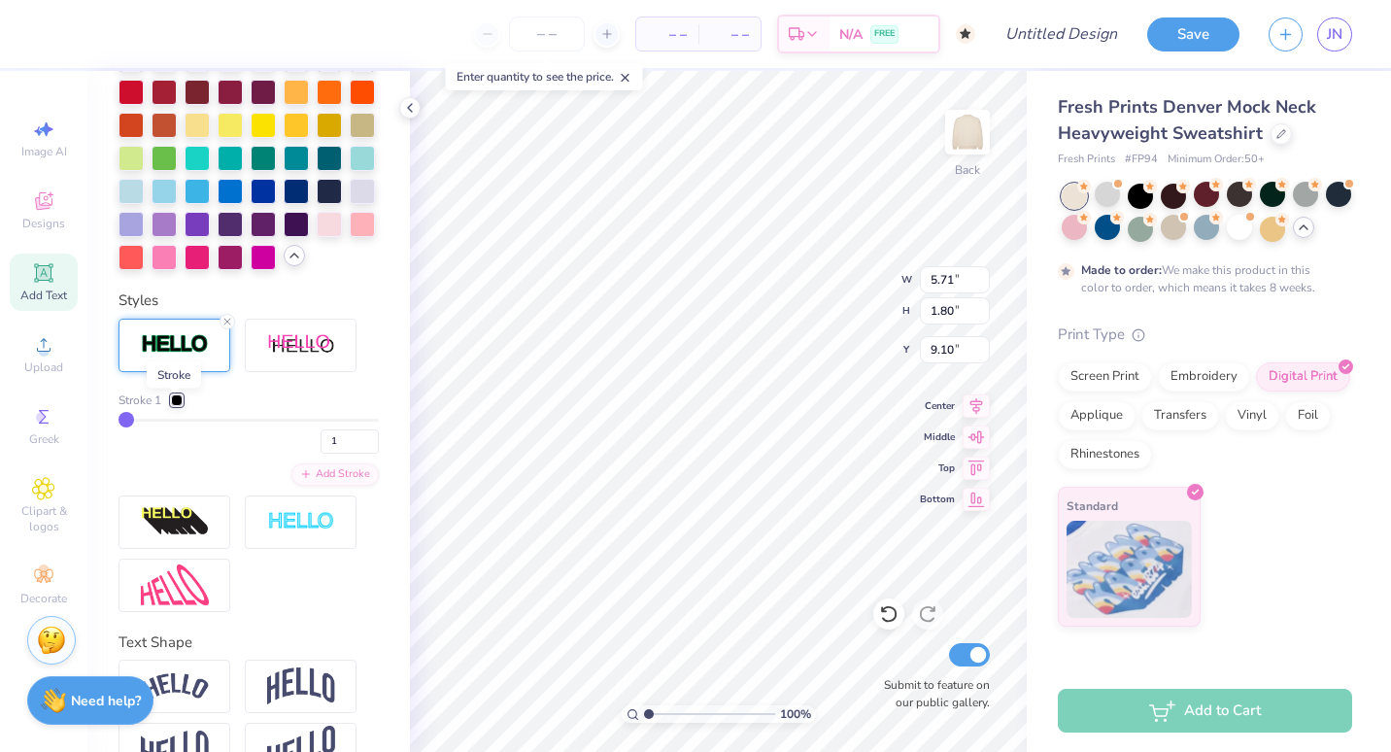
click at [177, 355] on img at bounding box center [175, 344] width 68 height 22
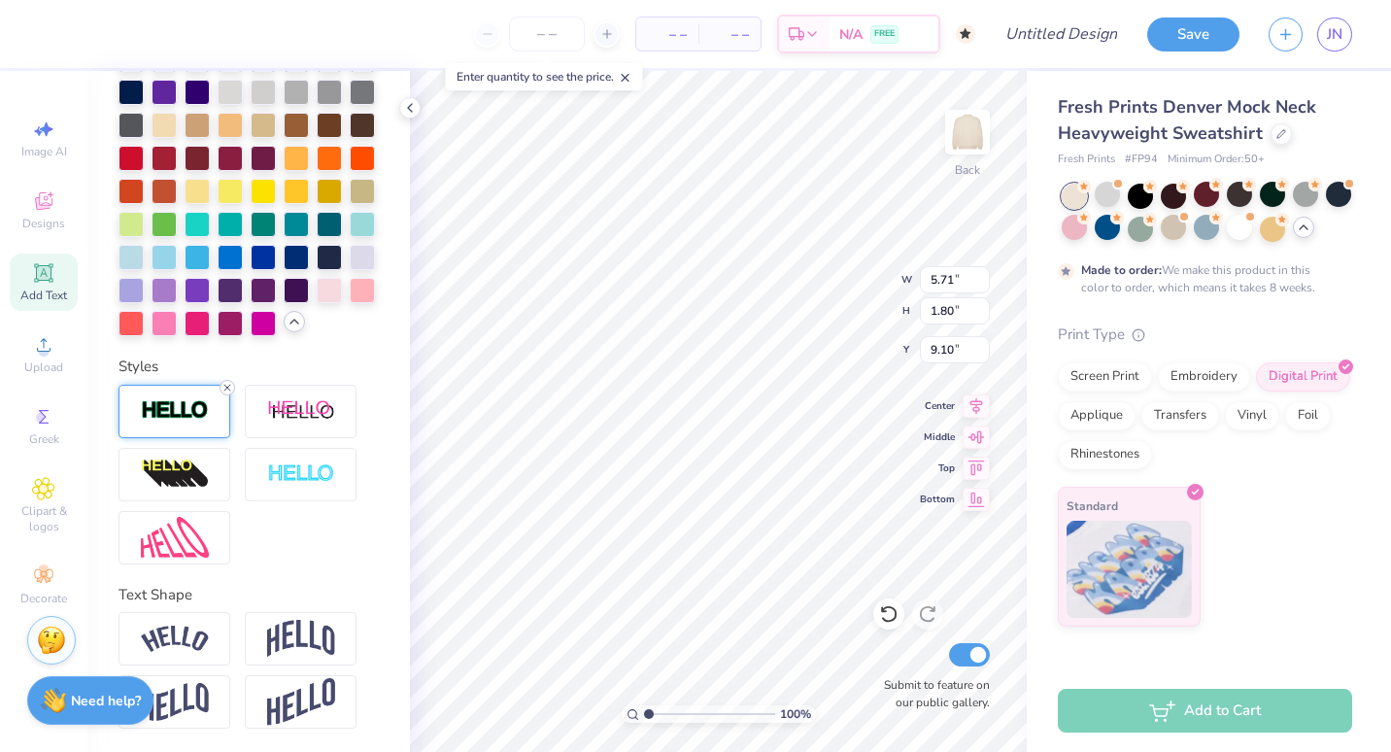
click at [225, 384] on icon at bounding box center [227, 388] width 12 height 12
type input "5.68"
type input "1.77"
type input "9.12"
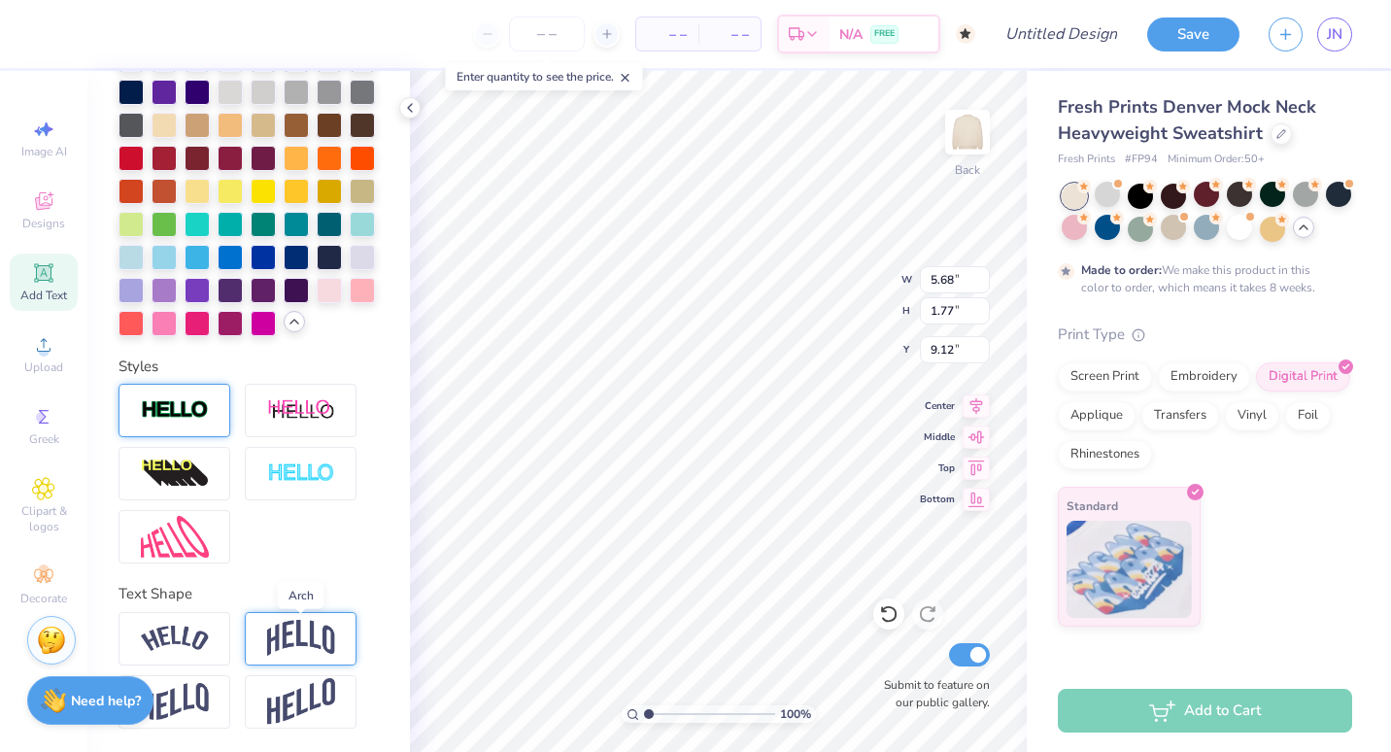
click at [278, 628] on img at bounding box center [301, 638] width 68 height 37
type input "2.88"
type input "8.56"
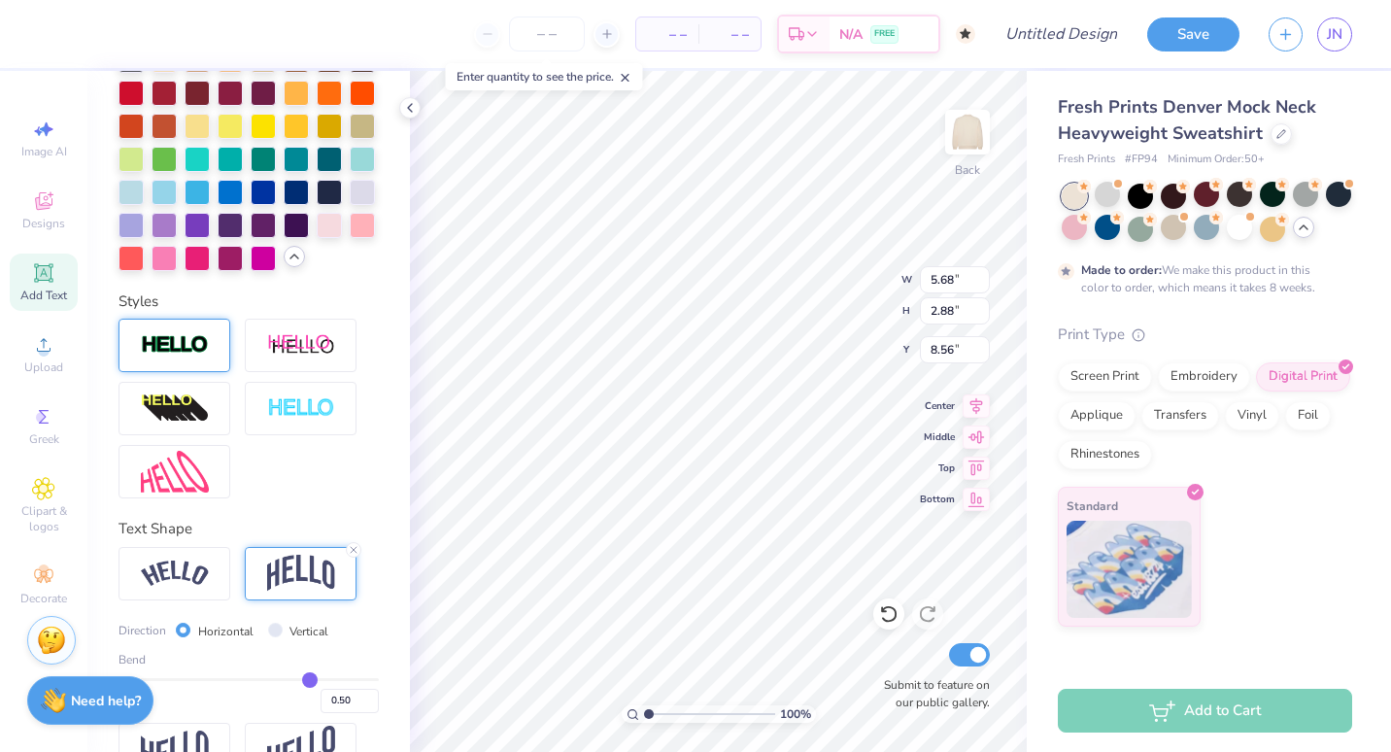
scroll to position [852, 0]
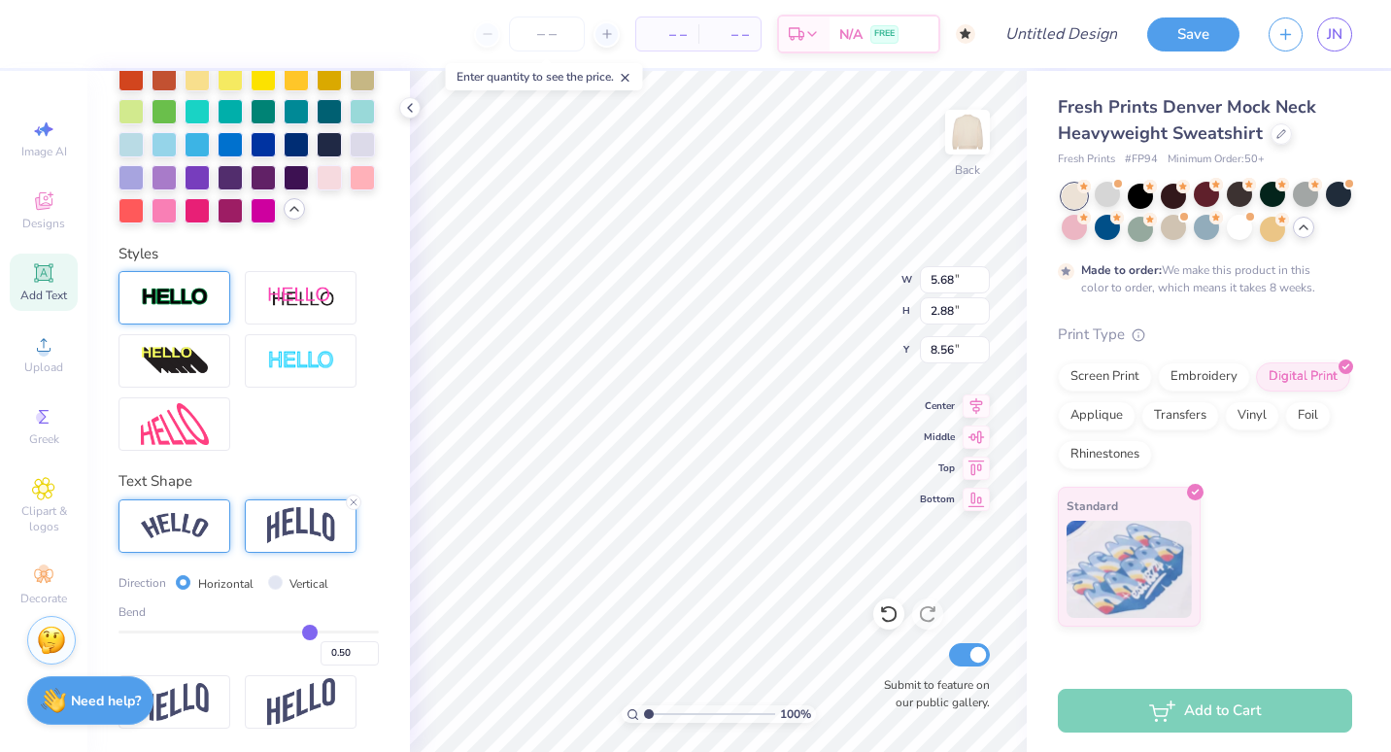
click at [185, 514] on img at bounding box center [175, 526] width 68 height 26
type input "7.59"
type input "2.54"
type input "8.73"
type input "11.81"
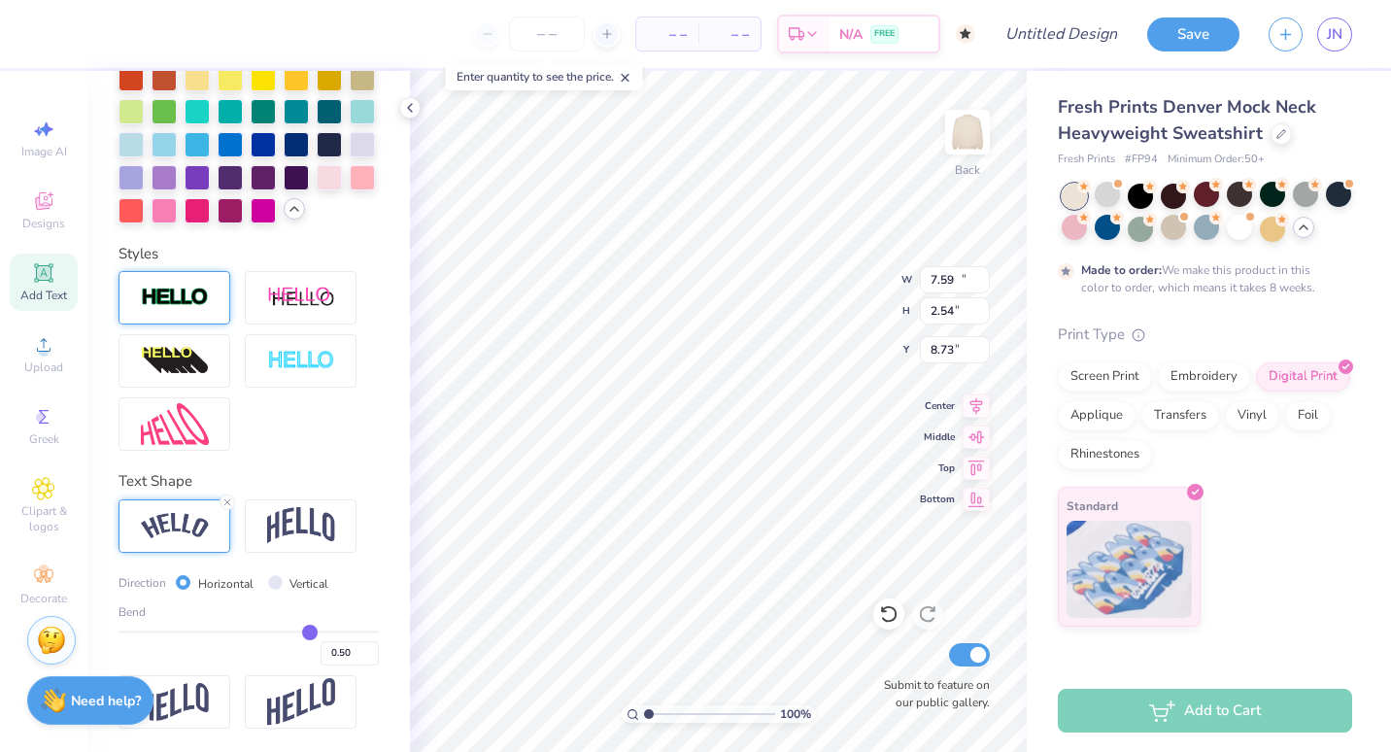
type input "3.96"
type input "1.39"
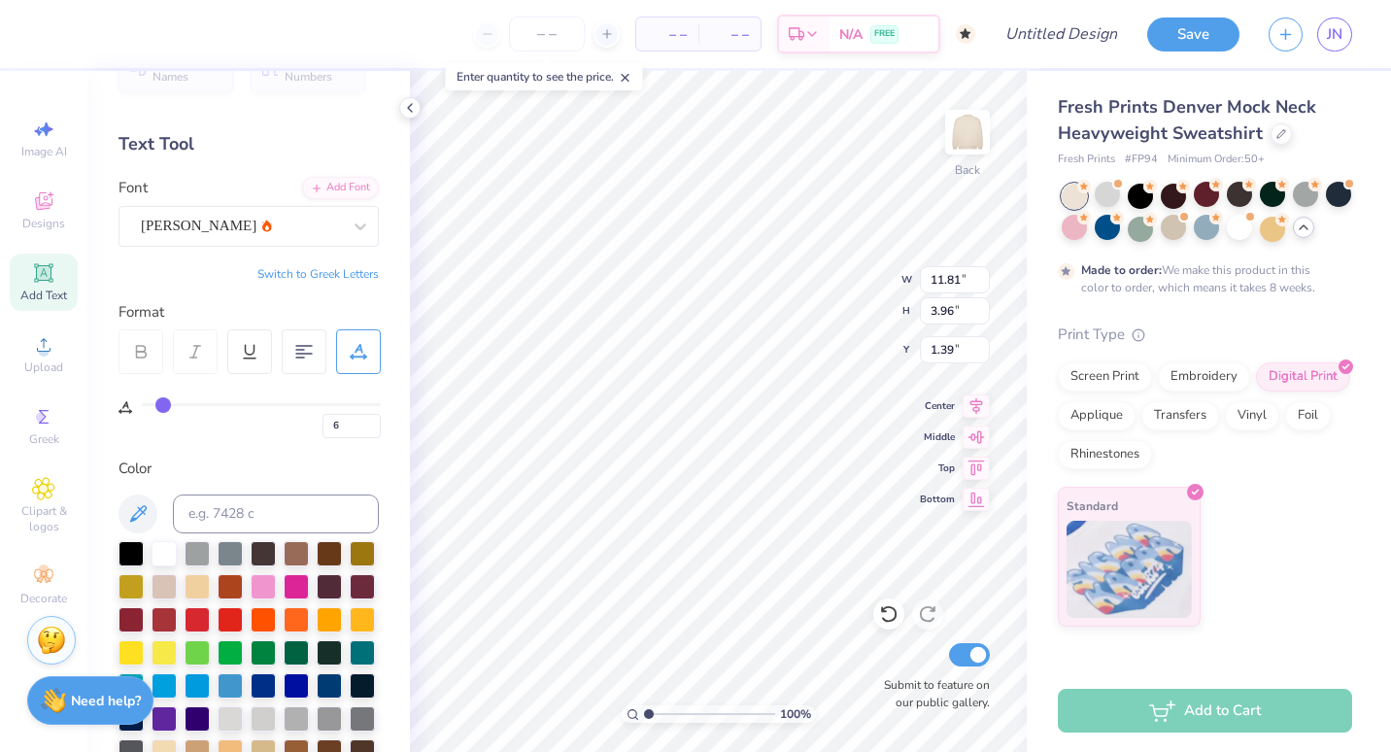
scroll to position [0, 0]
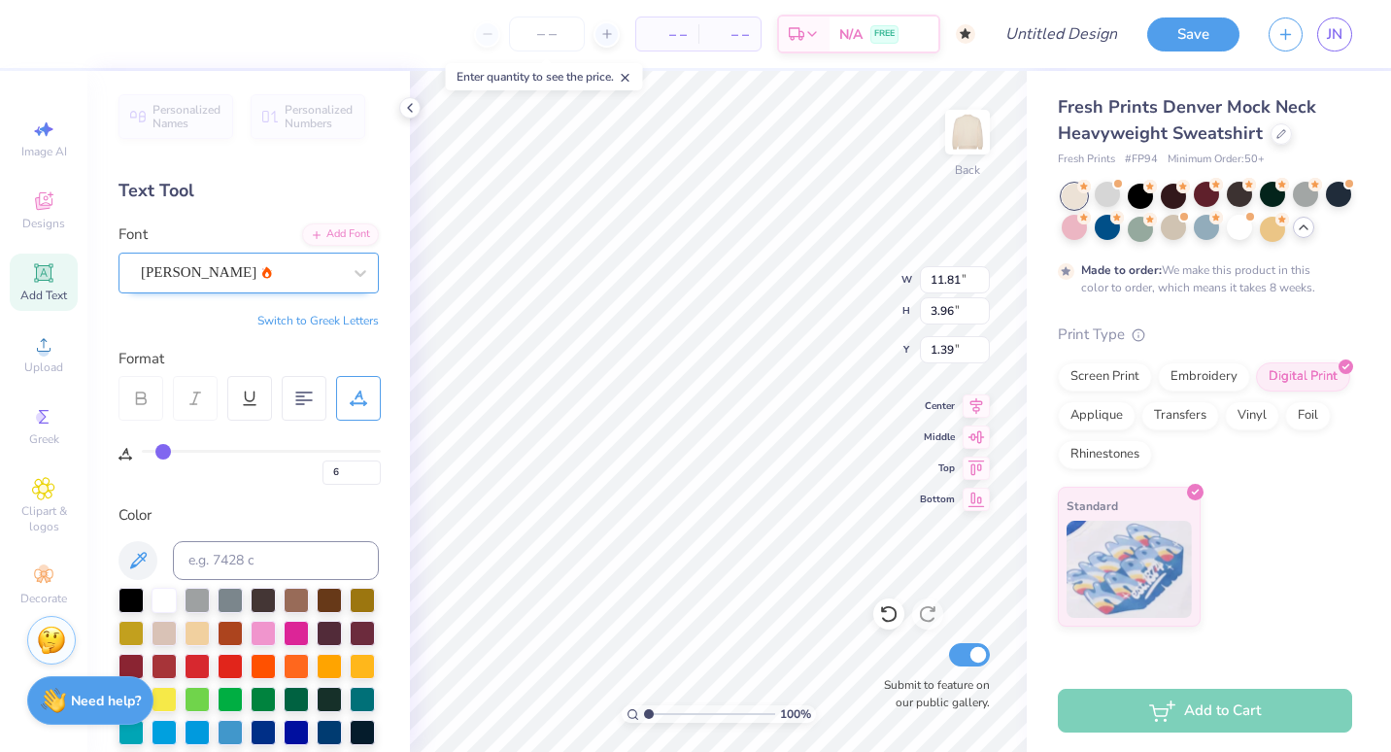
click at [243, 274] on div "Asimov" at bounding box center [241, 272] width 204 height 30
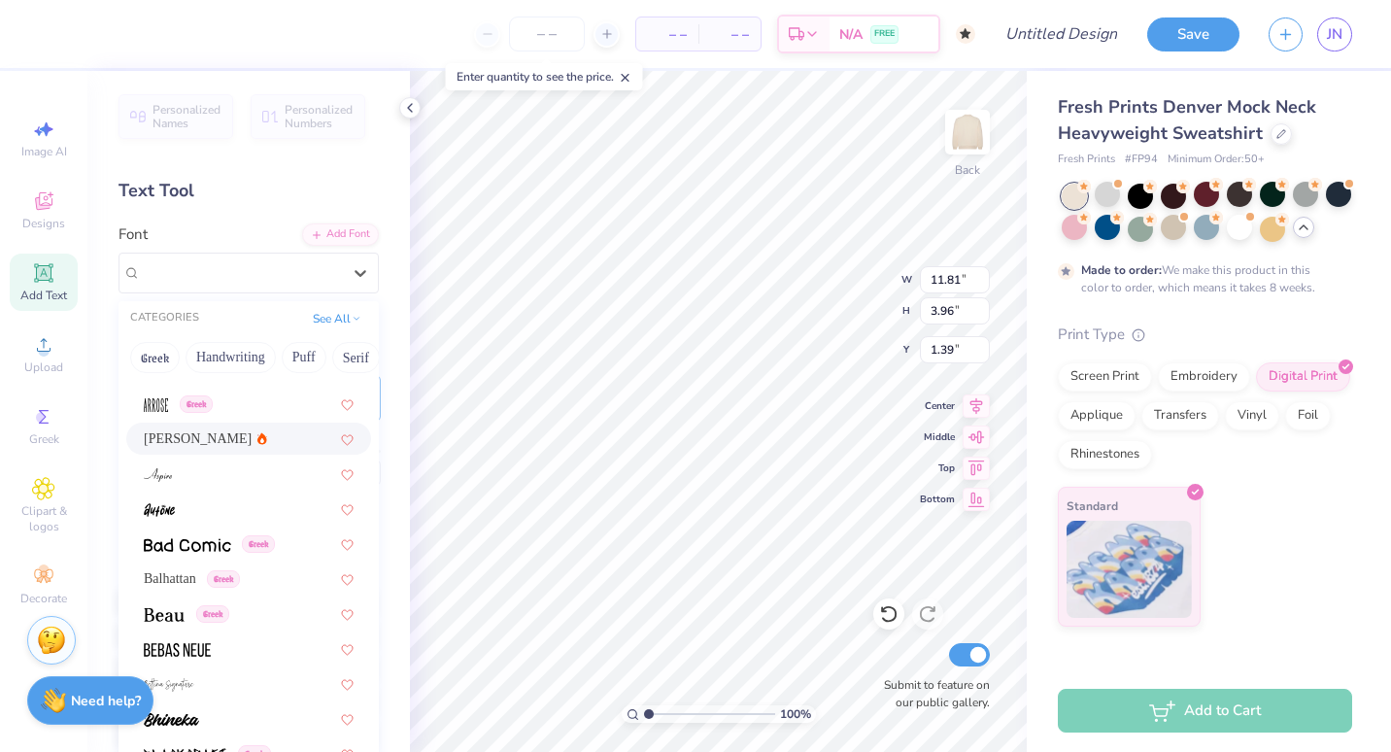
scroll to position [691, 0]
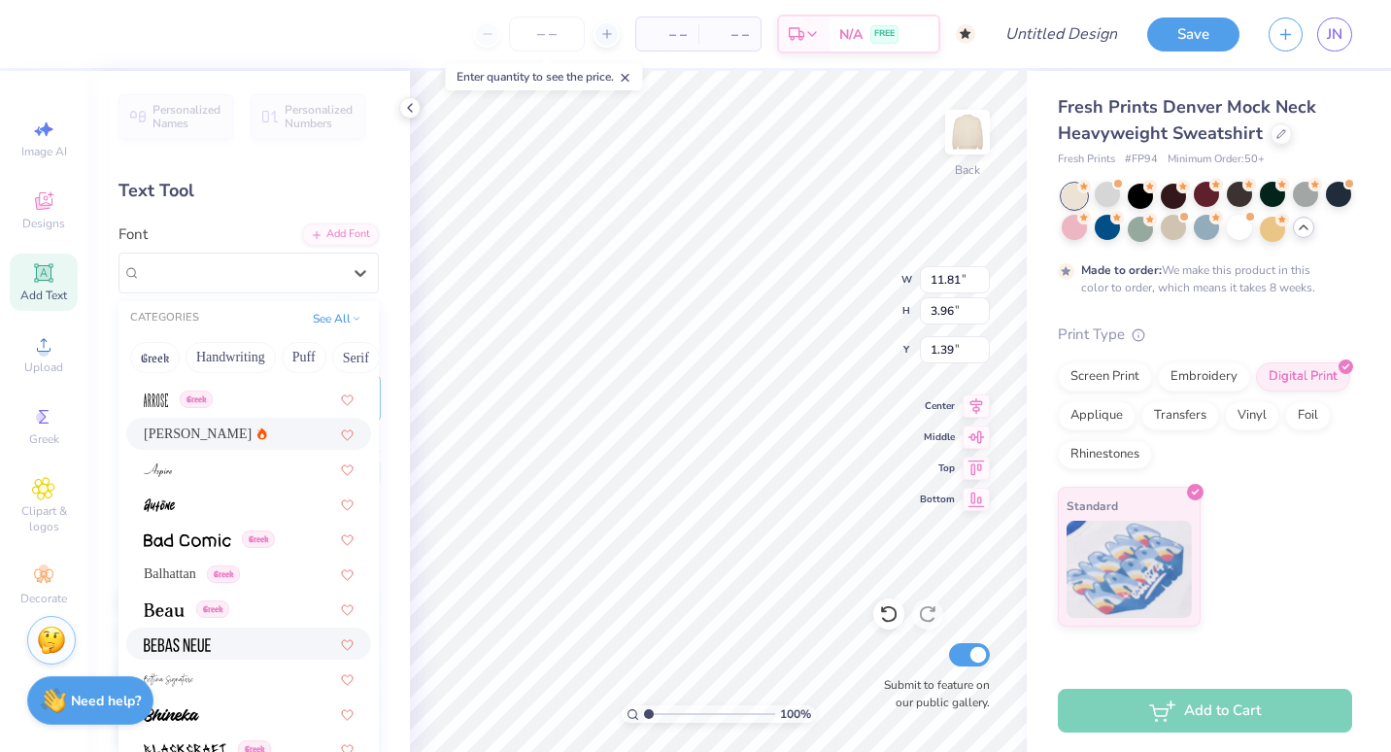
click at [197, 652] on span at bounding box center [177, 643] width 67 height 20
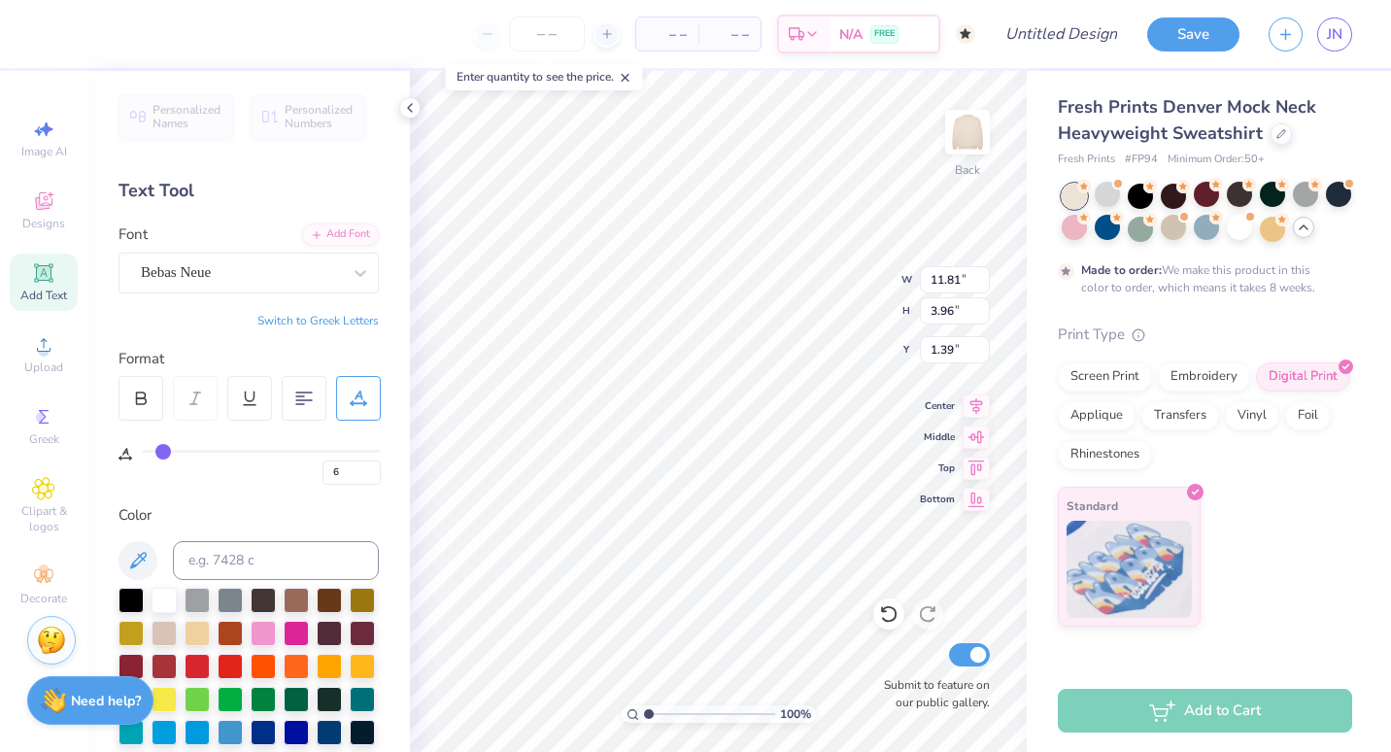
type input "9.12"
type input "3.48"
type input "1.63"
click at [251, 274] on div "Bebas Neue" at bounding box center [241, 272] width 204 height 30
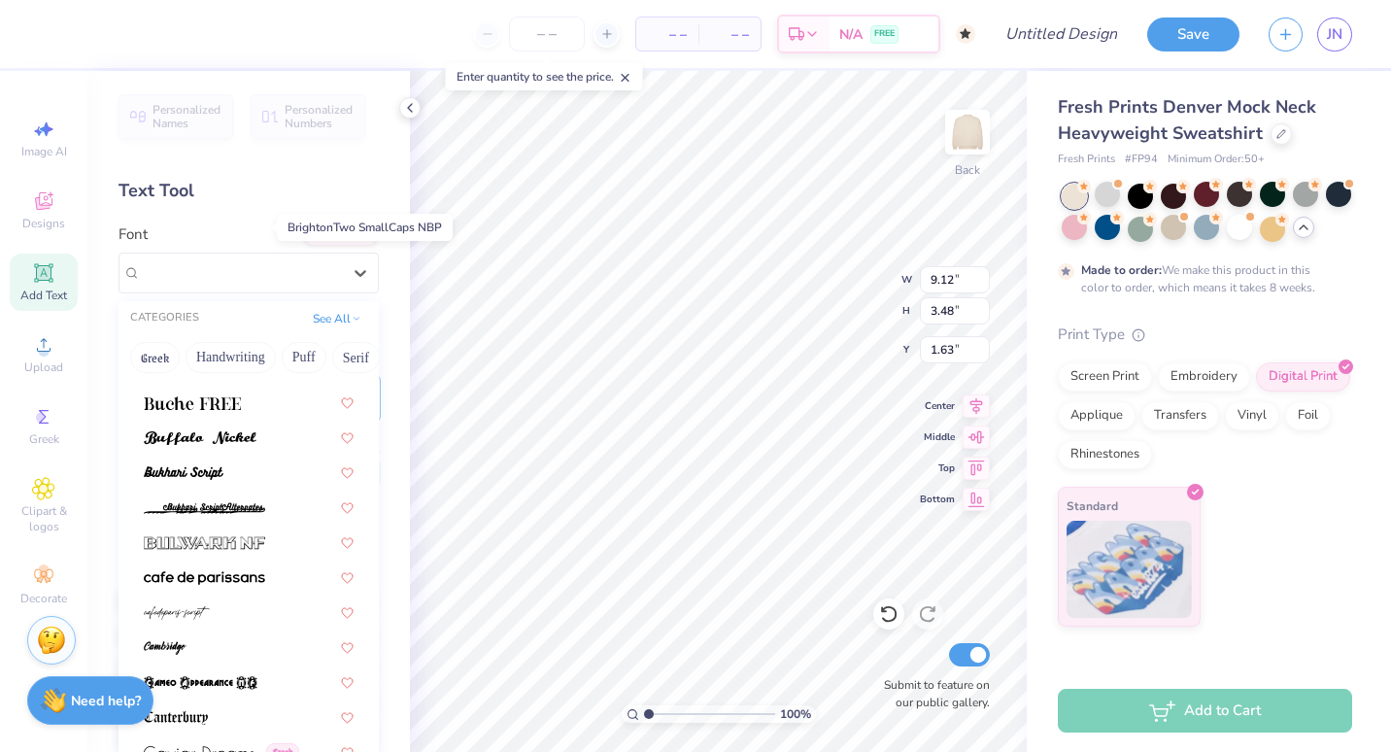
scroll to position [1773, 0]
click at [212, 406] on img at bounding box center [192, 402] width 97 height 14
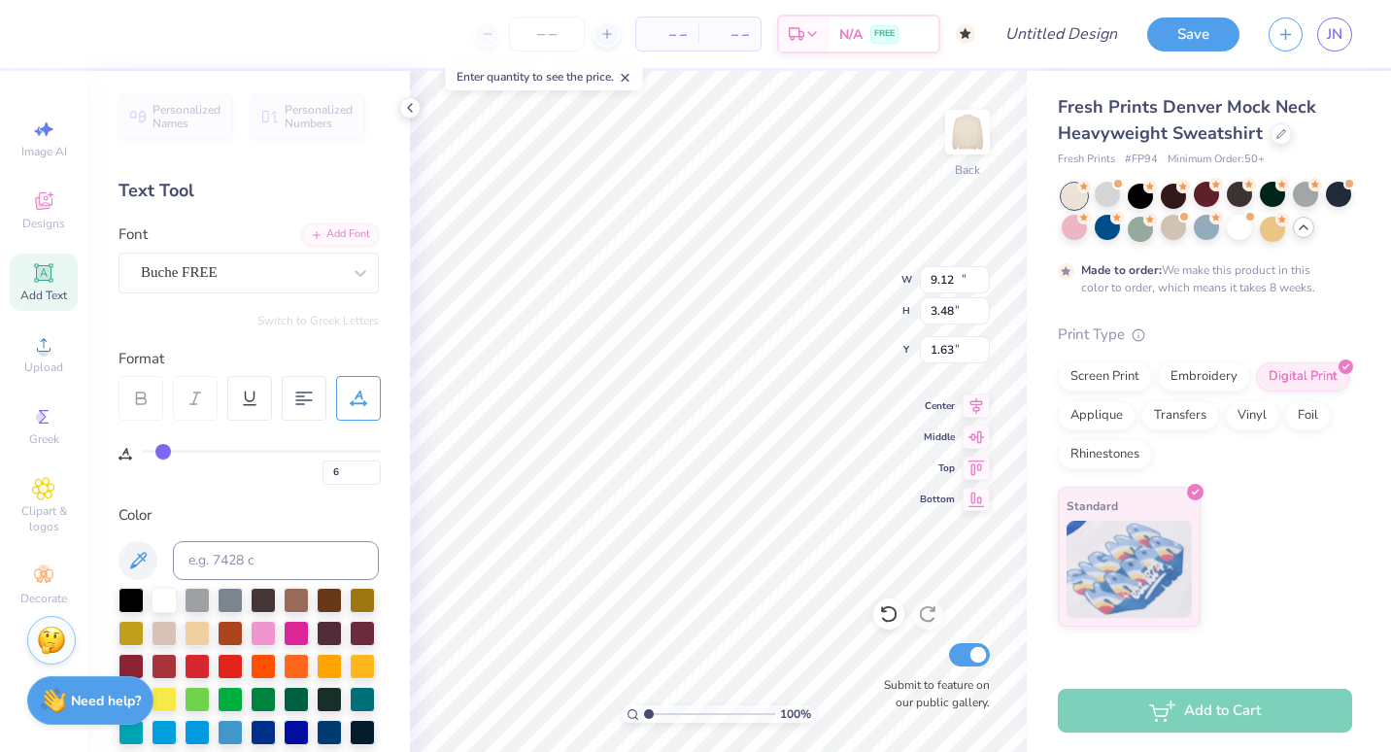
type input "10.70"
type input "3.70"
type input "1.51"
click at [273, 276] on div "Buche FREE" at bounding box center [241, 272] width 204 height 30
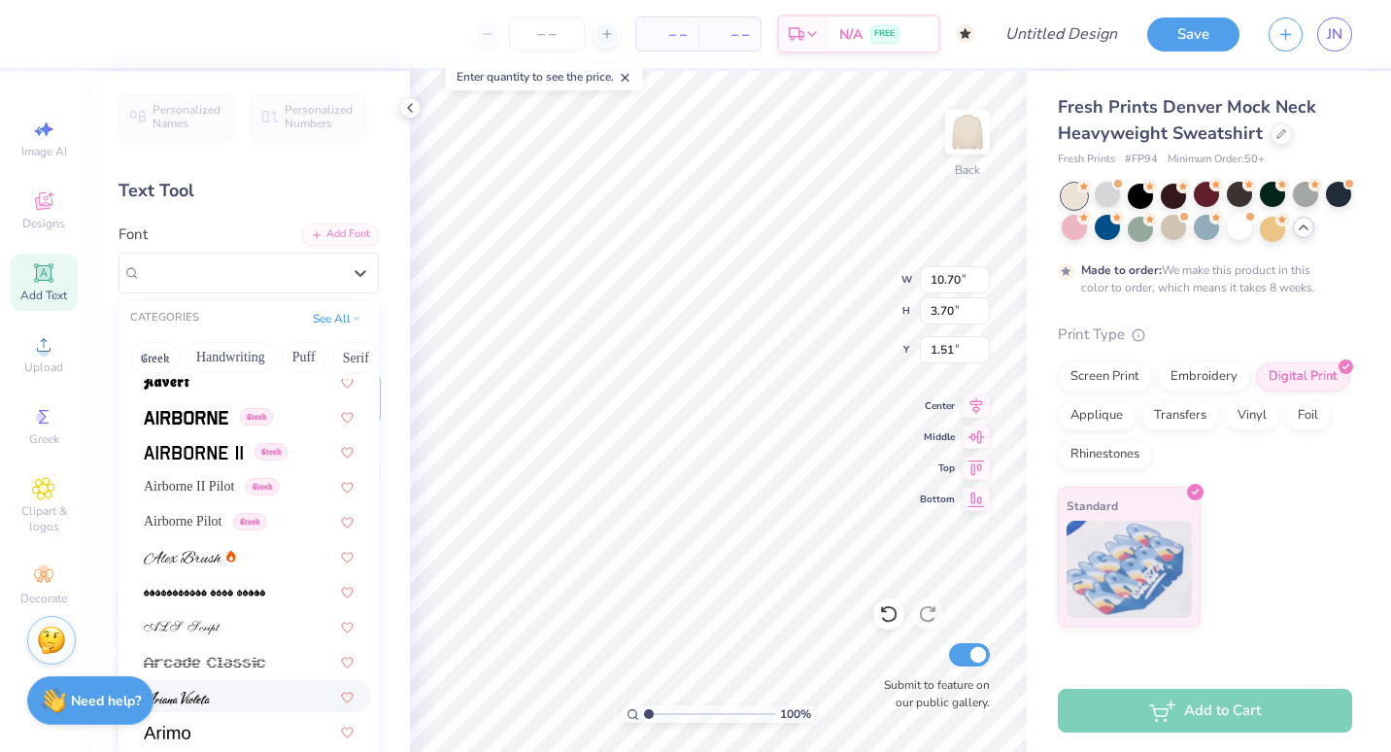
scroll to position [317, 0]
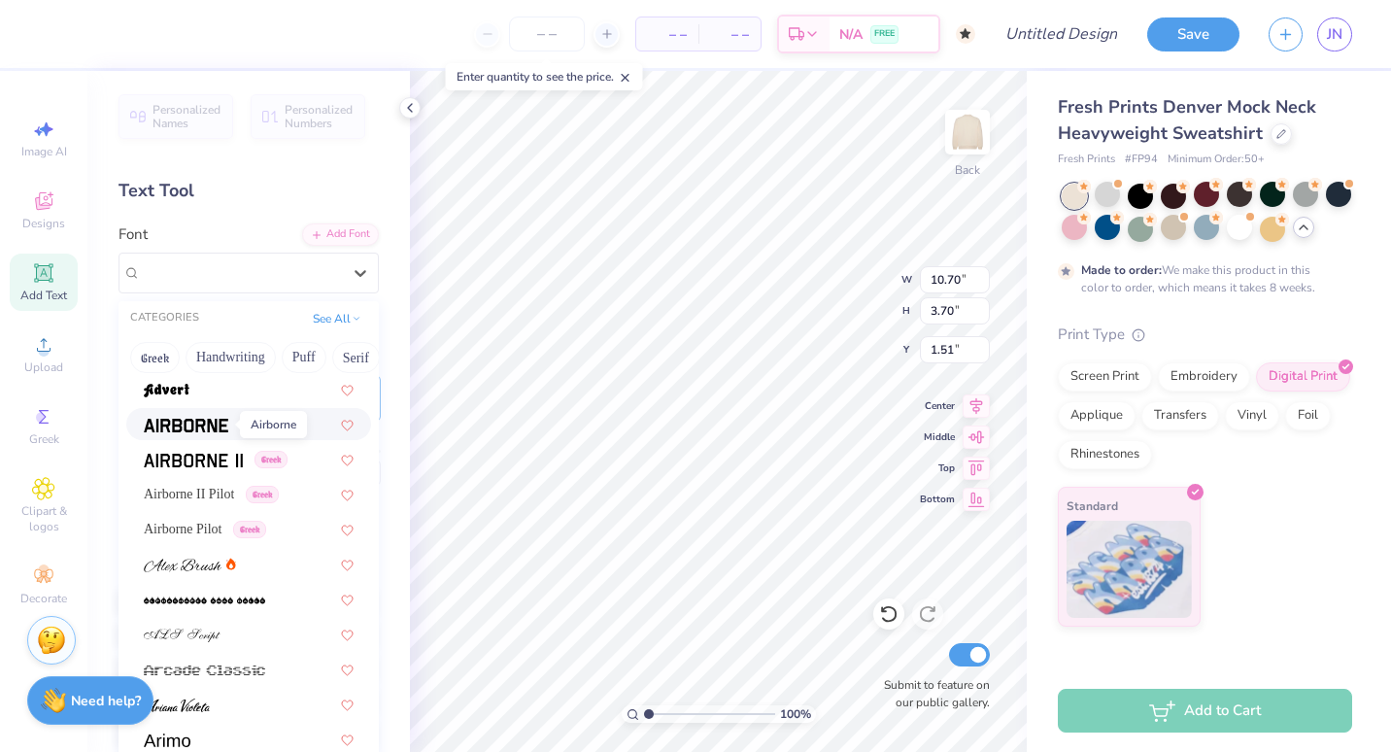
click at [191, 428] on img at bounding box center [186, 426] width 84 height 14
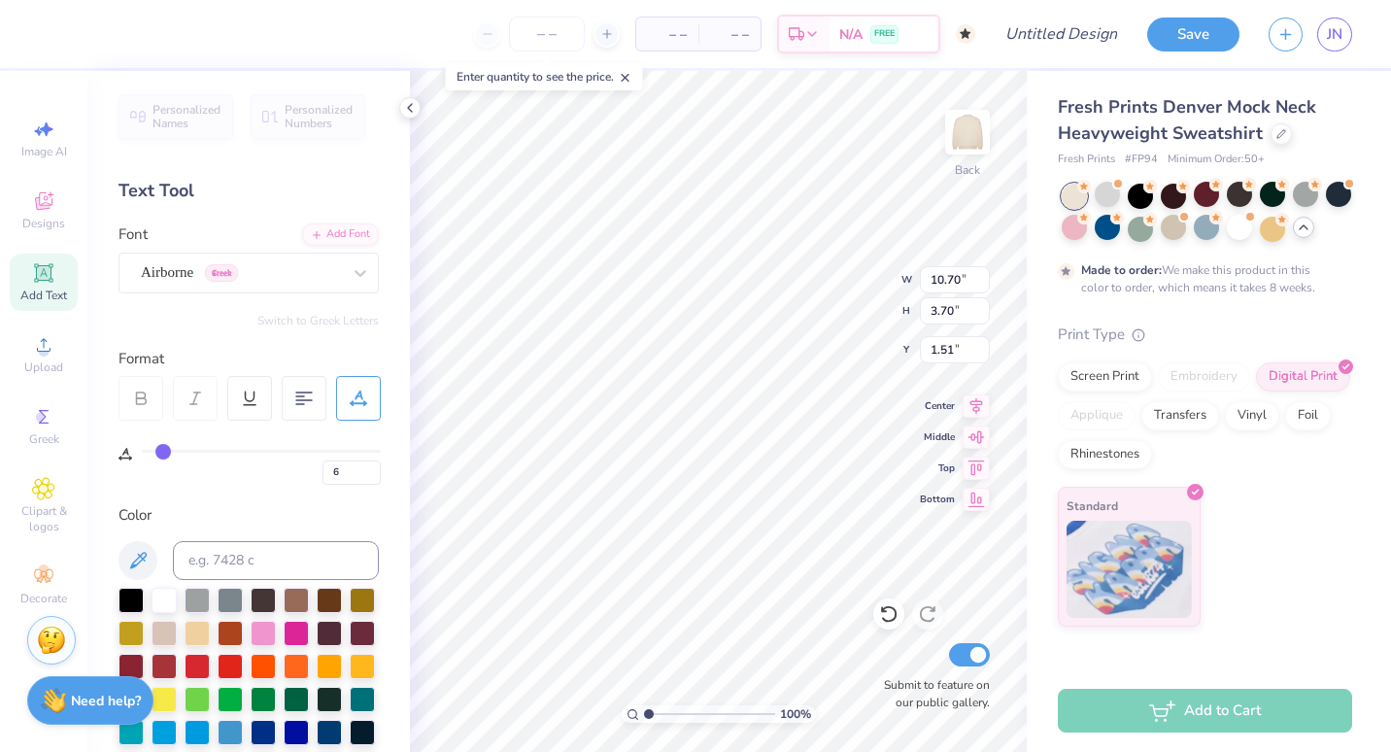
type input "12.15"
type input "4.00"
type input "1.36"
click at [310, 278] on div "Airborne Greek" at bounding box center [241, 272] width 204 height 30
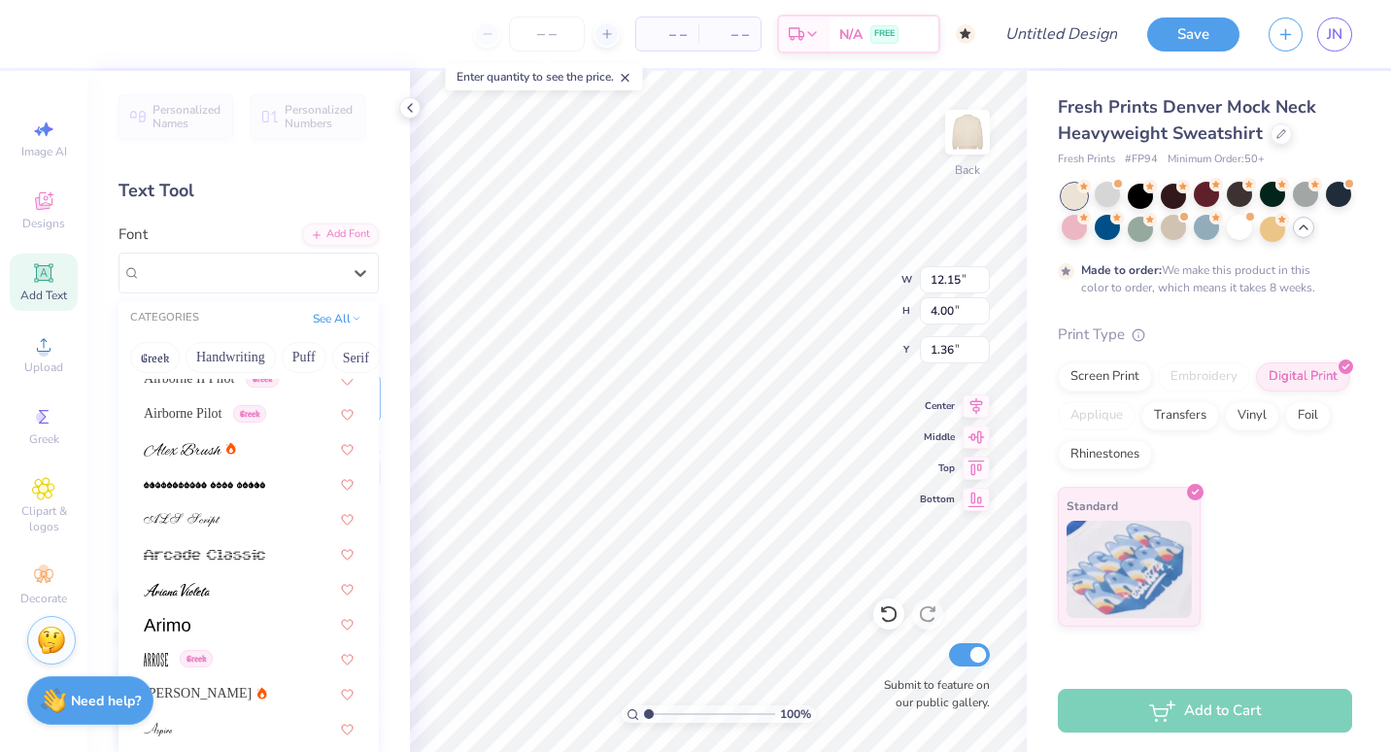
scroll to position [434, 0]
click at [199, 408] on span "Airborne Pilot" at bounding box center [183, 411] width 79 height 20
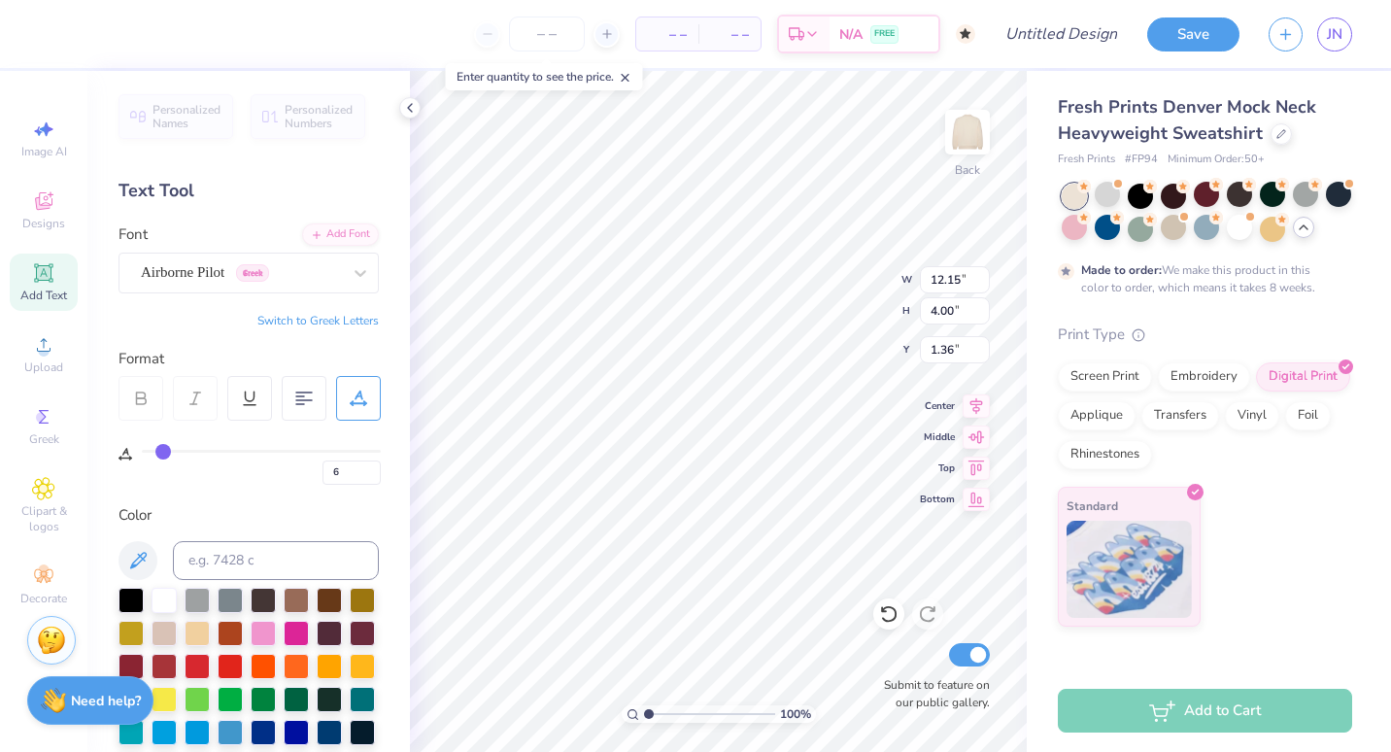
type input "11.92"
type input "3.97"
type input "1.38"
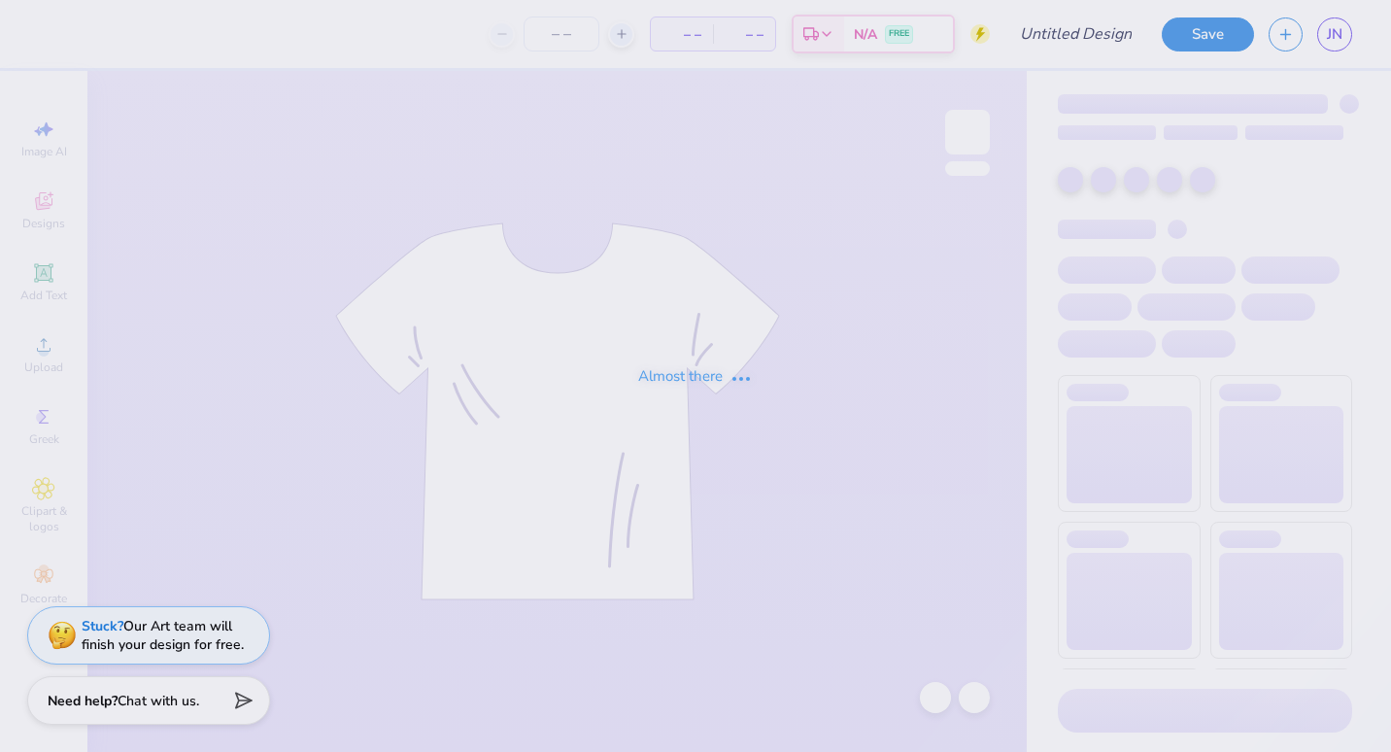
type input "CREW NECK"
type input "50"
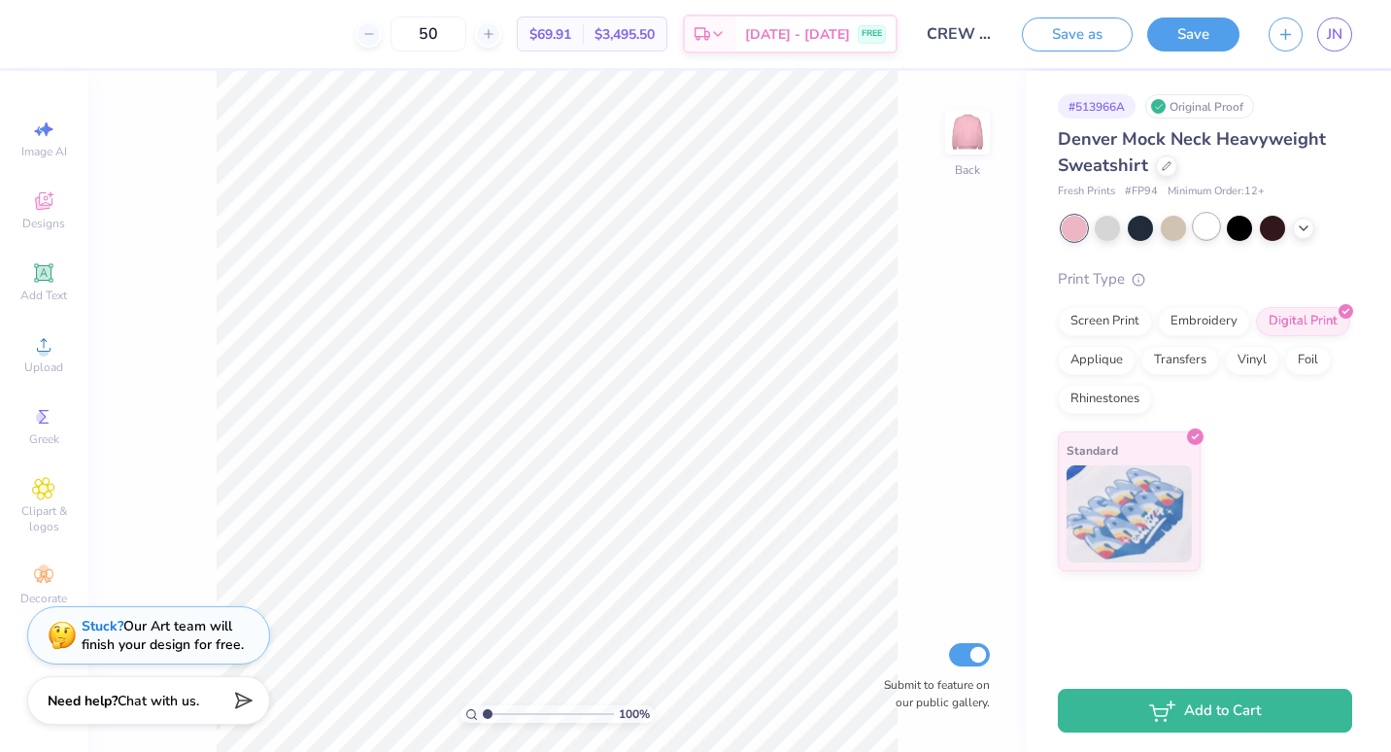
click at [1193, 230] on div at bounding box center [1205, 226] width 25 height 25
click at [1174, 28] on button "Save" at bounding box center [1193, 32] width 92 height 34
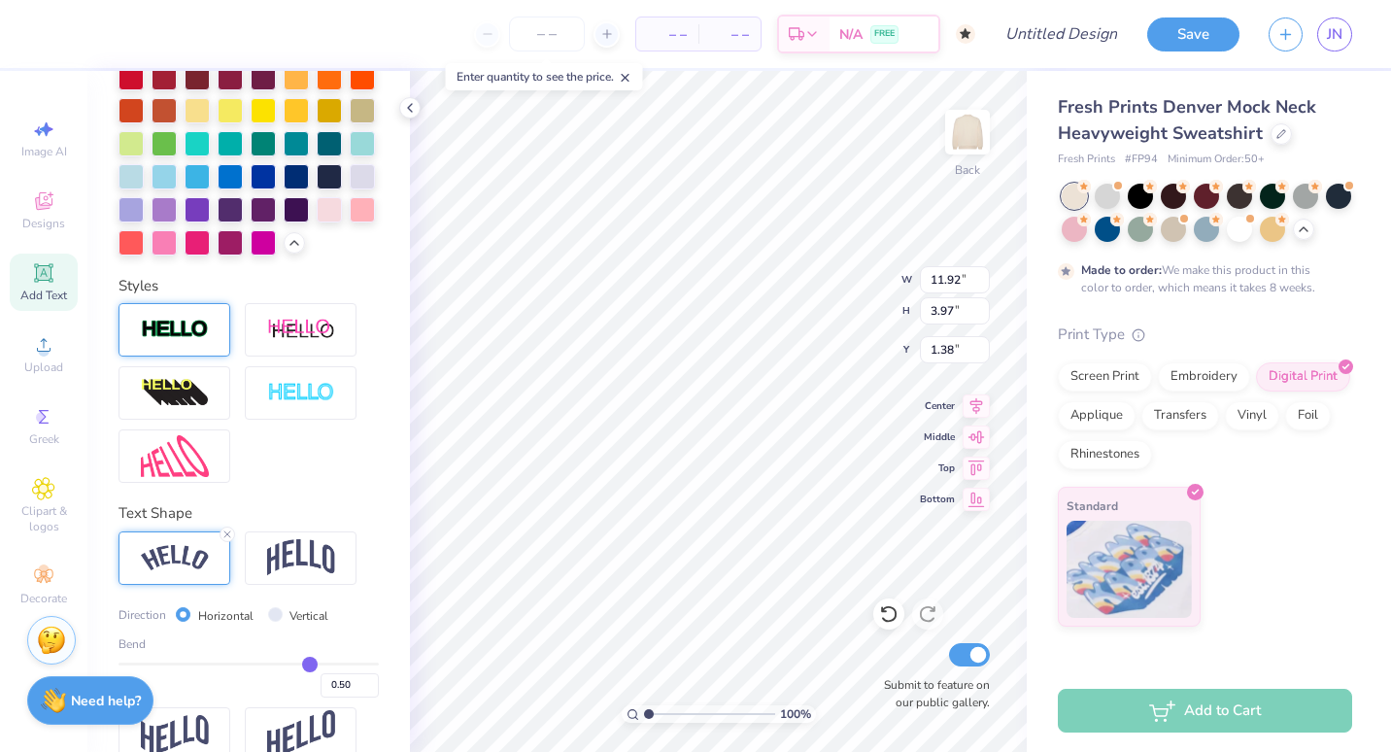
click at [198, 341] on img at bounding box center [175, 330] width 68 height 22
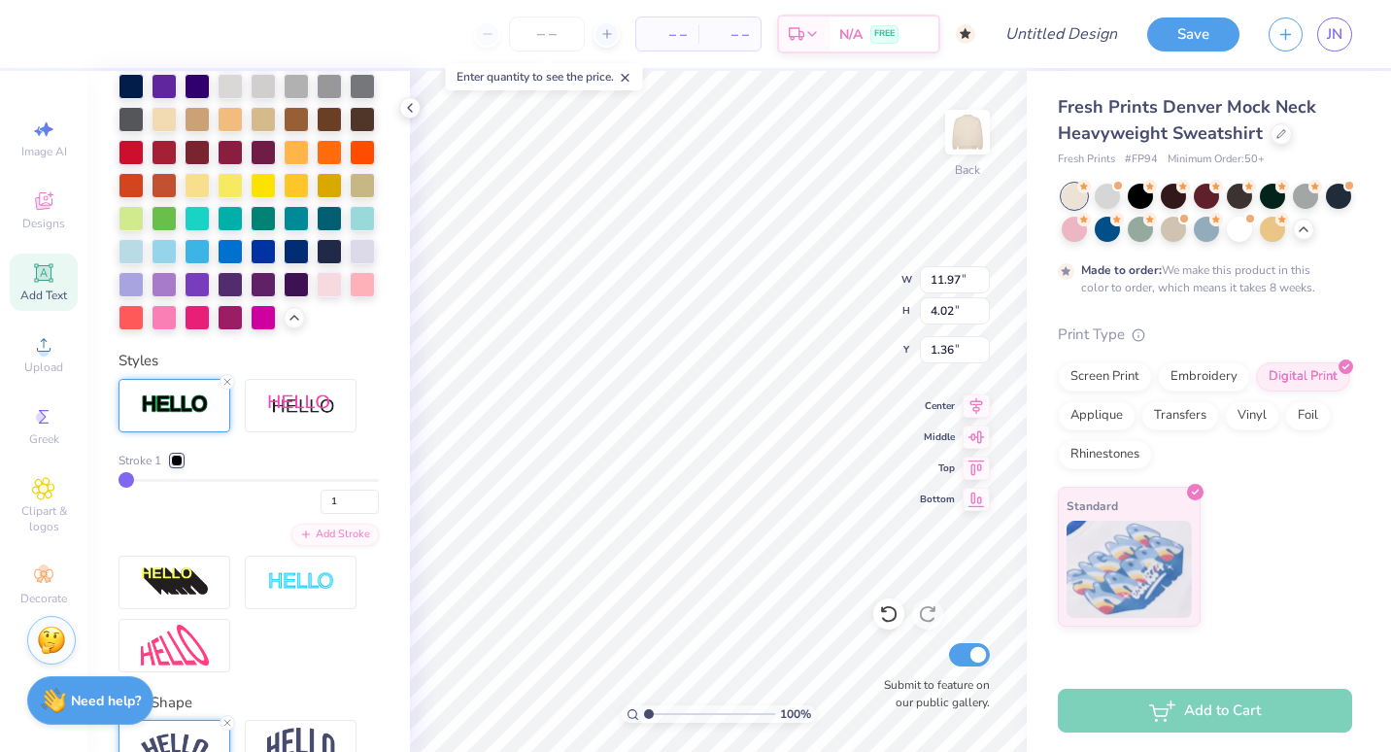
type input "11.97"
type input "4.02"
type input "1.36"
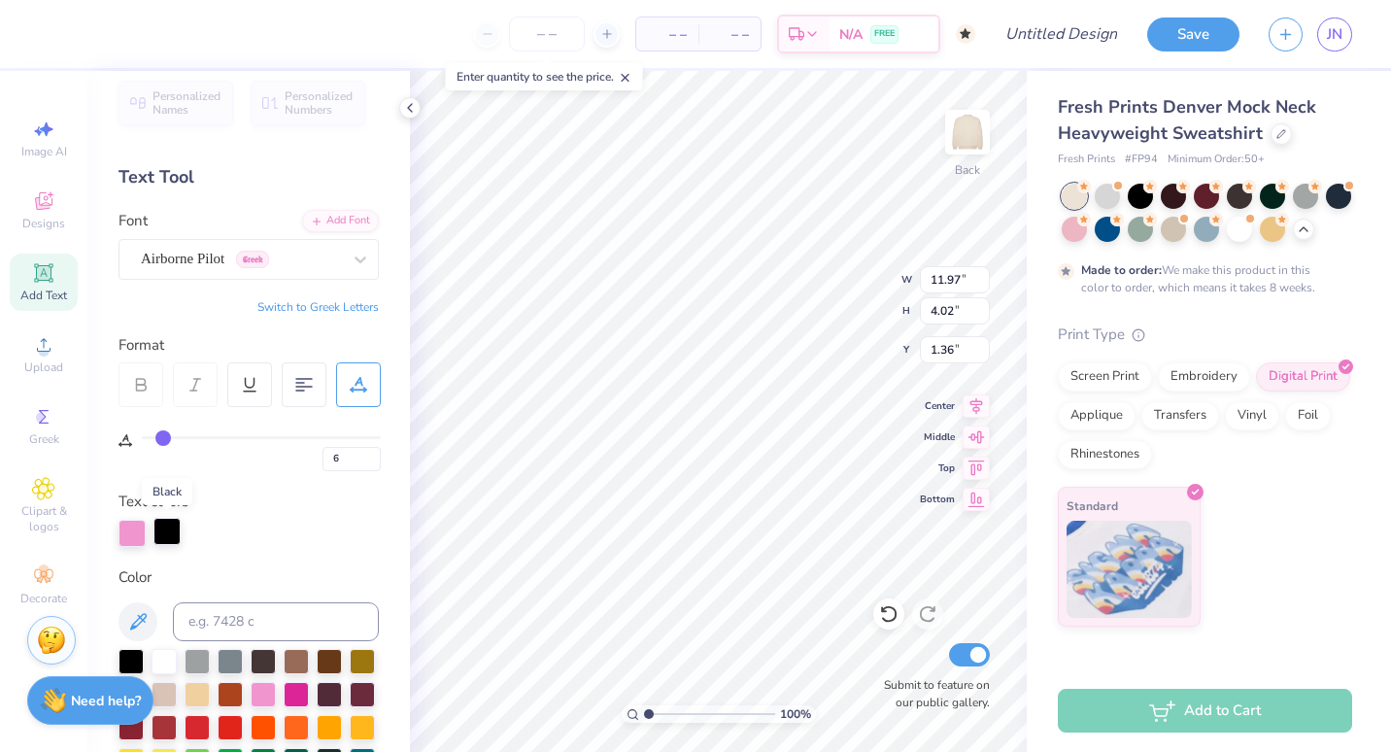
click at [164, 533] on div at bounding box center [166, 531] width 27 height 27
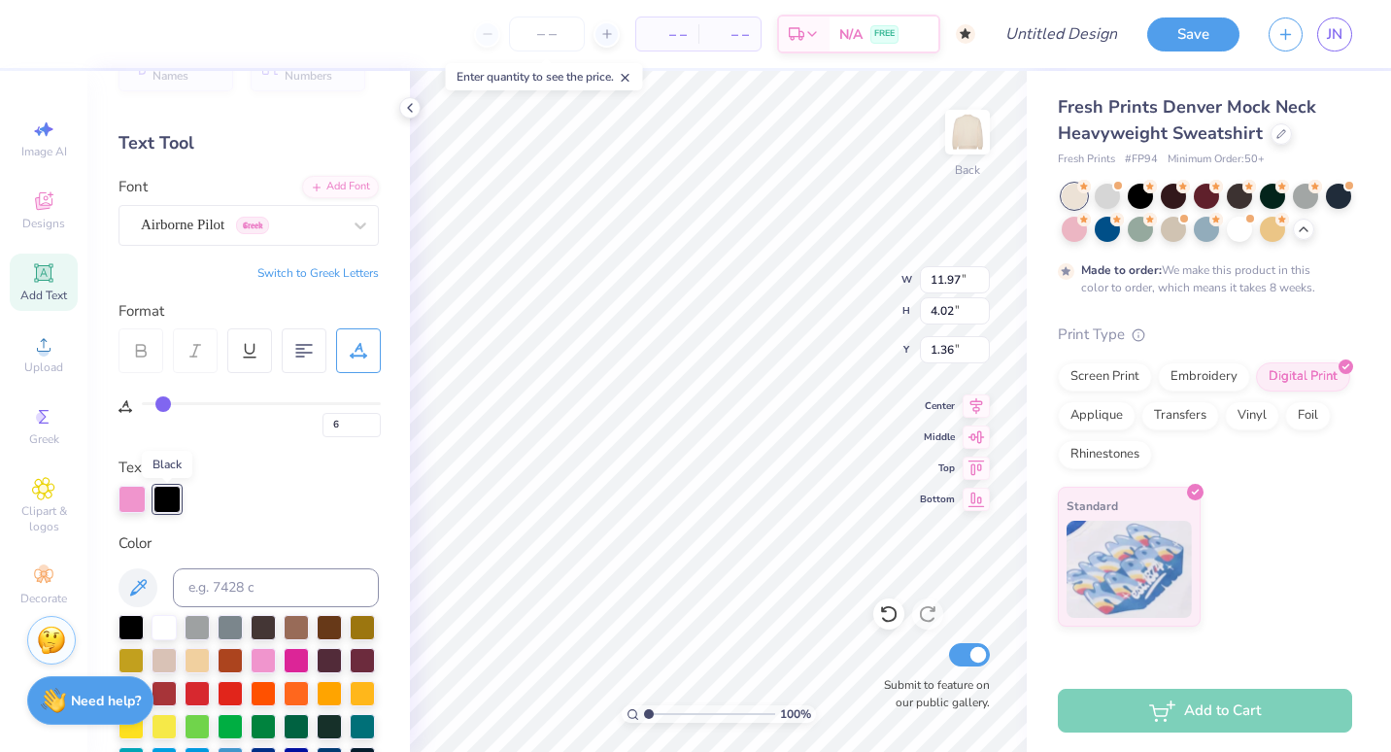
scroll to position [49, 0]
click at [162, 621] on div at bounding box center [163, 624] width 25 height 25
click at [407, 106] on icon at bounding box center [410, 108] width 16 height 16
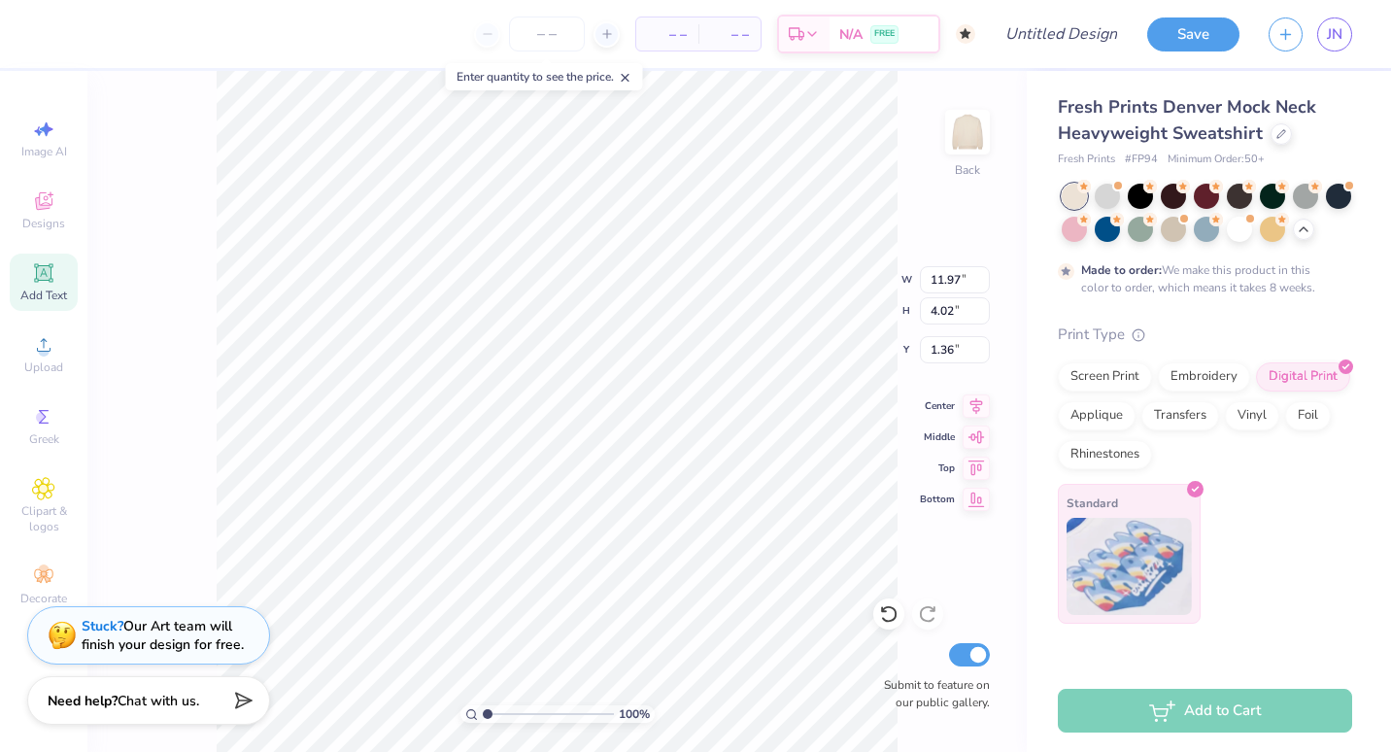
click at [1151, 535] on img at bounding box center [1128, 566] width 125 height 97
click at [1199, 373] on div "Embroidery" at bounding box center [1204, 373] width 92 height 29
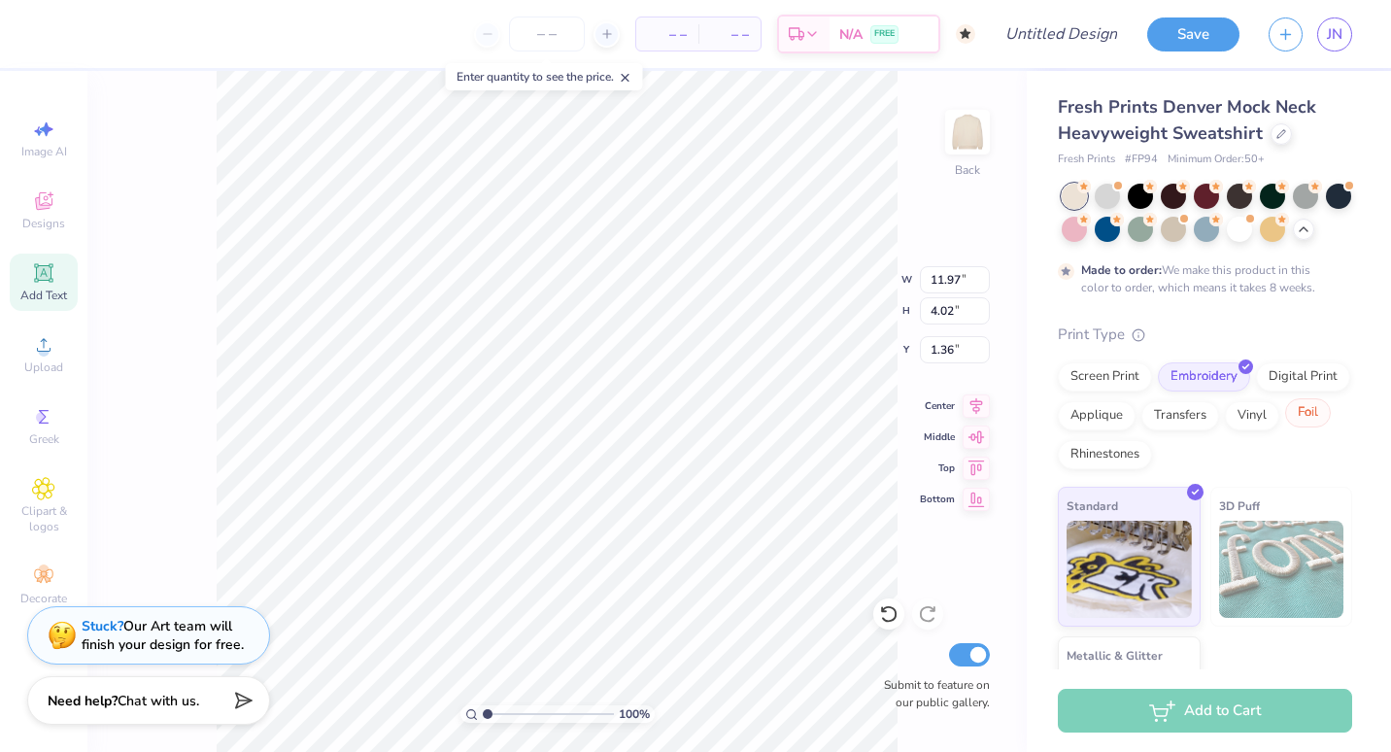
scroll to position [136, 0]
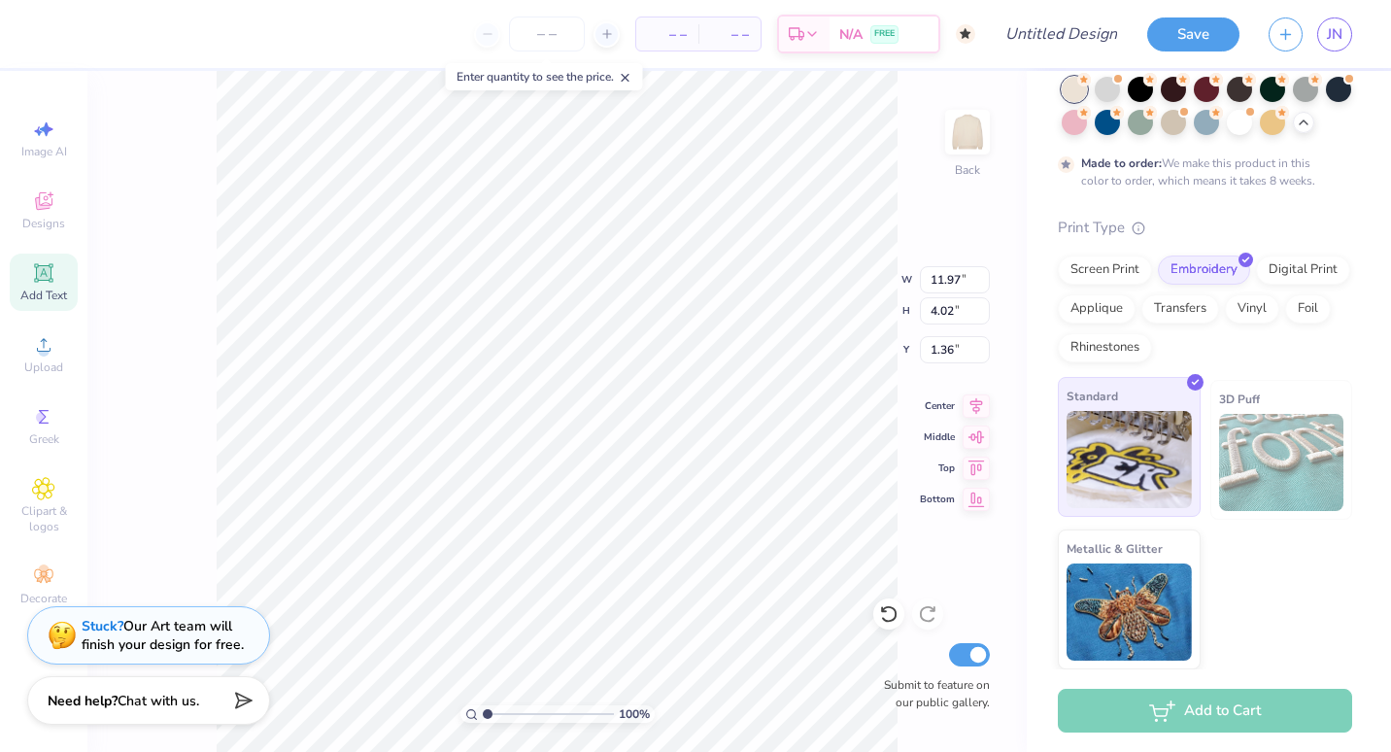
click at [1147, 475] on img at bounding box center [1128, 459] width 125 height 97
click at [817, 279] on div "100 % Back W 11.97 11.97 " H 4.02 4.02 " Y 1.36 1.36 " Center Middle Top Bottom…" at bounding box center [556, 411] width 939 height 681
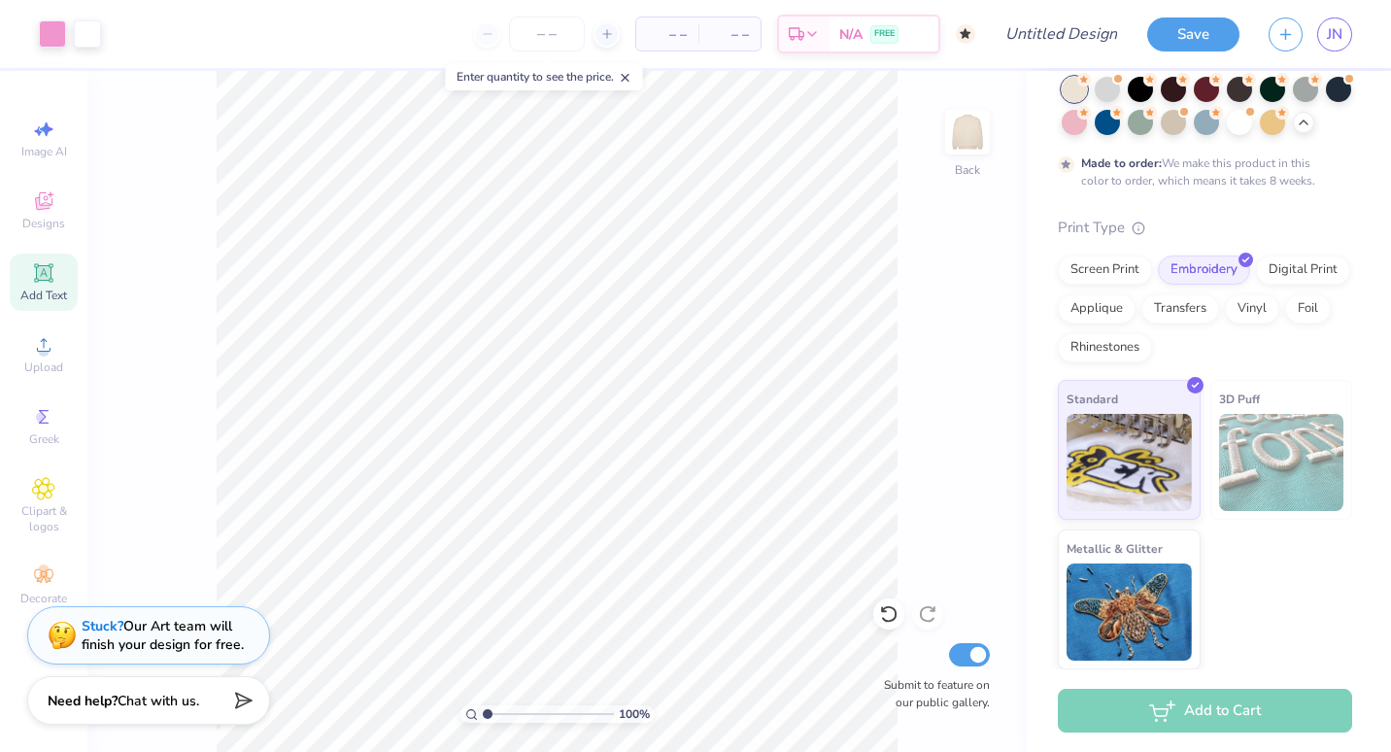
scroll to position [0, 0]
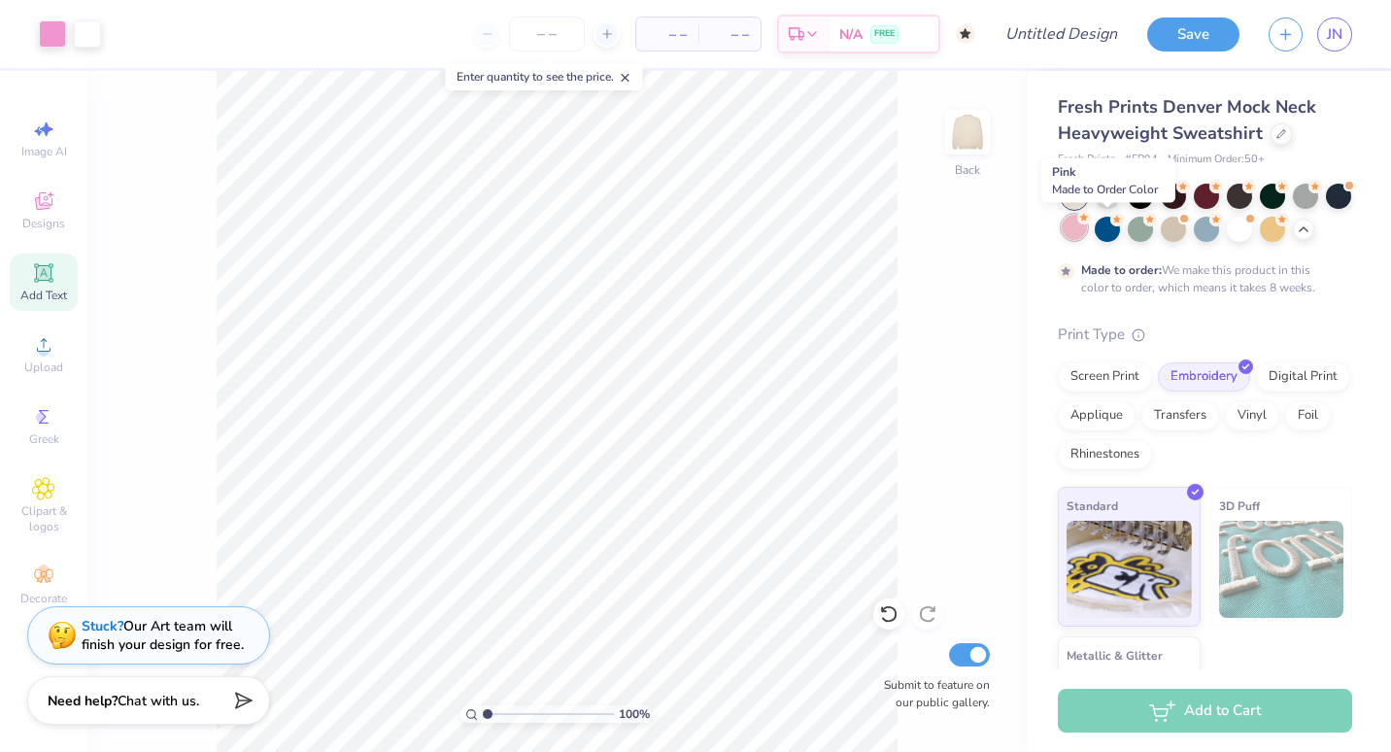
click at [1087, 229] on div at bounding box center [1073, 227] width 25 height 25
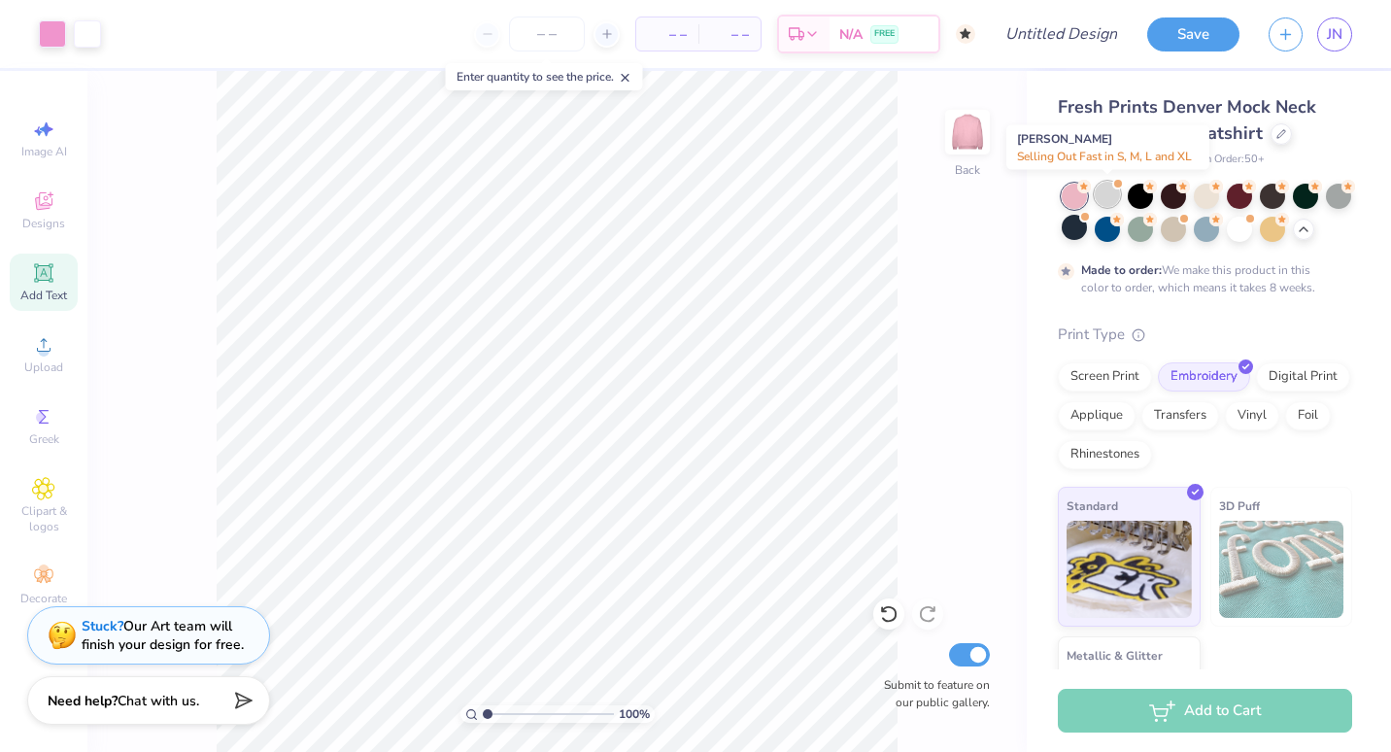
click at [1105, 191] on div at bounding box center [1106, 194] width 25 height 25
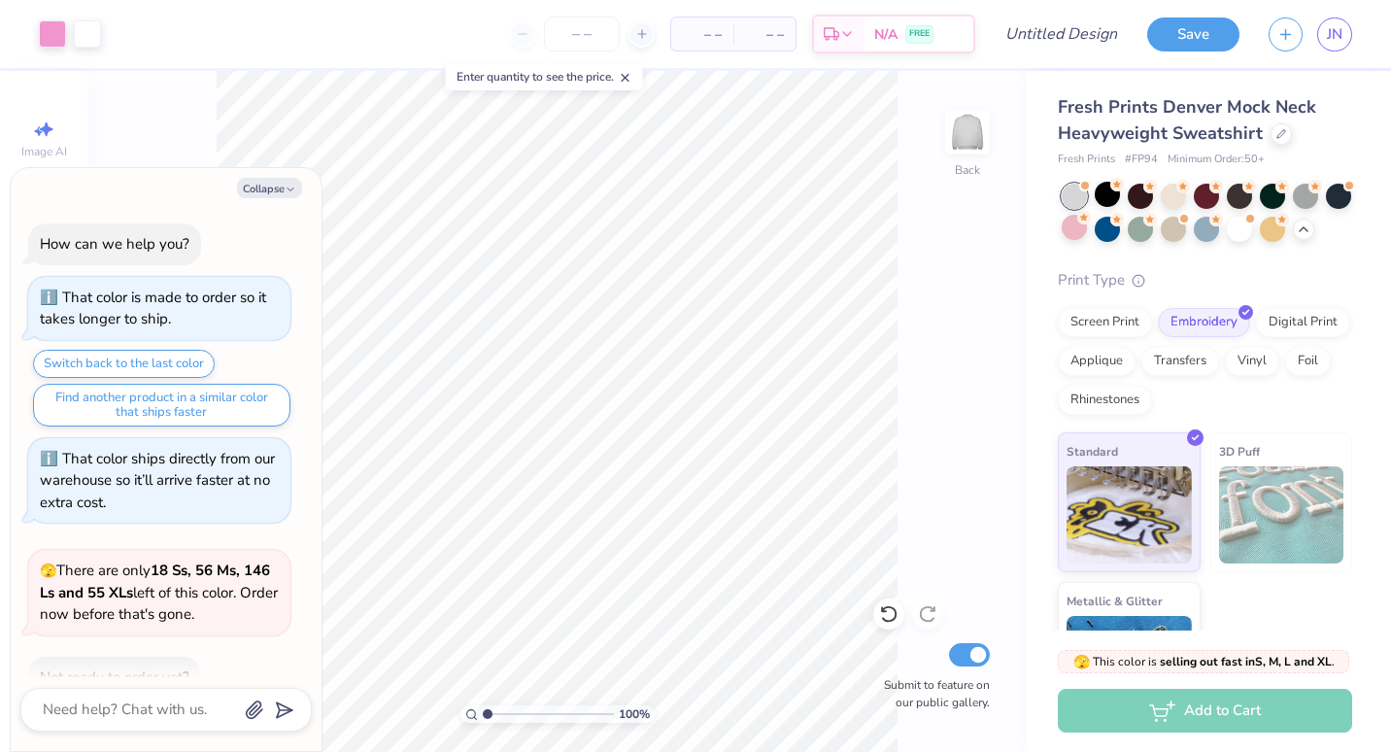
scroll to position [2400, 0]
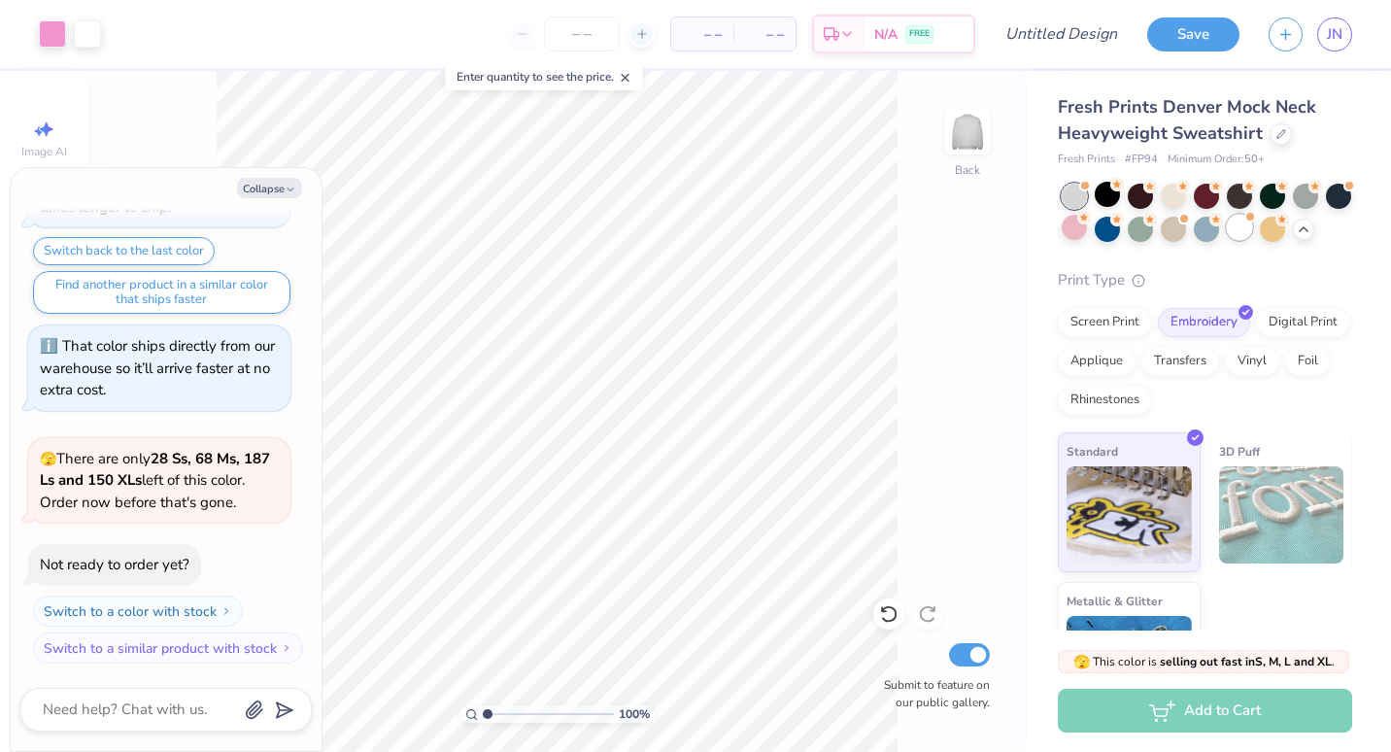
click at [1252, 232] on div at bounding box center [1238, 227] width 25 height 25
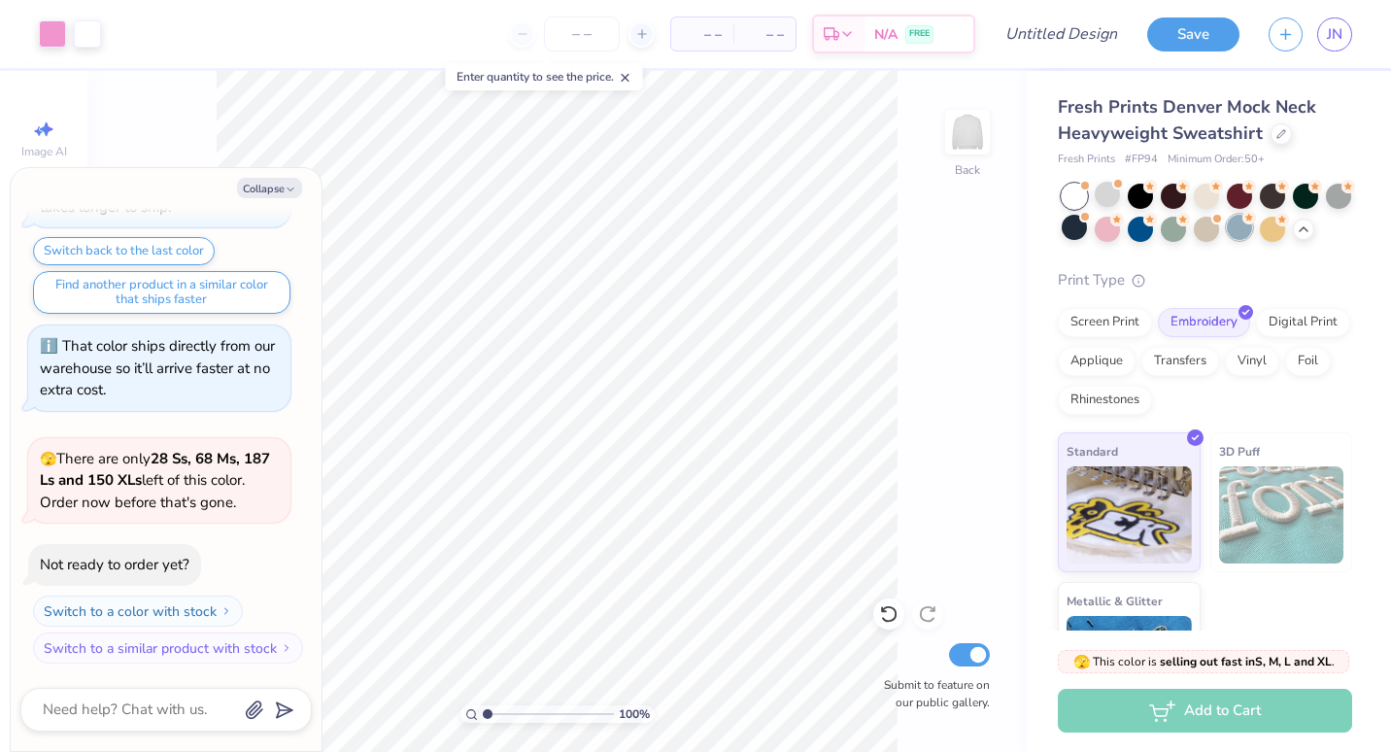
scroll to position [2653, 0]
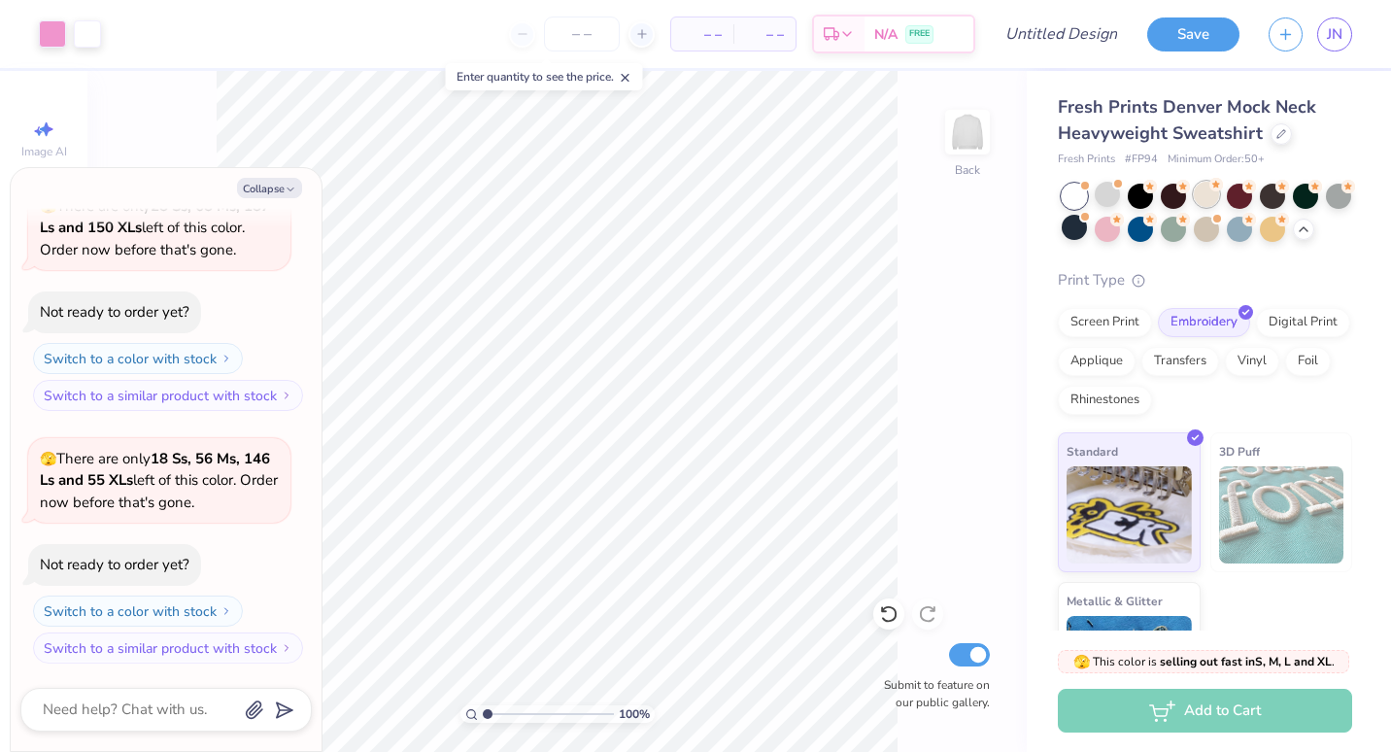
click at [1197, 197] on div at bounding box center [1205, 194] width 25 height 25
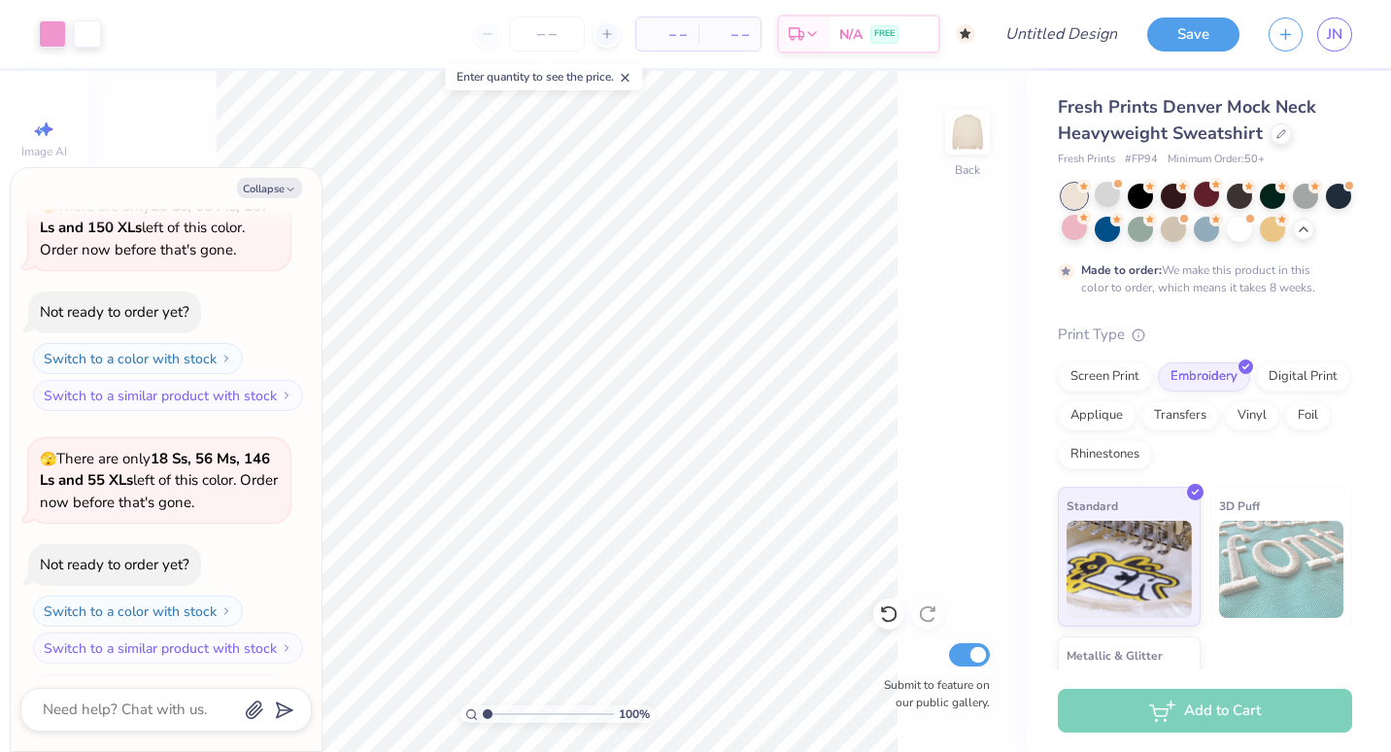
scroll to position [2814, 0]
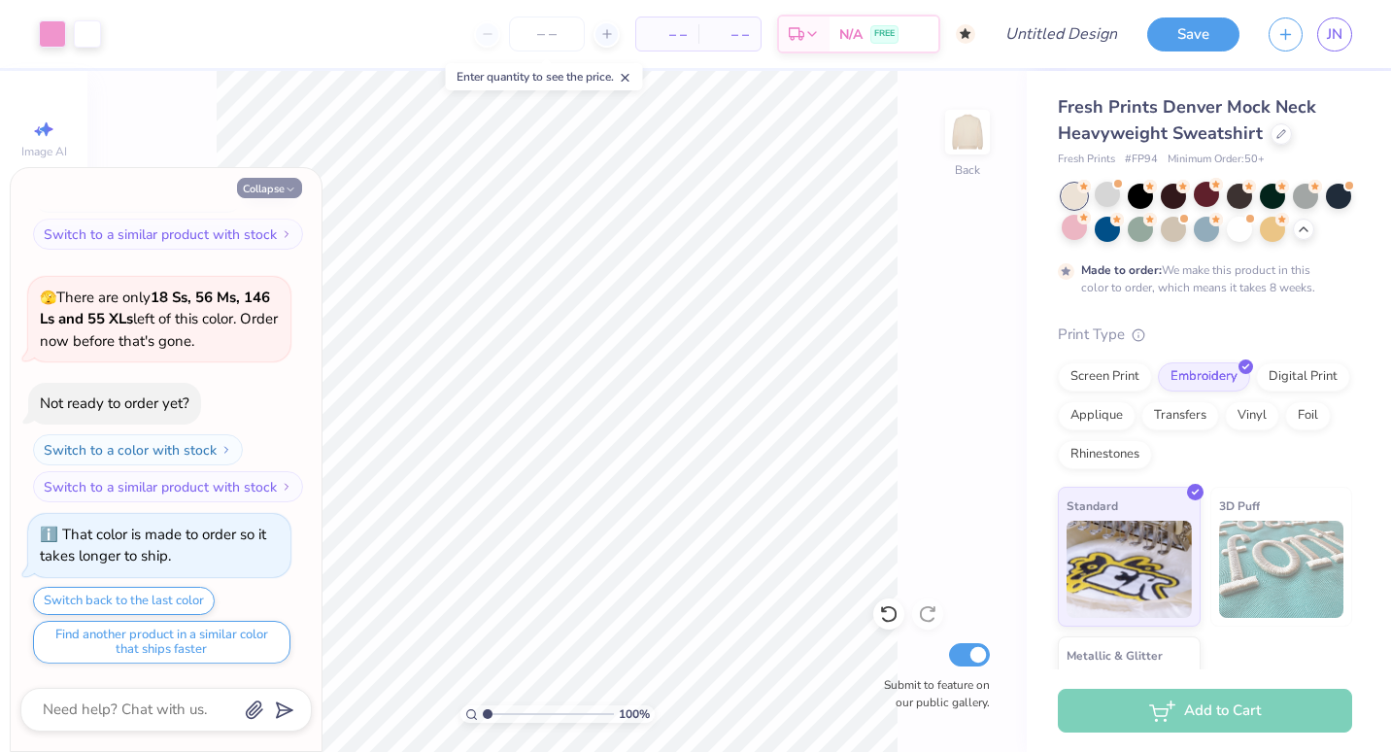
click at [276, 183] on button "Collapse" at bounding box center [269, 188] width 65 height 20
type textarea "x"
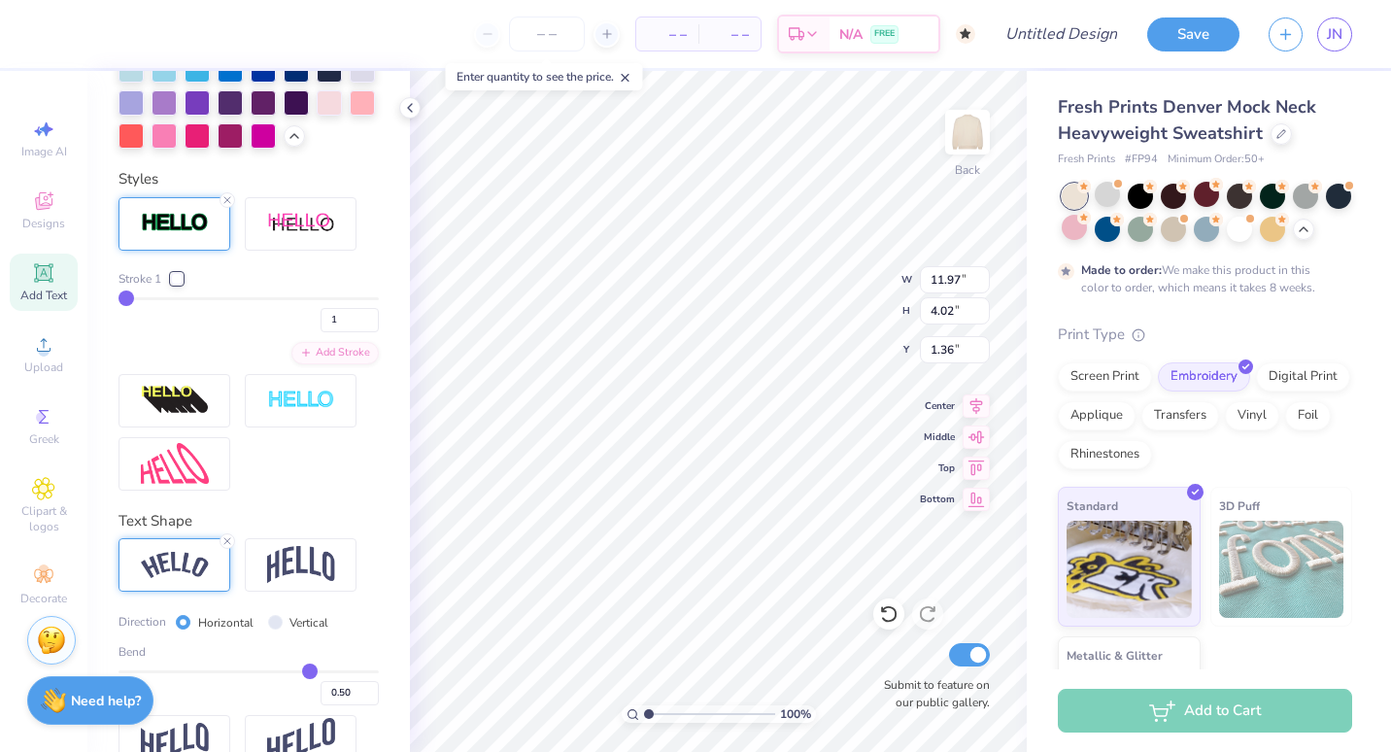
scroll to position [939, 0]
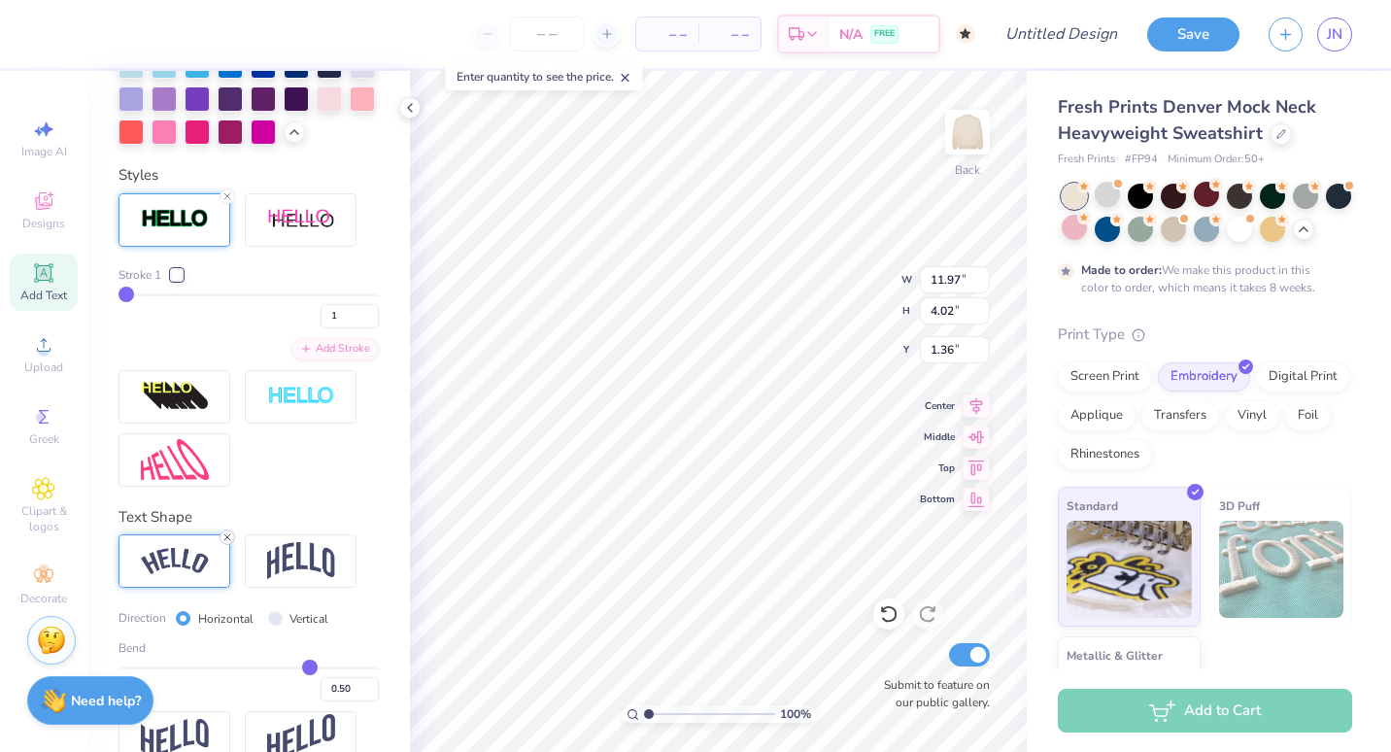
click at [227, 540] on line at bounding box center [227, 537] width 6 height 6
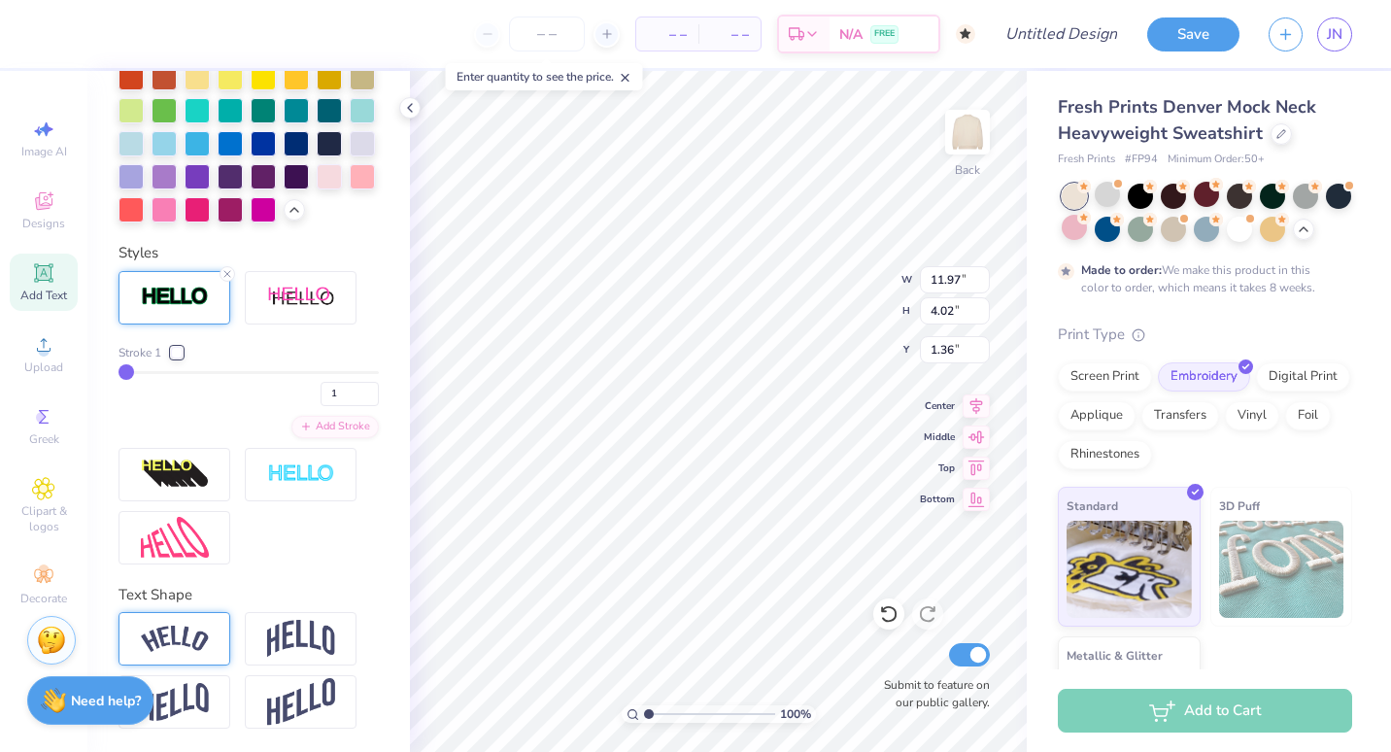
type input "8.36"
type input "2.80"
type input "1.96"
click at [1130, 564] on img at bounding box center [1128, 566] width 125 height 97
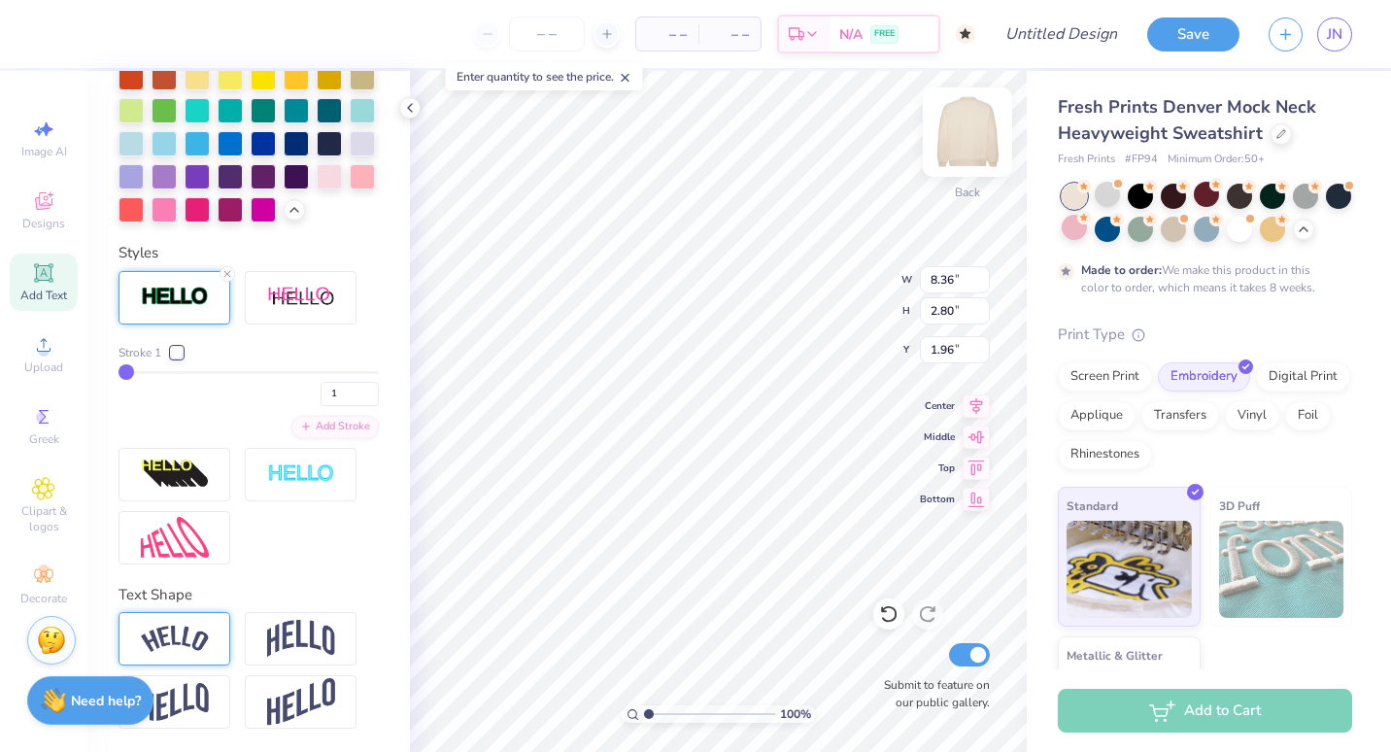
click at [947, 165] on div "Back" at bounding box center [967, 144] width 45 height 69
click at [950, 159] on img at bounding box center [967, 132] width 78 height 78
click at [406, 115] on icon at bounding box center [410, 108] width 16 height 16
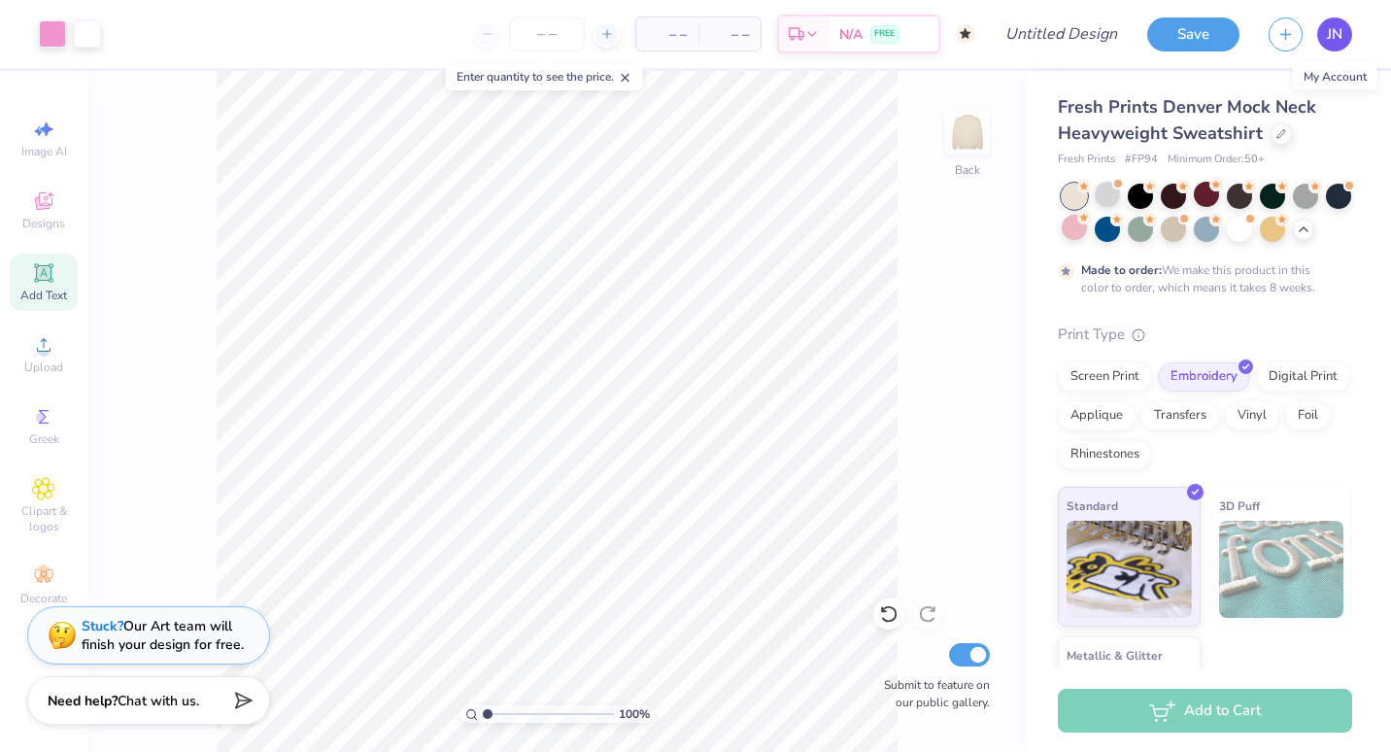
click at [1336, 35] on span "JN" at bounding box center [1334, 34] width 16 height 22
